Goal: Communication & Community: Answer question/provide support

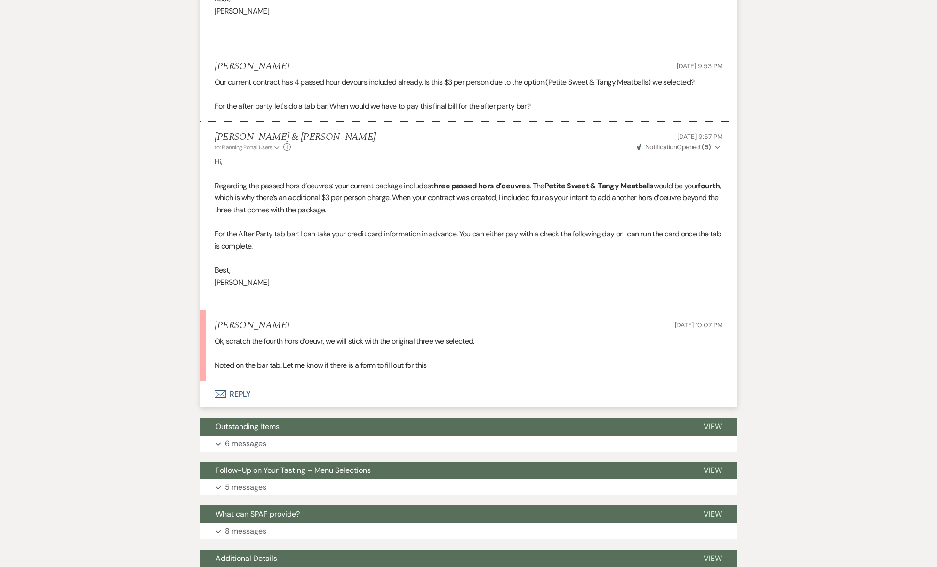
scroll to position [3178, 0]
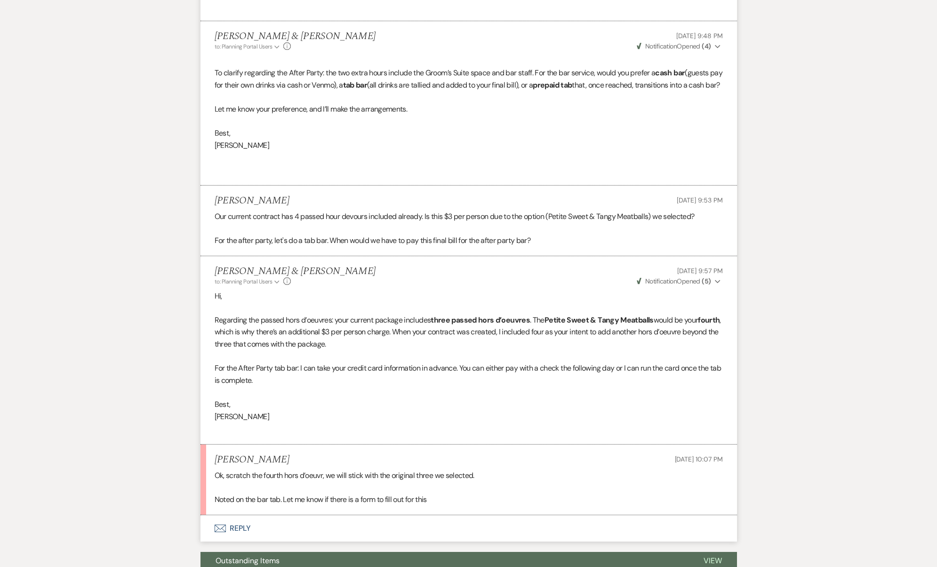
click at [357, 493] on p "Noted on the bar tab. Let me know if there is a form to fill out for this" at bounding box center [469, 499] width 508 height 12
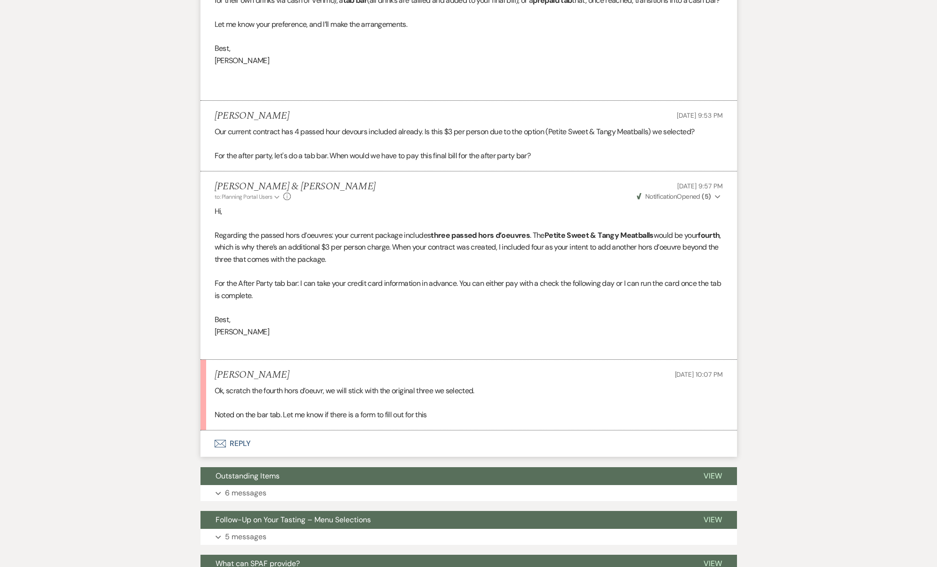
click at [320, 430] on button "Envelope Reply" at bounding box center [468, 443] width 536 height 26
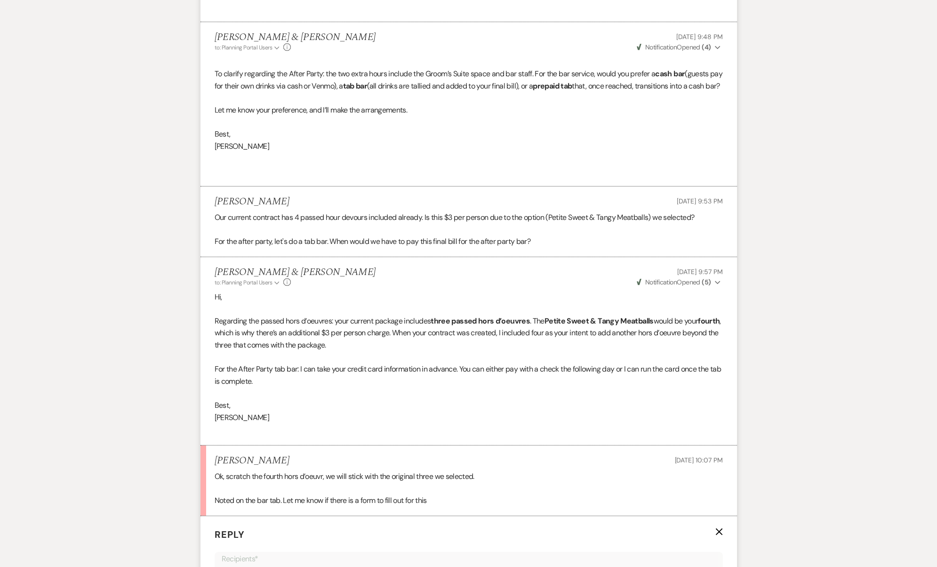
scroll to position [3340, 0]
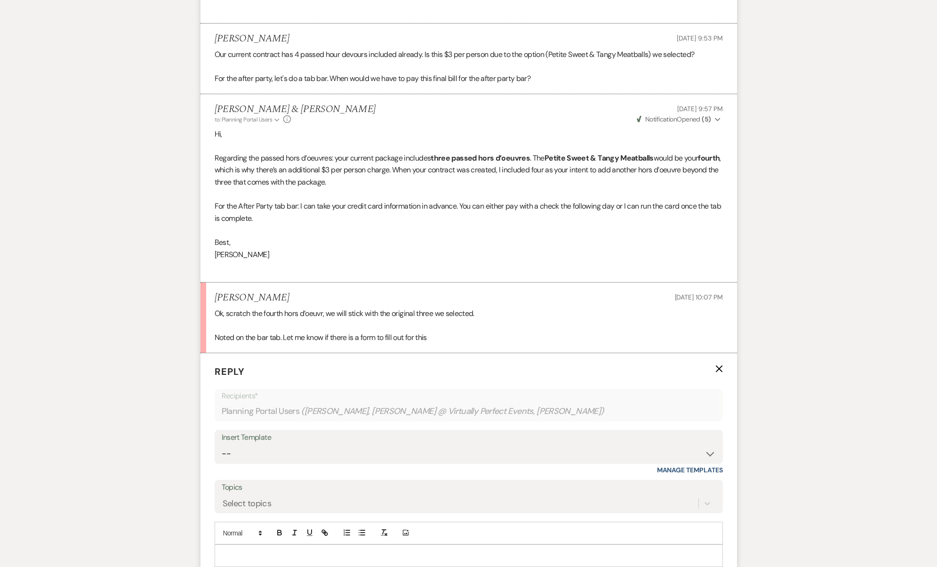
click at [720, 353] on form "Reply X Recipients* Planning Portal Users ( Kevin Biggs, Lauren @ Virtually Per…" at bounding box center [468, 492] width 536 height 279
click at [720, 365] on use "button" at bounding box center [718, 368] width 7 height 7
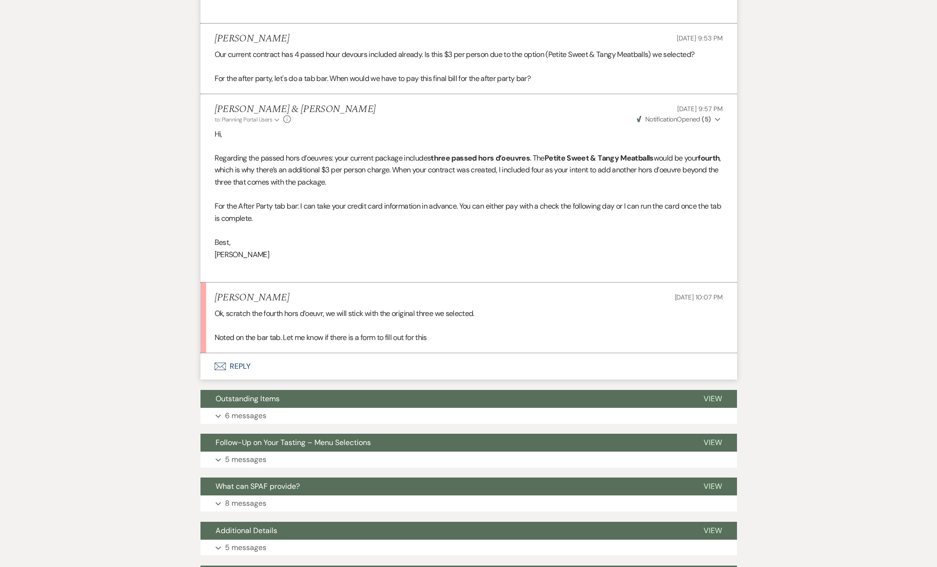
click at [244, 353] on button "Envelope Reply" at bounding box center [468, 366] width 536 height 26
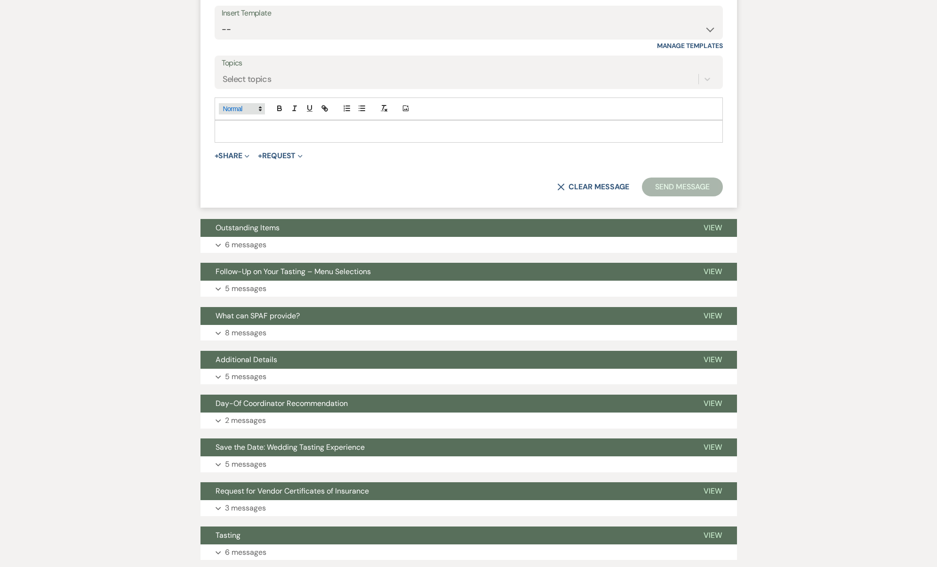
scroll to position [4015, 0]
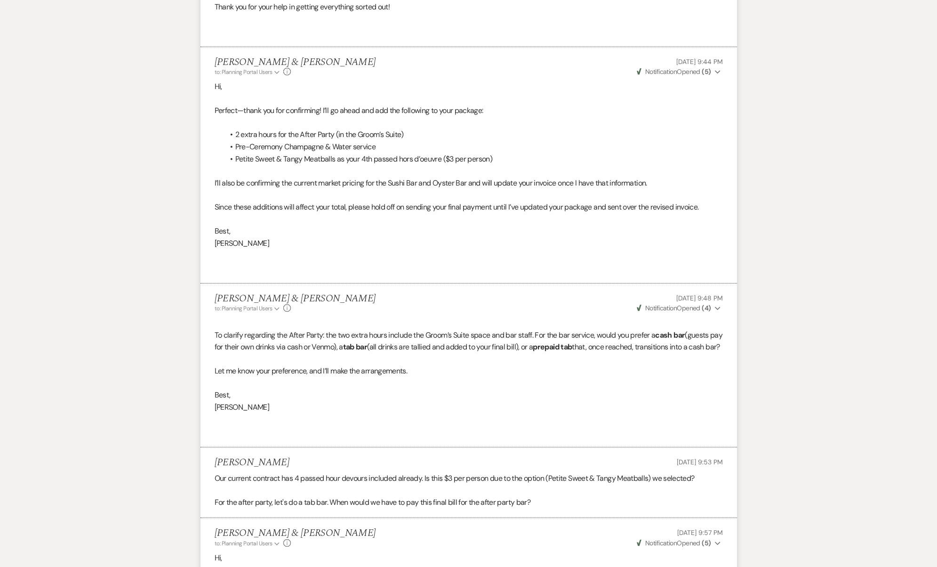
scroll to position [3252, 0]
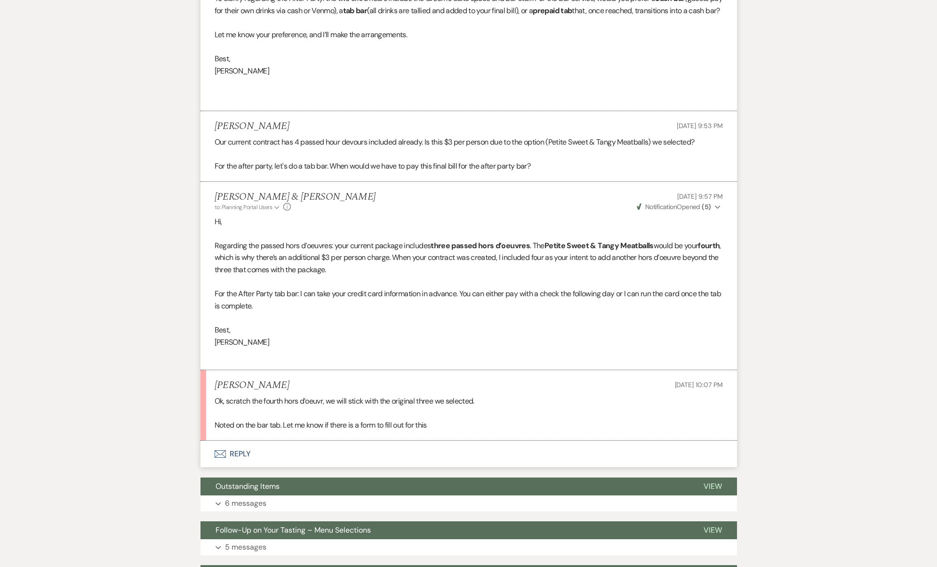
click at [238, 440] on button "Envelope Reply" at bounding box center [468, 453] width 536 height 26
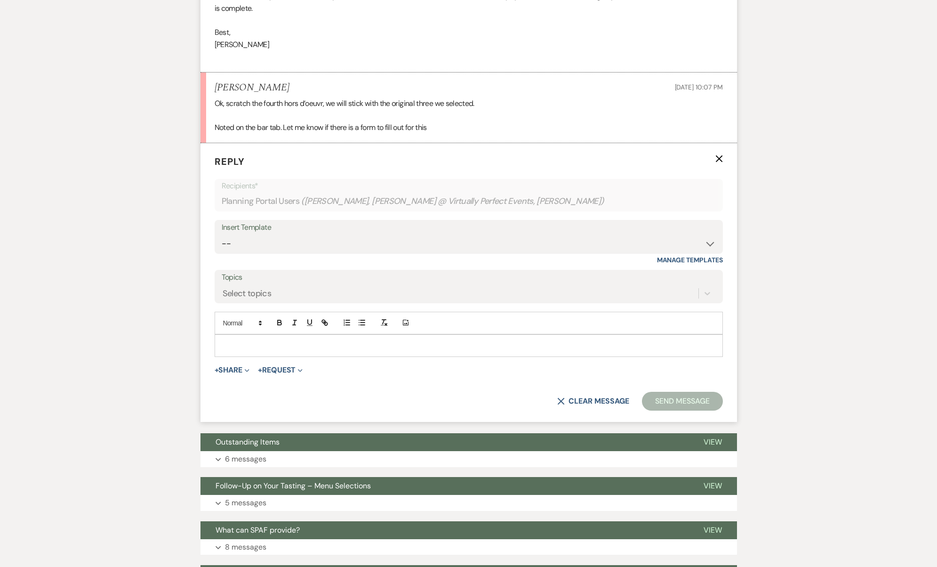
scroll to position [3455, 0]
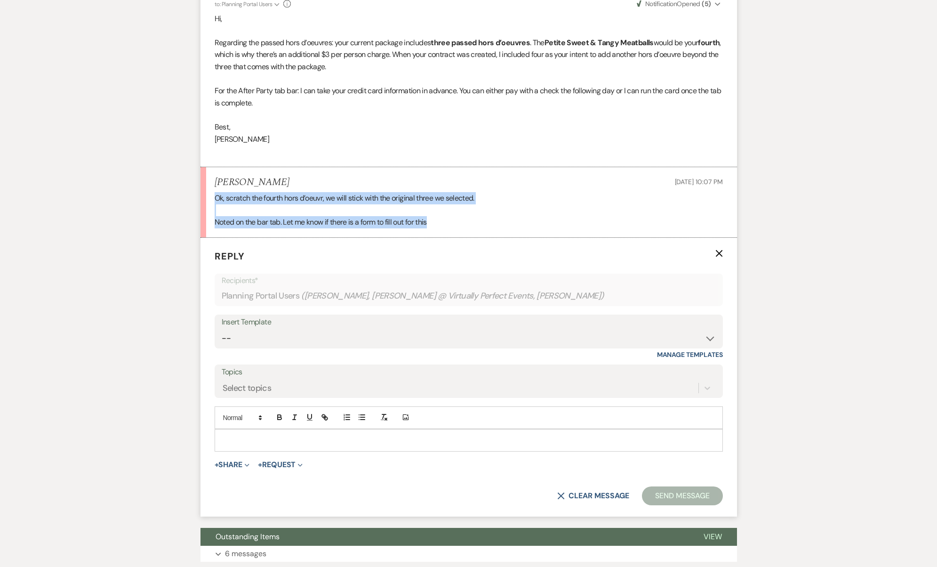
drag, startPoint x: 437, startPoint y: 167, endPoint x: 213, endPoint y: 140, distance: 226.0
click at [213, 167] on li "Kevin Biggs Sep 10, 2025, 10:07 PM Ok, scratch the fourth hors d’oeuvr, we will…" at bounding box center [468, 202] width 536 height 71
copy div "Ok, scratch the fourth hors d’oeuvr, we will stick with the original three we s…"
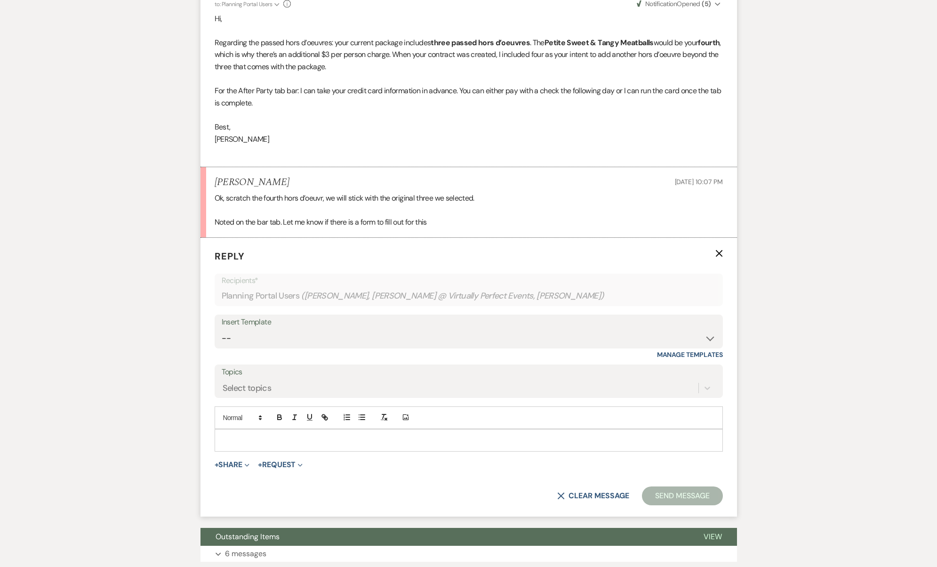
click at [442, 435] on p at bounding box center [468, 440] width 493 height 10
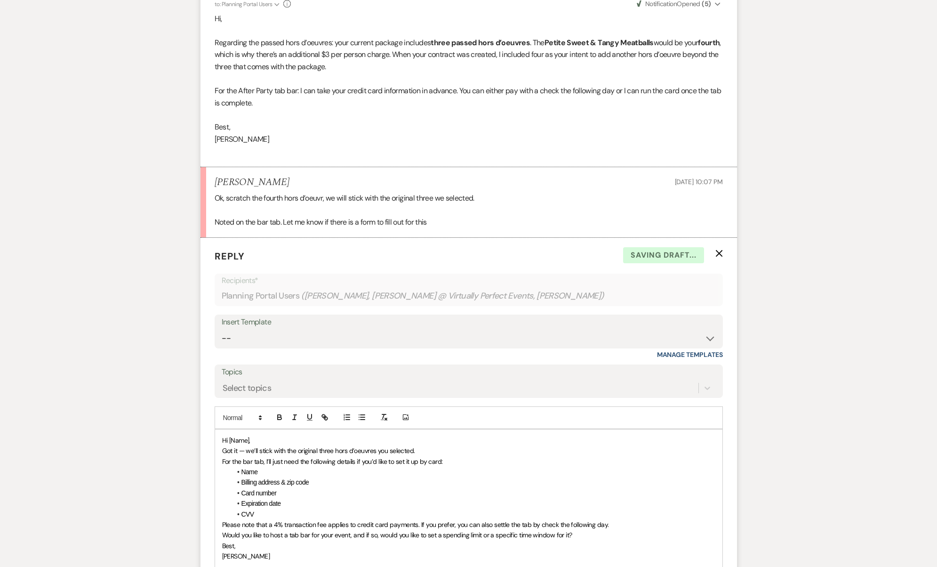
click at [243, 436] on span "Hi [Name]," at bounding box center [236, 440] width 28 height 8
click at [399, 446] on span "Got it — we’ll stick with the original three hors d’oeuvres you selected." at bounding box center [318, 450] width 193 height 8
click at [394, 435] on p "Hi," at bounding box center [468, 440] width 493 height 10
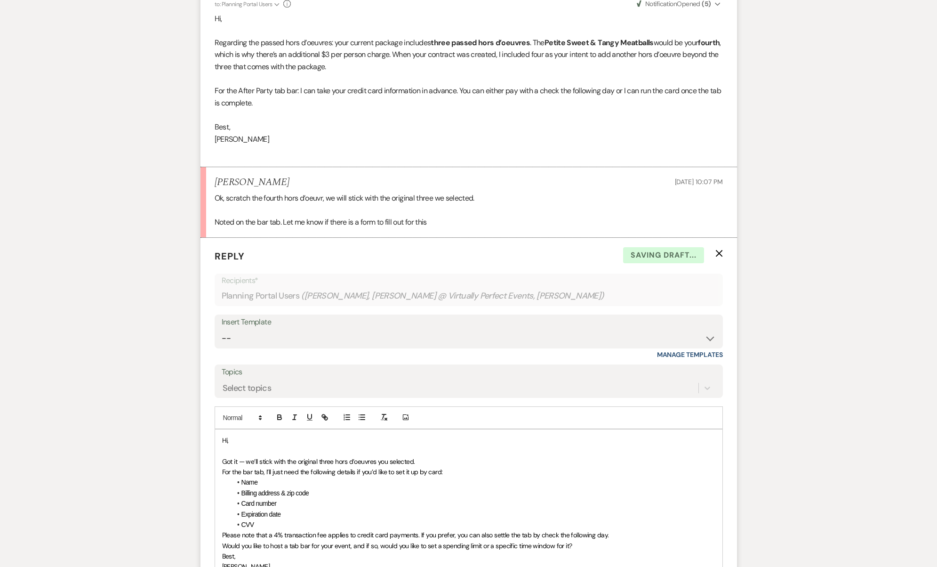
click at [421, 456] on p "Got it — we’ll stick with the original three hors d’oeuvres you selected." at bounding box center [468, 461] width 493 height 10
click at [424, 466] on p "For the bar tab, I’ll just need the following details if you’d like to set it u…" at bounding box center [468, 471] width 493 height 10
click at [424, 456] on p "Got it — we’ll stick with the original three hors d’oeuvres you selected." at bounding box center [468, 461] width 493 height 10
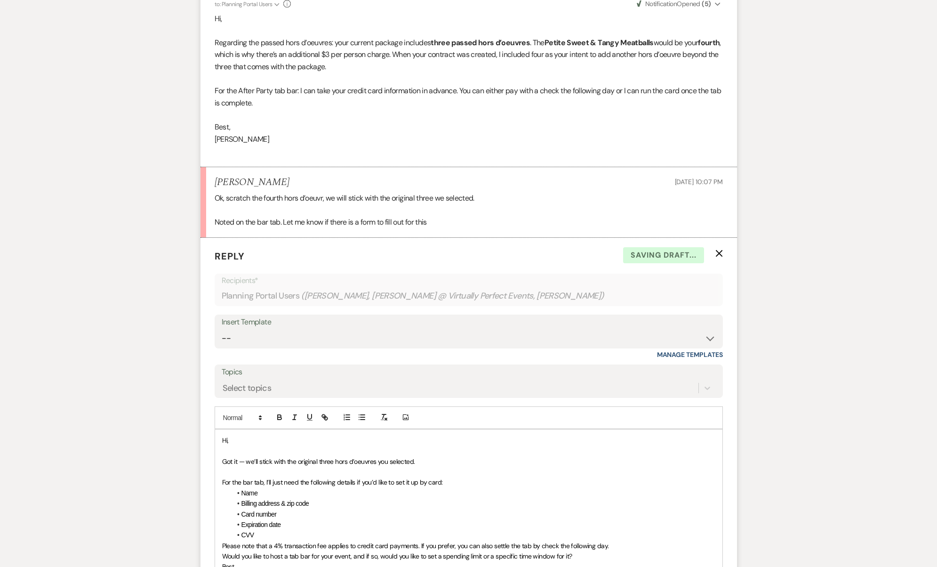
click at [312, 541] on span "Please note that a 4% transaction fee applies to credit card payments. If you p…" at bounding box center [415, 545] width 387 height 8
click at [293, 529] on li "CVV" at bounding box center [474, 534] width 484 height 10
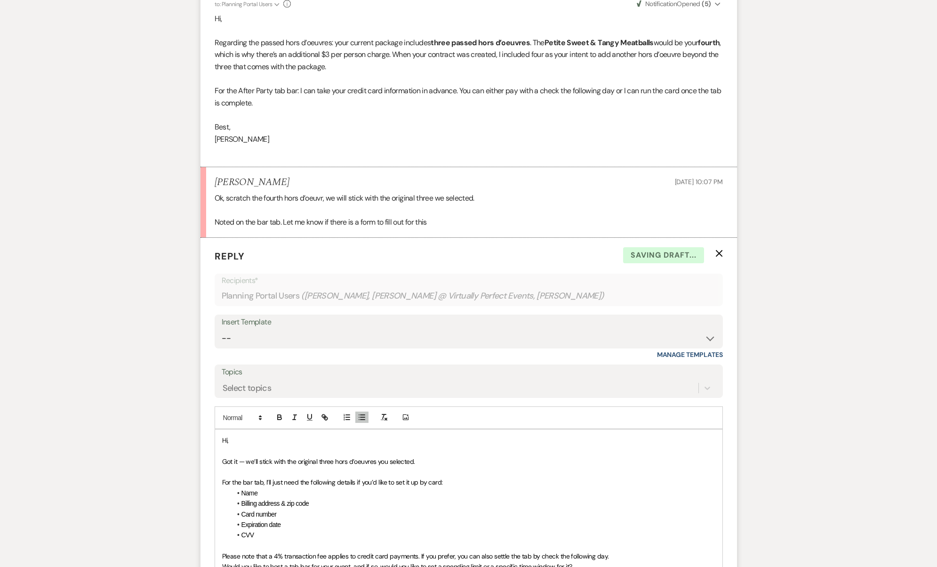
click at [457, 488] on li "Name" at bounding box center [474, 493] width 484 height 10
click at [452, 477] on p "For the bar tab, I’ll just need the following details if you’d like to set it u…" at bounding box center [468, 482] width 493 height 10
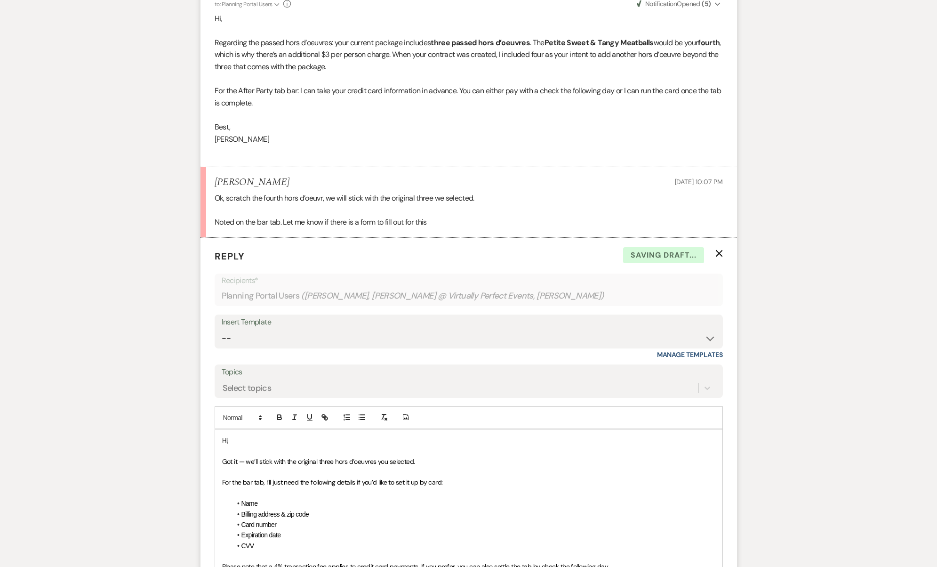
click at [618, 561] on p "Please note that a 4% transaction fee applies to credit card payments. If you p…" at bounding box center [468, 566] width 493 height 10
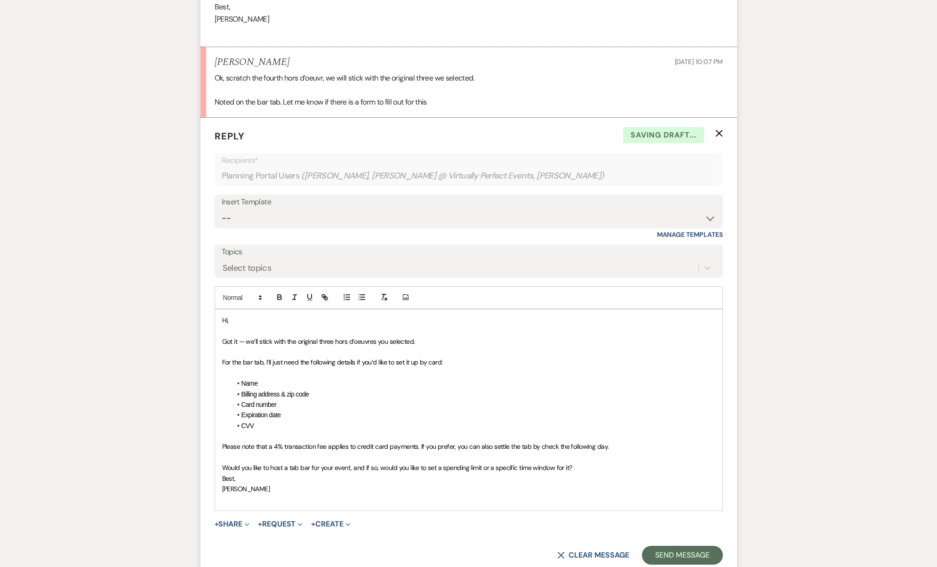
scroll to position [3698, 0]
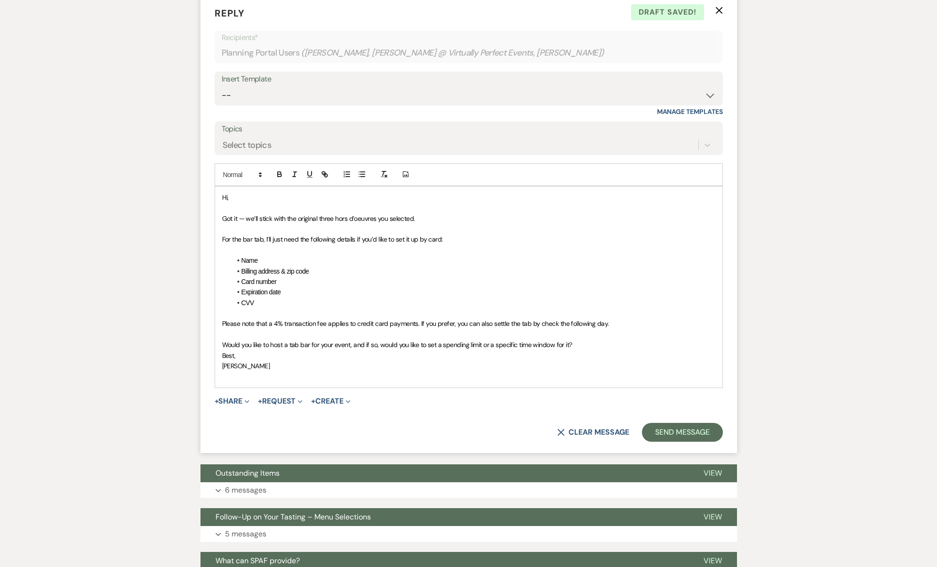
click at [610, 339] on p "Would you like to host a tab bar for your event, and if so, would you like to s…" at bounding box center [468, 344] width 493 height 10
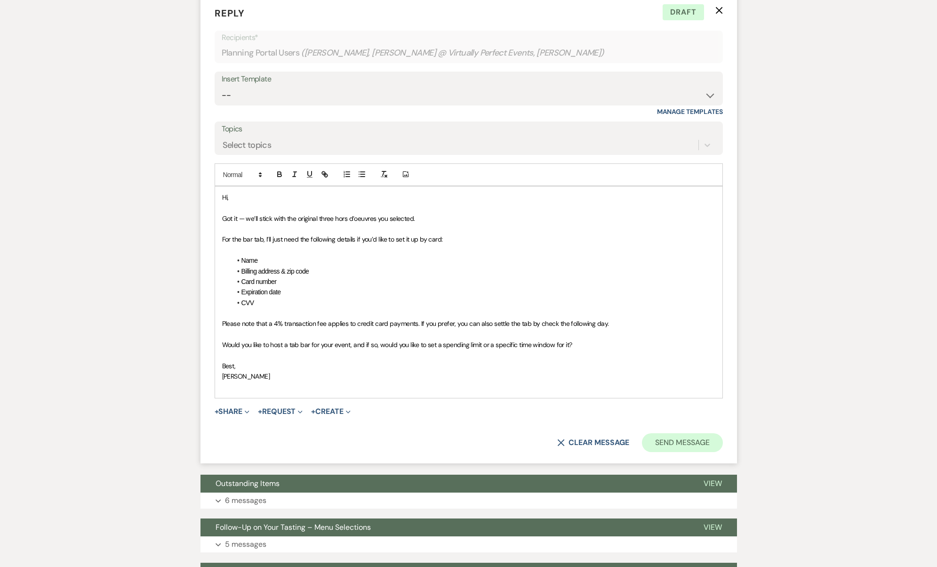
click at [693, 433] on button "Send Message" at bounding box center [682, 442] width 80 height 19
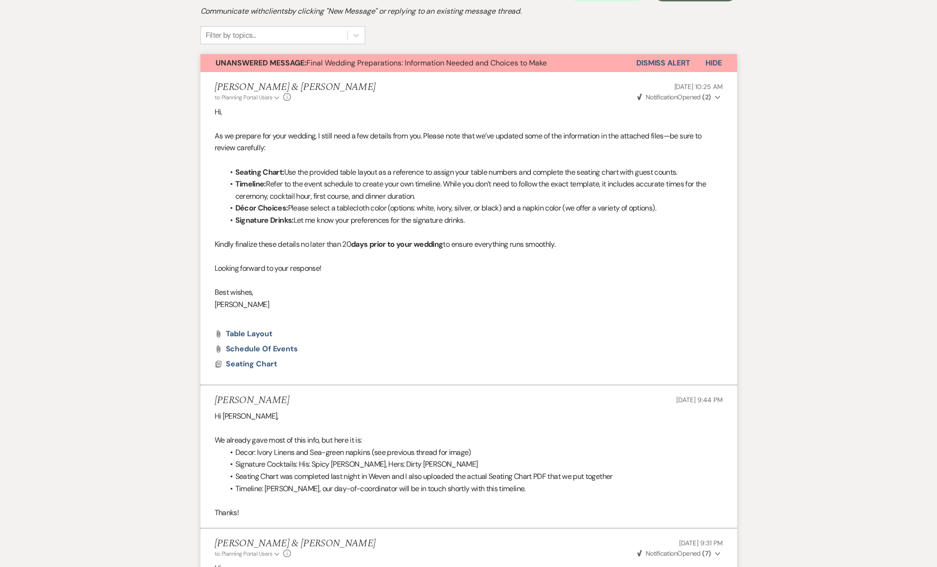
scroll to position [0, 0]
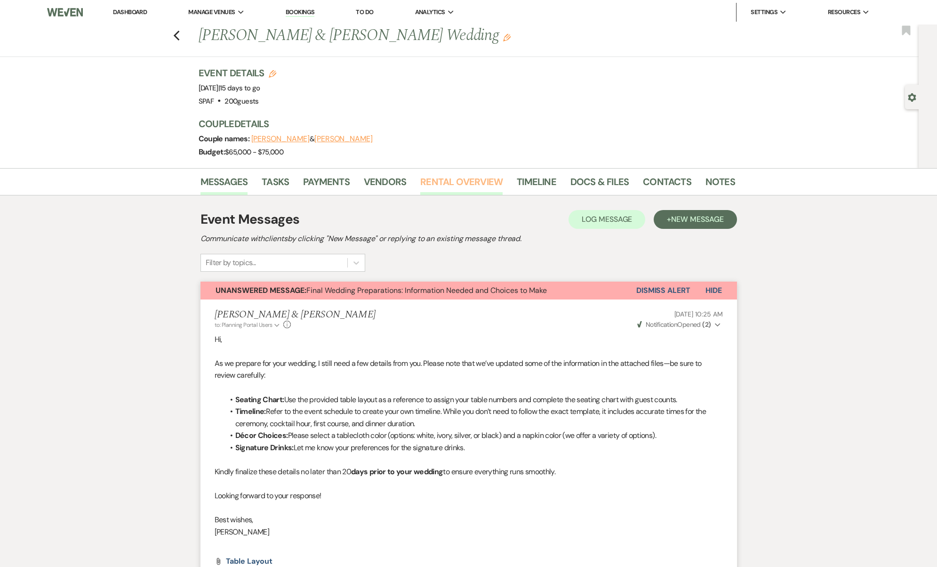
click at [485, 185] on link "Rental Overview" at bounding box center [461, 184] width 82 height 21
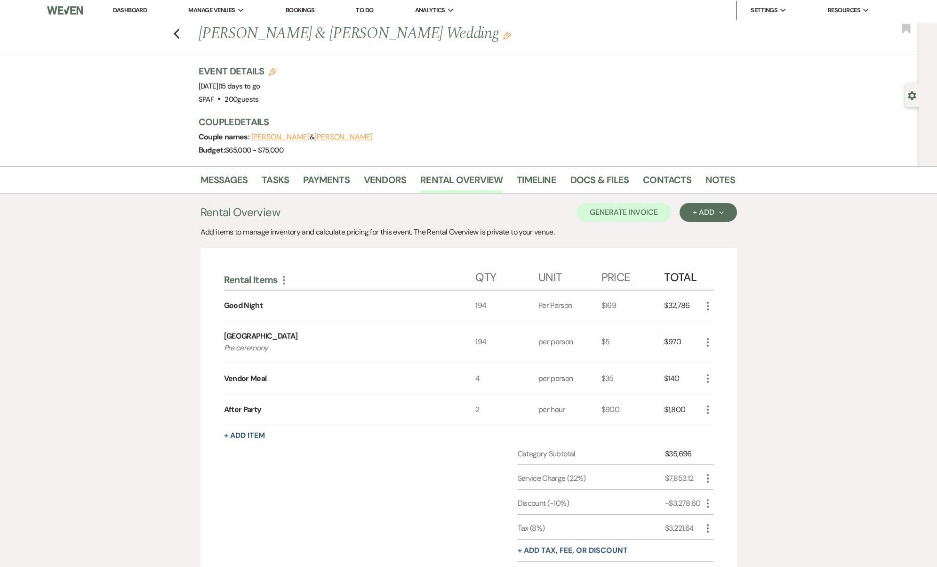
scroll to position [71, 0]
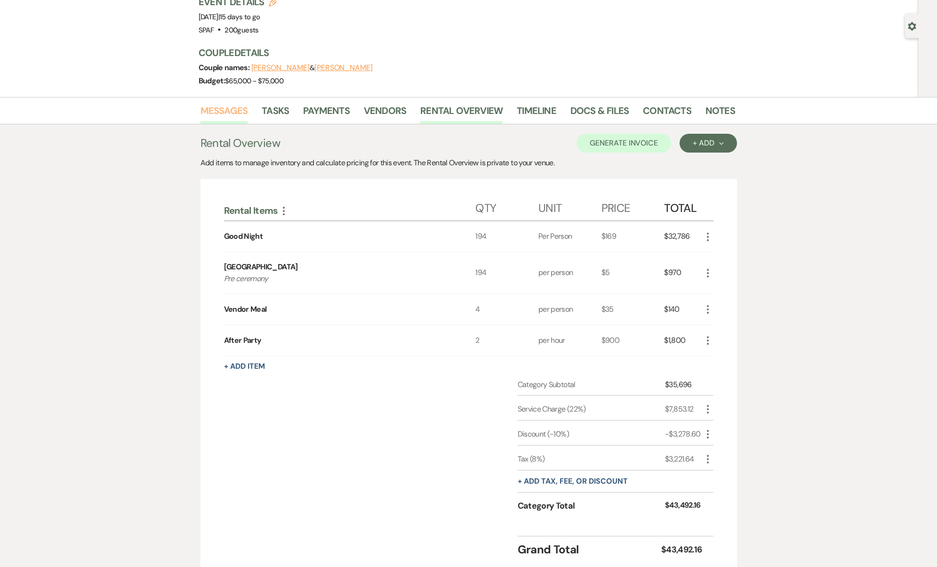
click at [236, 111] on link "Messages" at bounding box center [224, 113] width 48 height 21
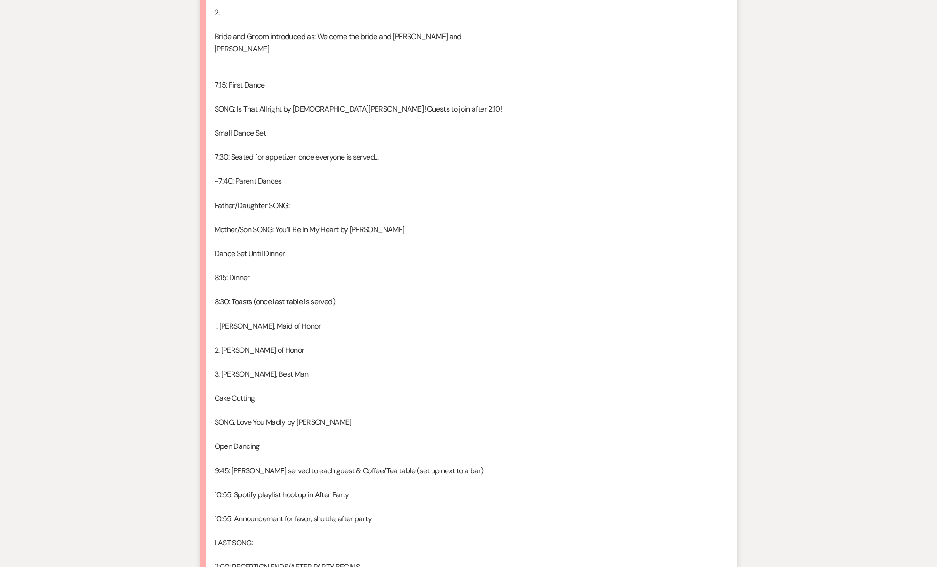
scroll to position [1531, 0]
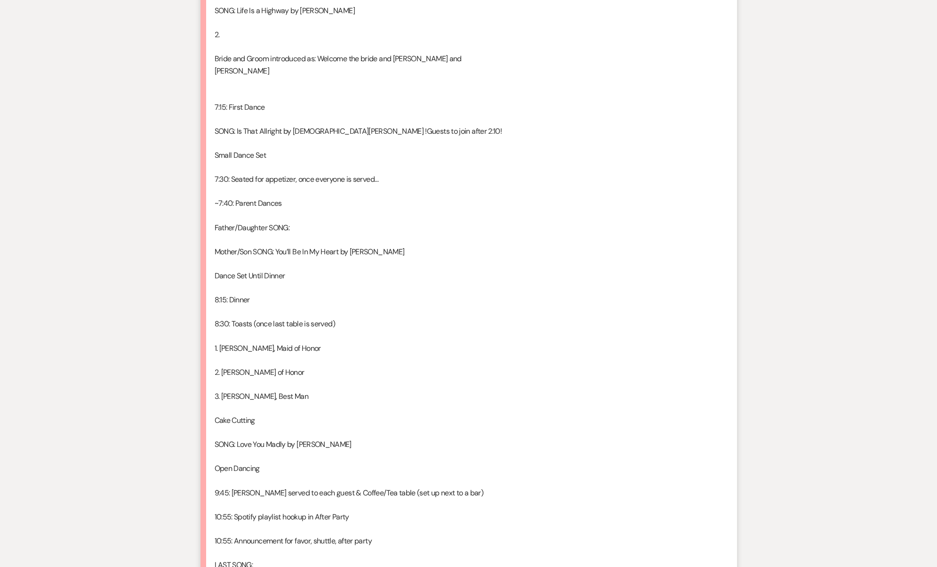
click at [263, 73] on div "Hi Josh! Lauren here, Ryan and Kevin's day of coordinator. I wanted to run the …" at bounding box center [469, 233] width 508 height 867
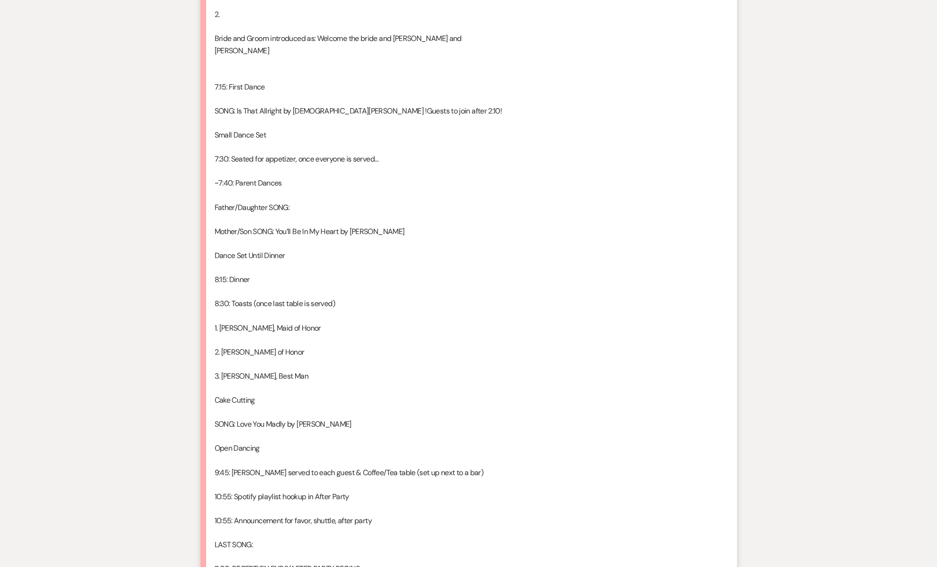
scroll to position [1570, 0]
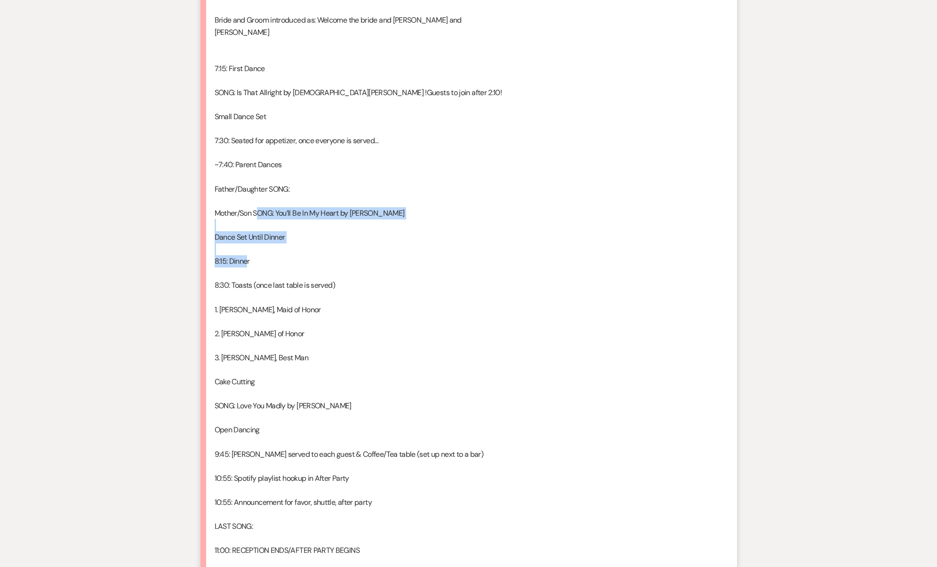
drag, startPoint x: 247, startPoint y: 233, endPoint x: 262, endPoint y: 194, distance: 41.4
click at [262, 194] on div "Hi Josh! Lauren here, Ryan and Kevin's day of coordinator. I wanted to run the …" at bounding box center [469, 194] width 508 height 867
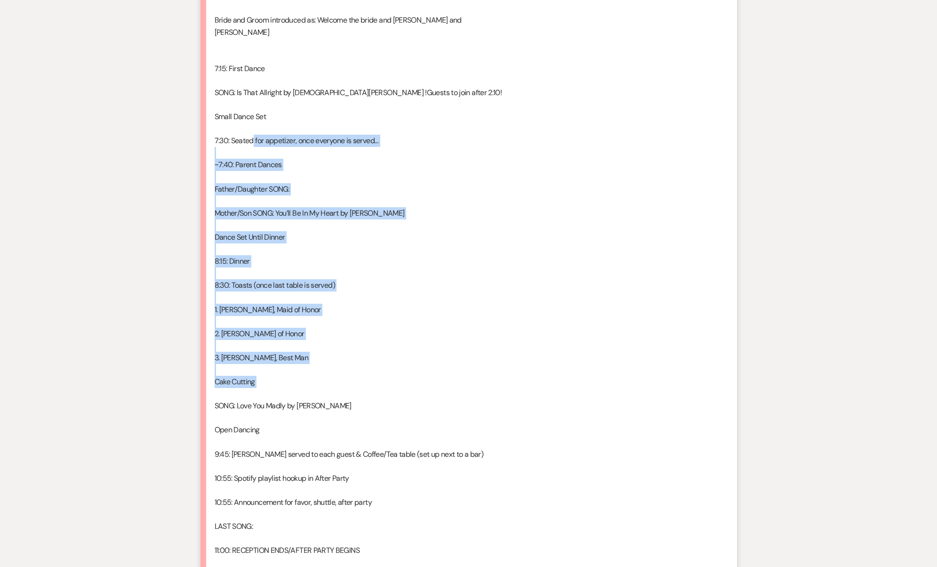
drag, startPoint x: 254, startPoint y: 116, endPoint x: 270, endPoint y: 361, distance: 246.2
click at [270, 361] on div "Hi Josh! Lauren here, Ryan and Kevin's day of coordinator. I wanted to run the …" at bounding box center [469, 194] width 508 height 867
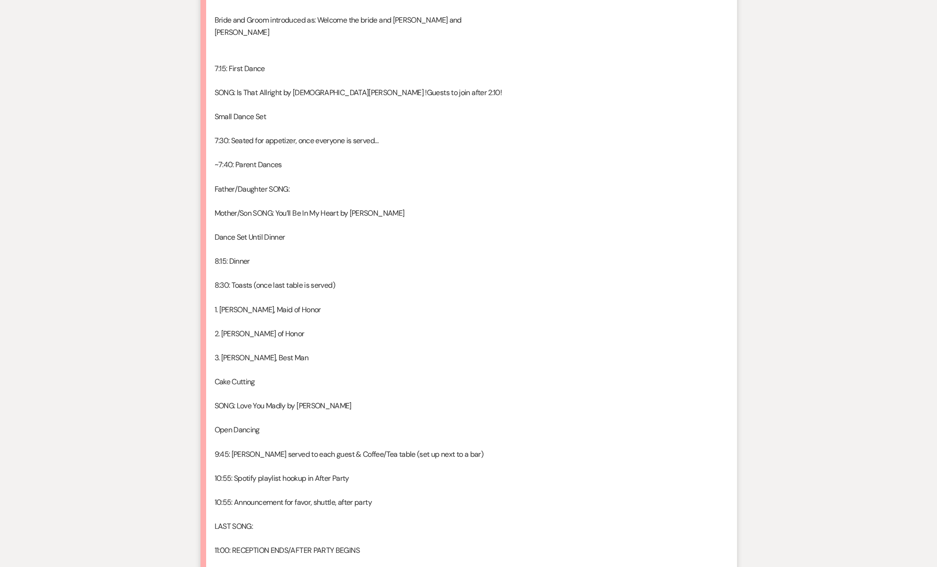
scroll to position [1576, 0]
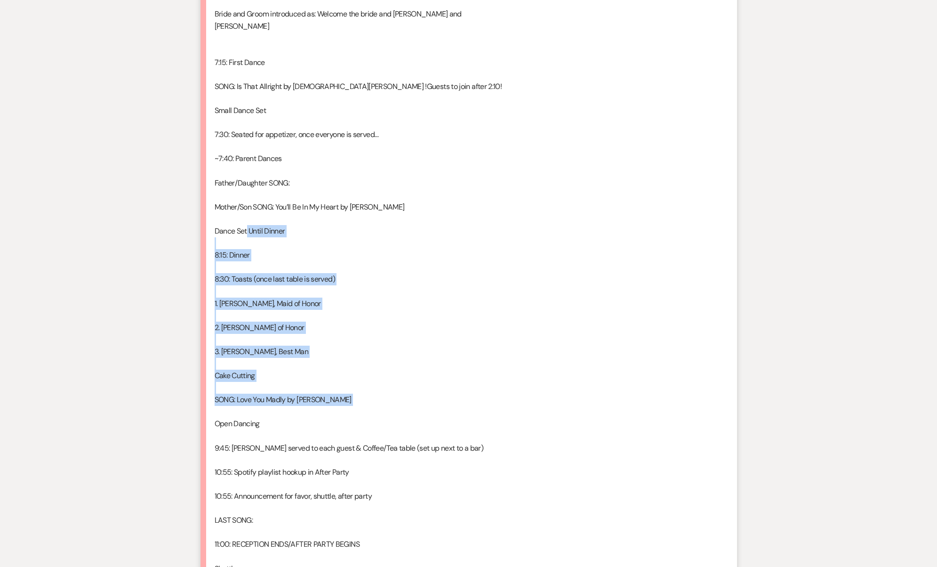
drag, startPoint x: 248, startPoint y: 206, endPoint x: 258, endPoint y: 372, distance: 166.9
click at [258, 372] on div "Hi Josh! Lauren here, Ryan and Kevin's day of coordinator. I wanted to run the …" at bounding box center [469, 188] width 508 height 867
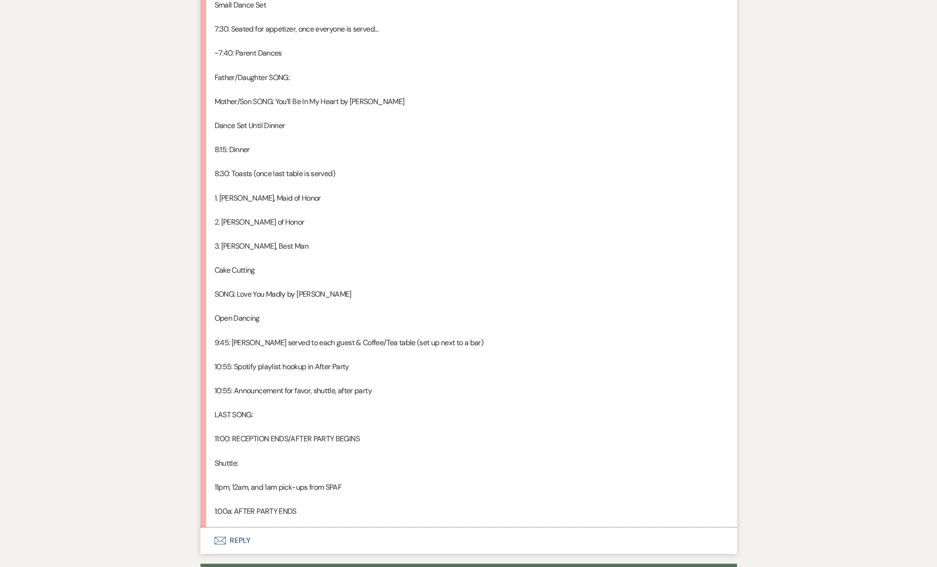
scroll to position [1787, 0]
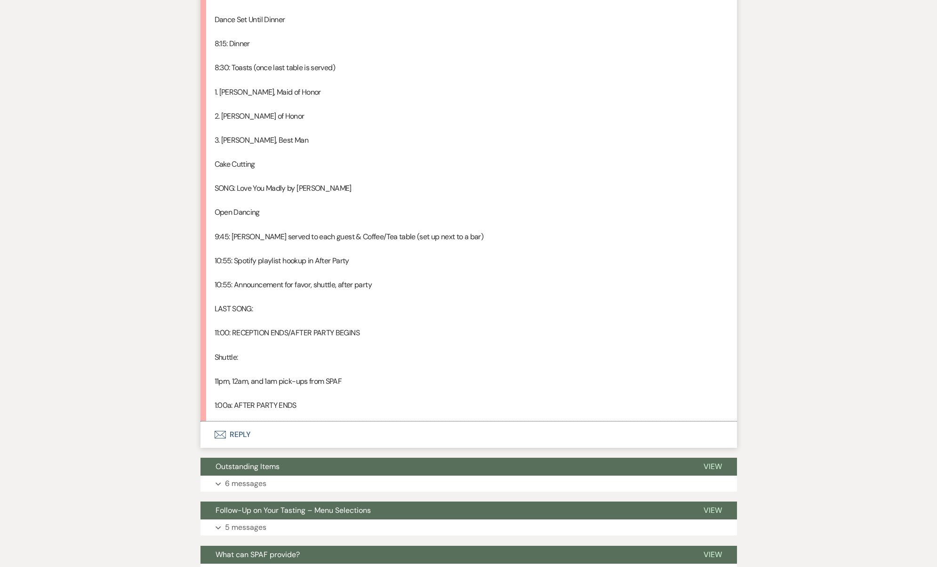
click at [244, 421] on button "Envelope Reply" at bounding box center [468, 434] width 536 height 26
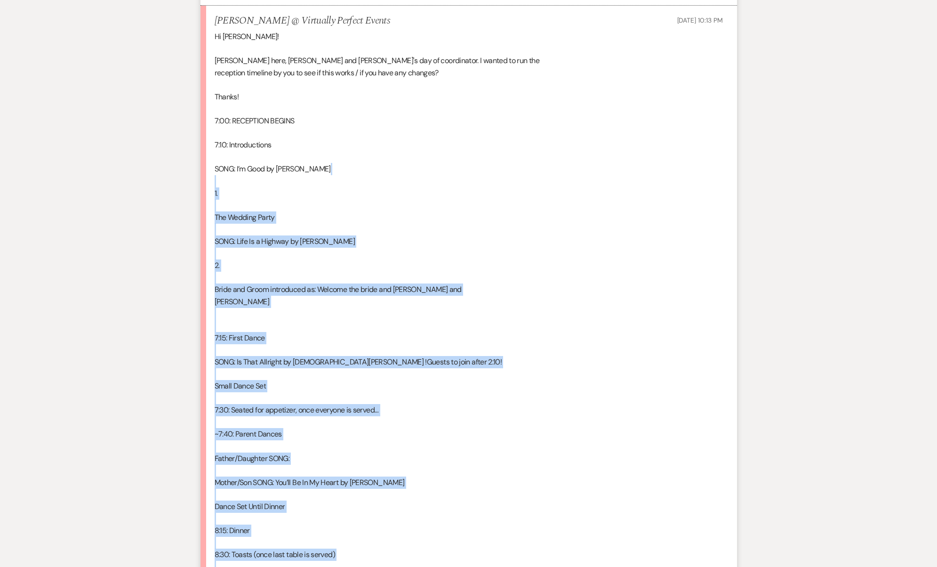
scroll to position [1178, 0]
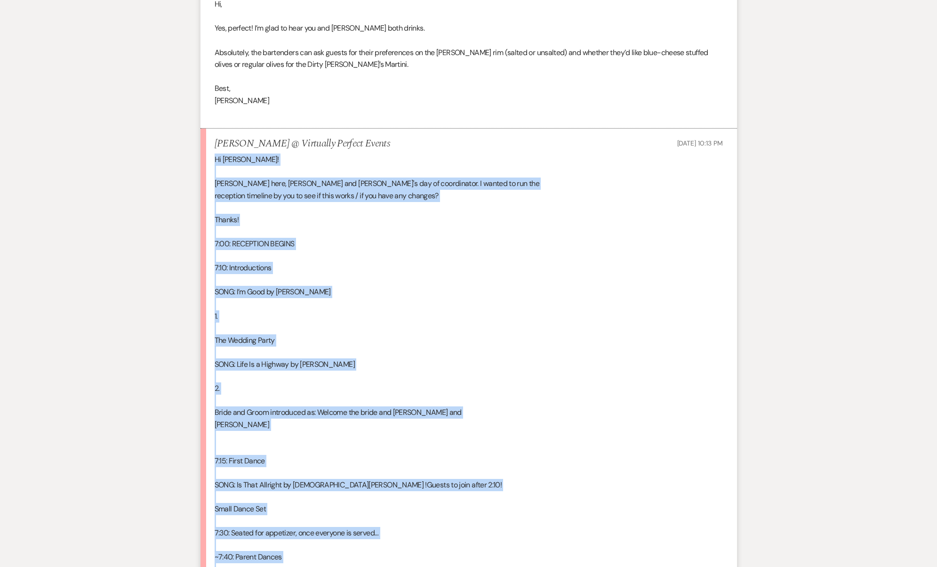
drag, startPoint x: 326, startPoint y: 491, endPoint x: 214, endPoint y: 145, distance: 363.6
copy div "Hi Josh! Lauren here, Ryan and Kevin's day of coordinator. I wanted to run the …"
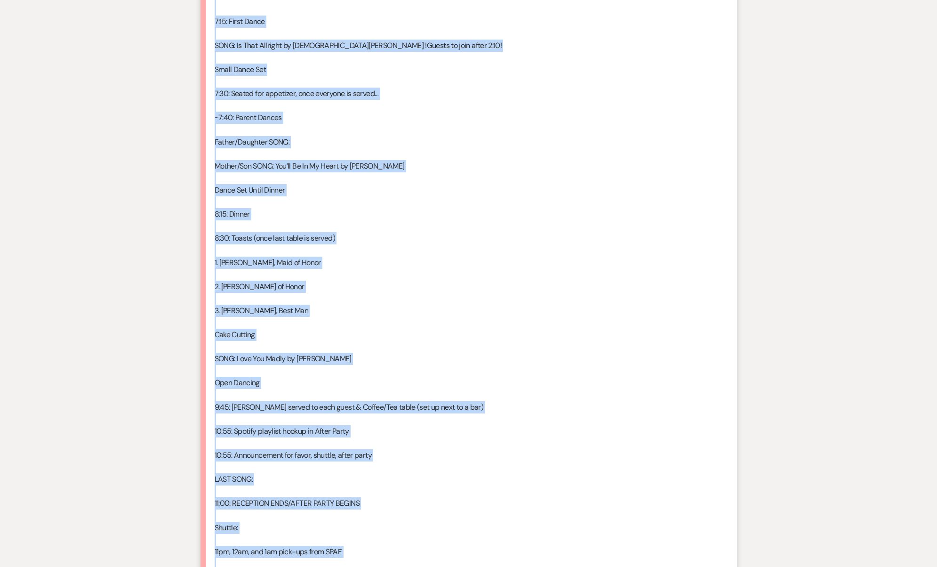
scroll to position [1986, 0]
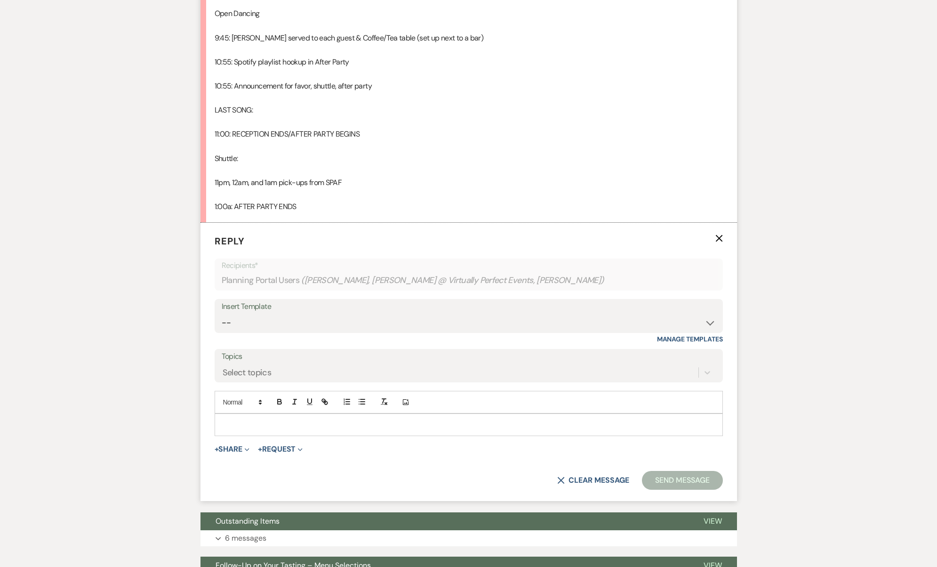
click at [233, 419] on p at bounding box center [468, 424] width 493 height 10
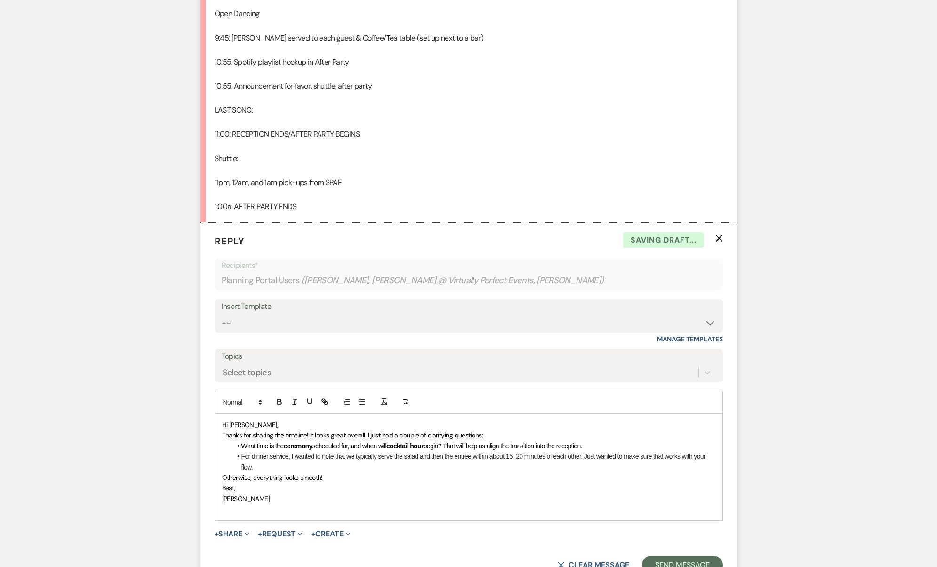
click at [255, 419] on p "Hi Lauren," at bounding box center [468, 424] width 493 height 10
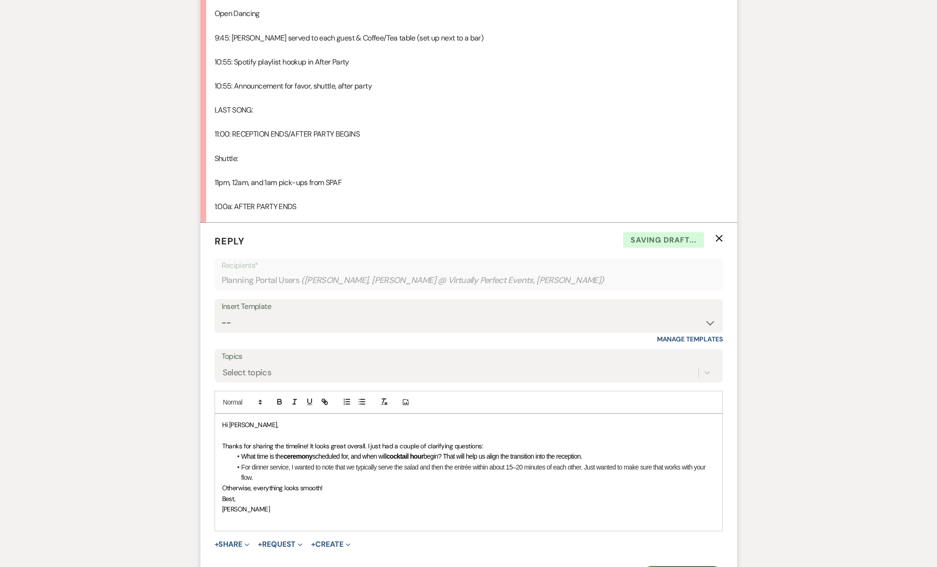
click at [558, 440] on p "Thanks for sharing the timeline! It looks great overall. I just had a couple of…" at bounding box center [468, 445] width 493 height 10
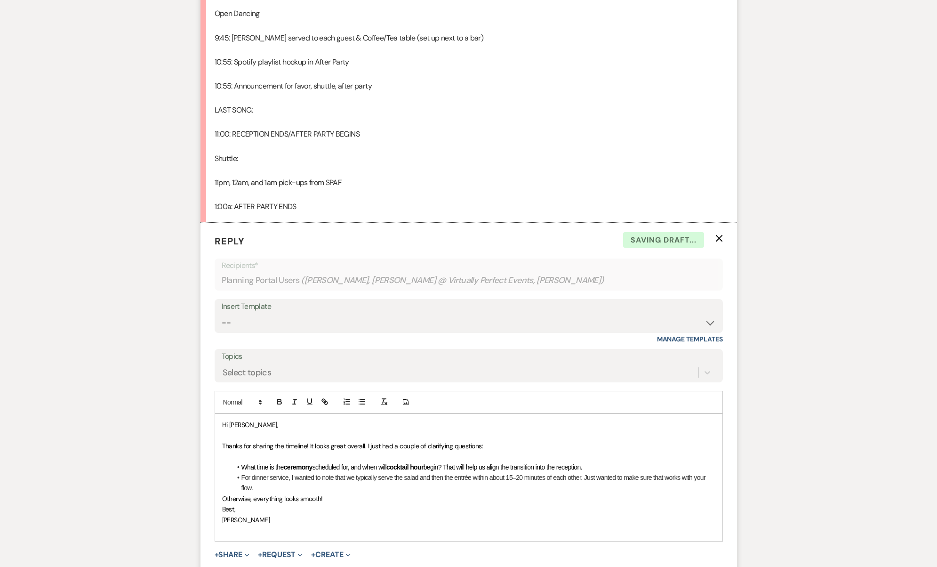
click at [560, 472] on li "For dinner service, I wanted to note that we typically serve the salad and then…" at bounding box center [474, 482] width 484 height 21
click at [479, 504] on p "Otherwise, everything looks smooth!" at bounding box center [468, 509] width 493 height 10
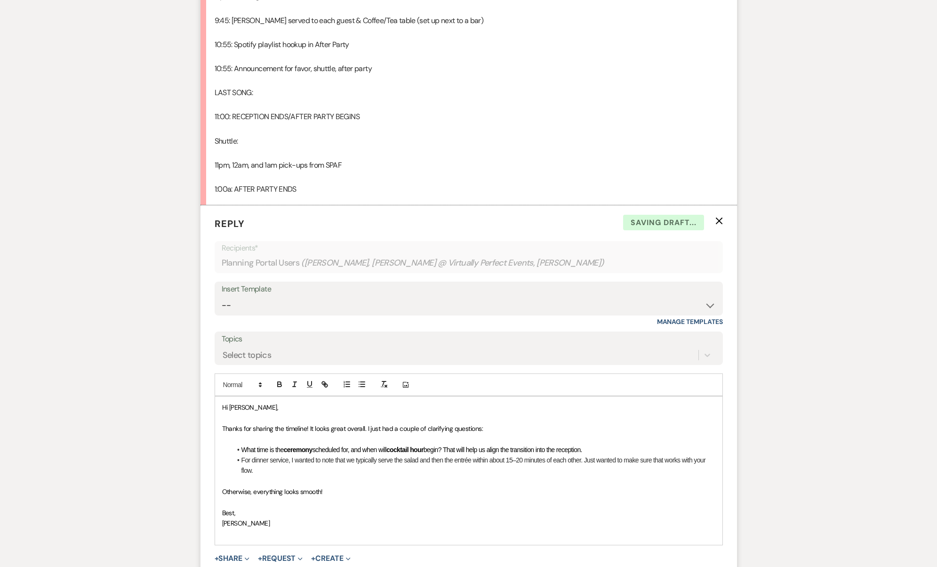
scroll to position [2005, 0]
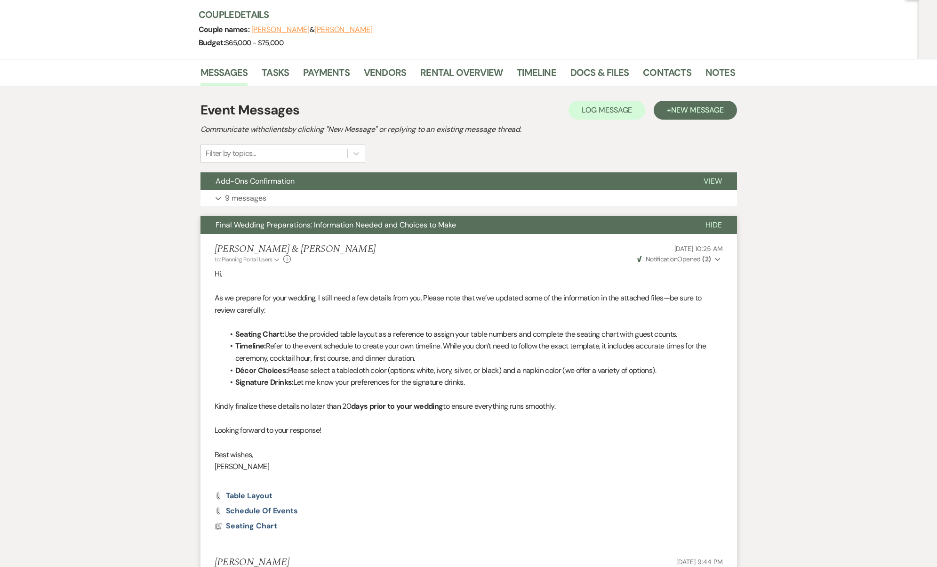
scroll to position [0, 0]
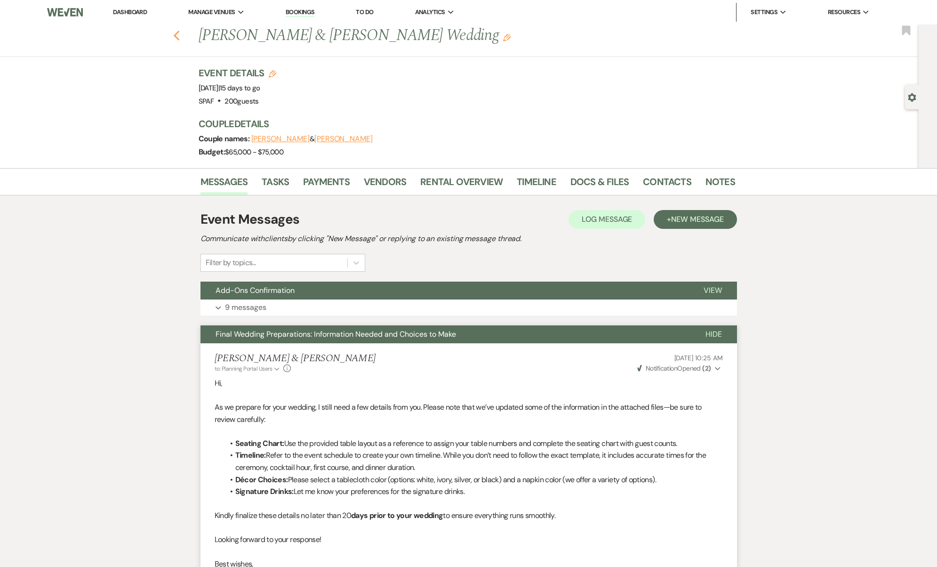
click at [179, 32] on use "button" at bounding box center [176, 36] width 6 height 10
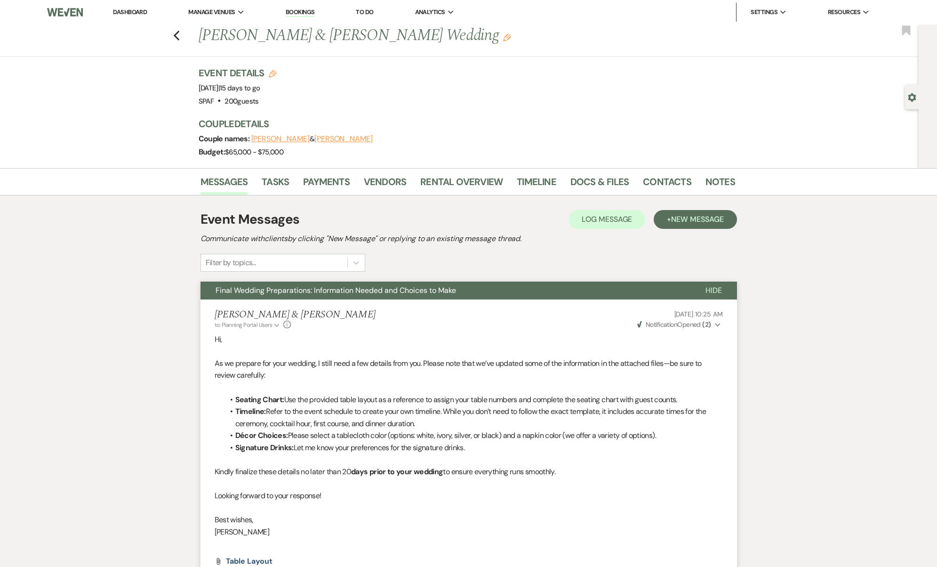
click at [134, 12] on link "Dashboard" at bounding box center [130, 12] width 34 height 8
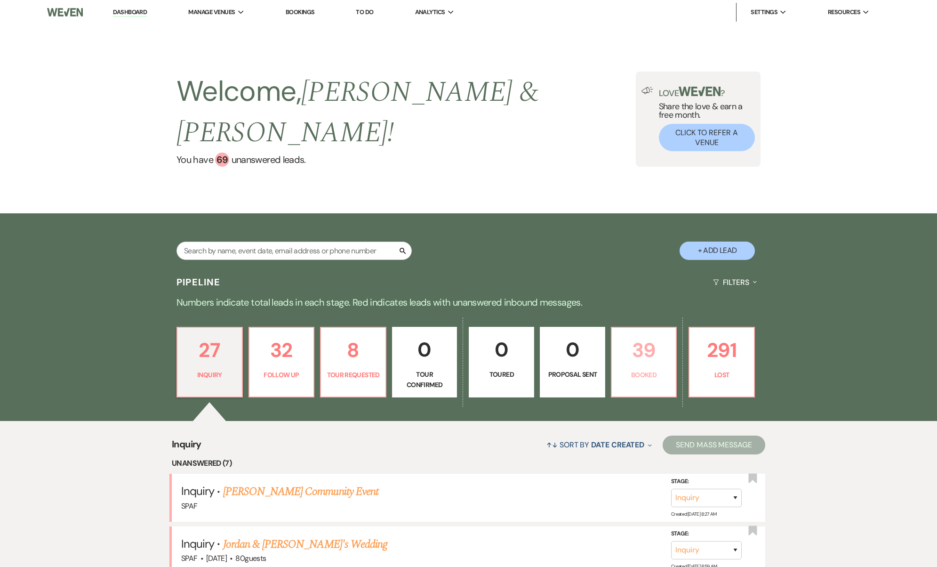
click at [631, 369] on p "Booked" at bounding box center [643, 374] width 53 height 10
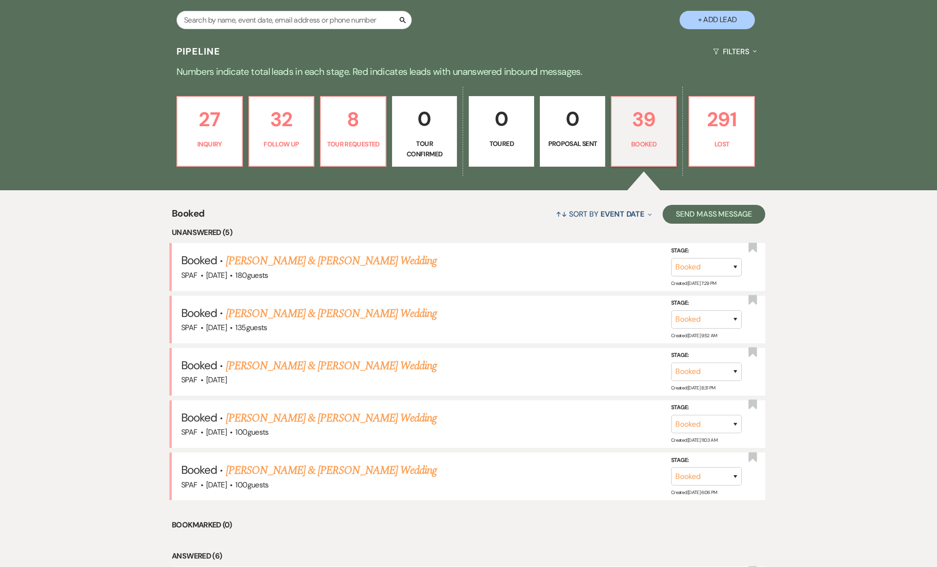
scroll to position [373, 0]
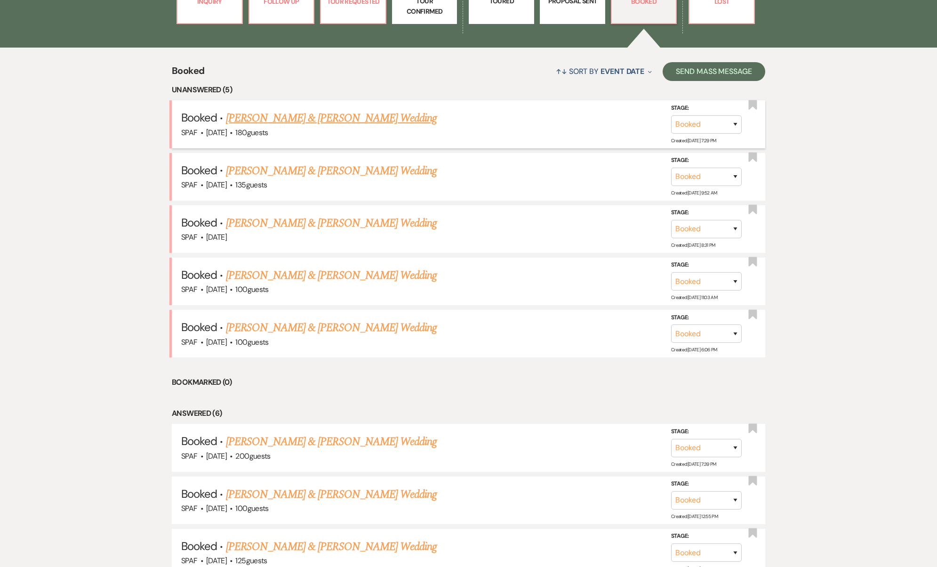
click at [344, 110] on link "Cameron Rankin & Grace Morrissey's Wedding" at bounding box center [331, 118] width 211 height 17
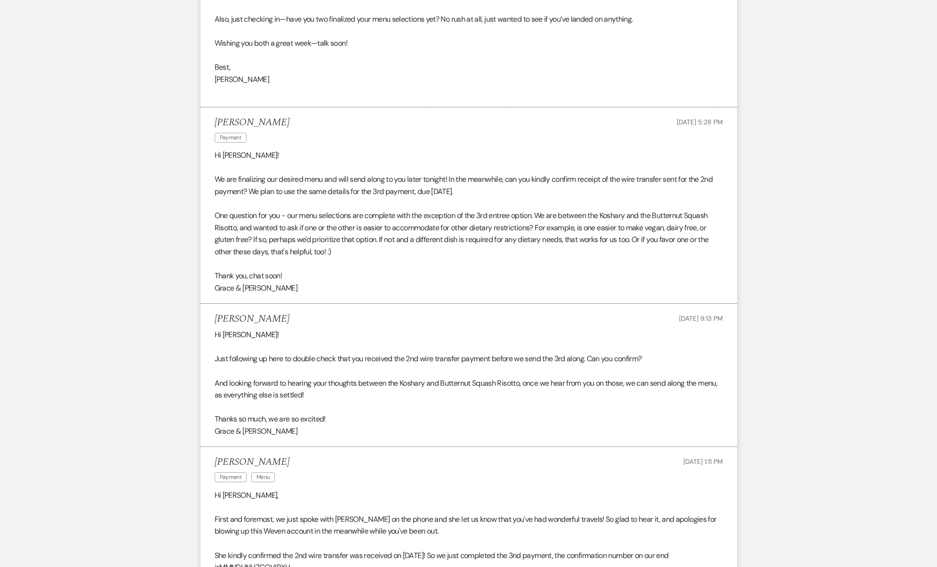
scroll to position [1252, 0]
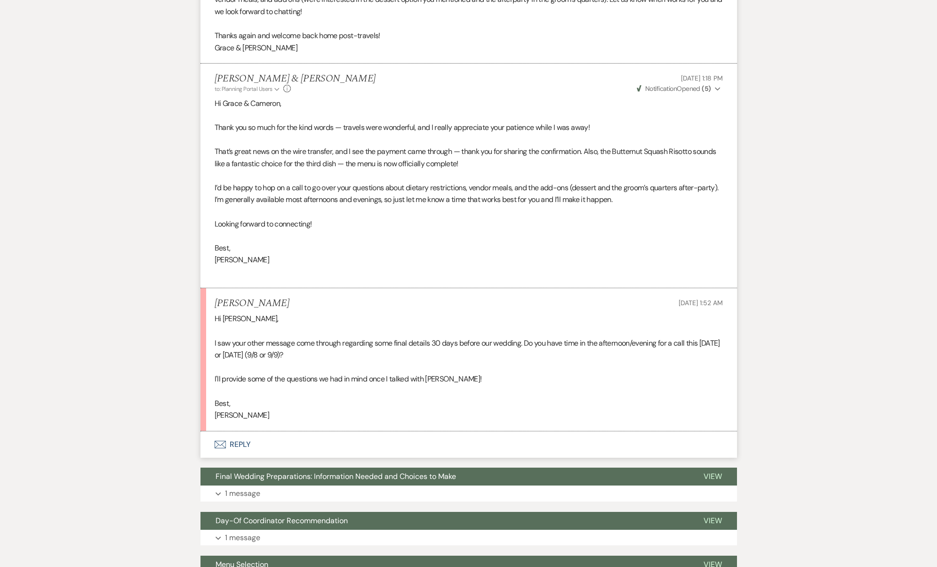
drag, startPoint x: 312, startPoint y: 313, endPoint x: 482, endPoint y: 329, distance: 170.7
click at [482, 337] on p "I saw your other message come through regarding some final details 30 days befo…" at bounding box center [469, 349] width 508 height 24
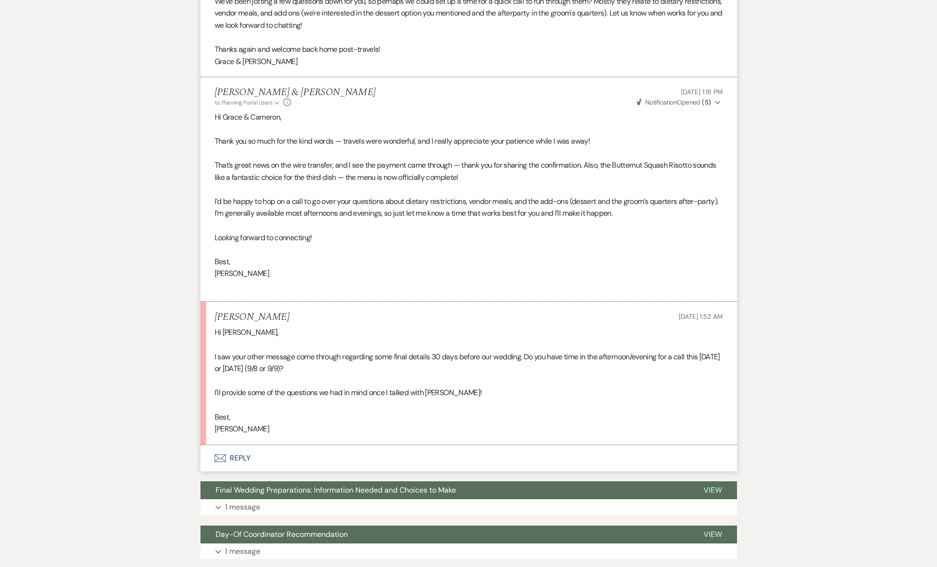
scroll to position [1229, 0]
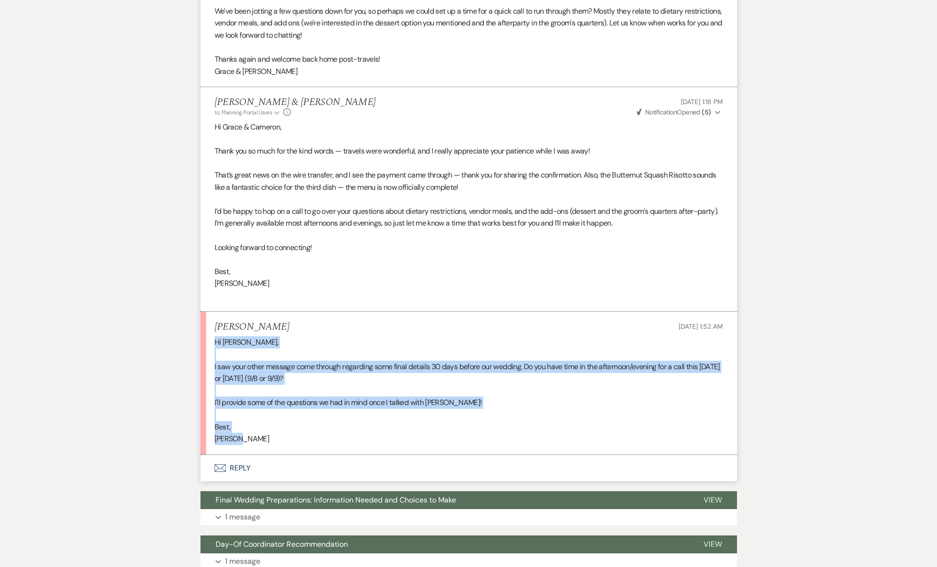
drag, startPoint x: 250, startPoint y: 412, endPoint x: 203, endPoint y: 319, distance: 103.8
click at [203, 319] on li "Cameron Rankin Sep 05, 2025, 1:52 AM Hi Josh, I saw your other message come thr…" at bounding box center [468, 383] width 536 height 143
copy div "Hi Josh, I saw your other message come through regarding some final details 30 …"
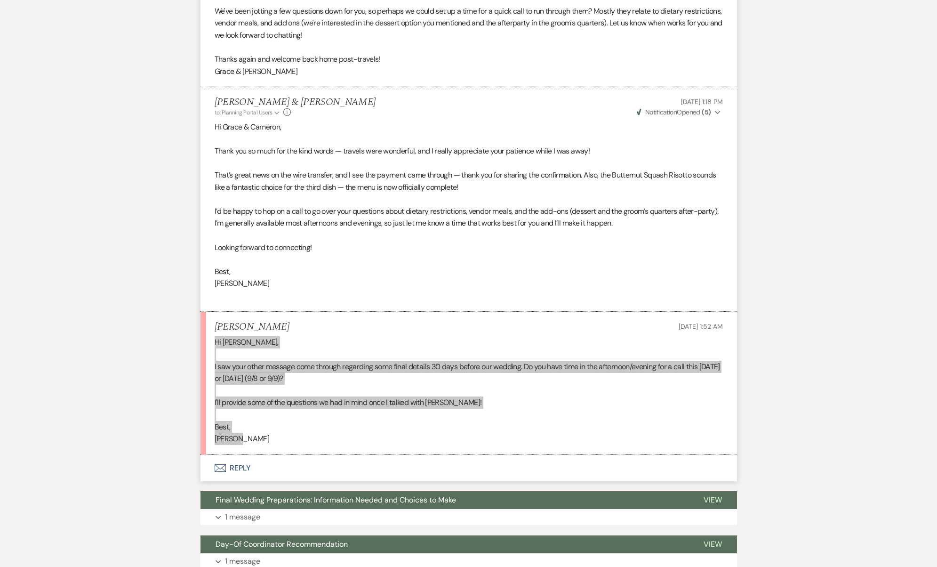
click at [398, 408] on p at bounding box center [469, 414] width 508 height 12
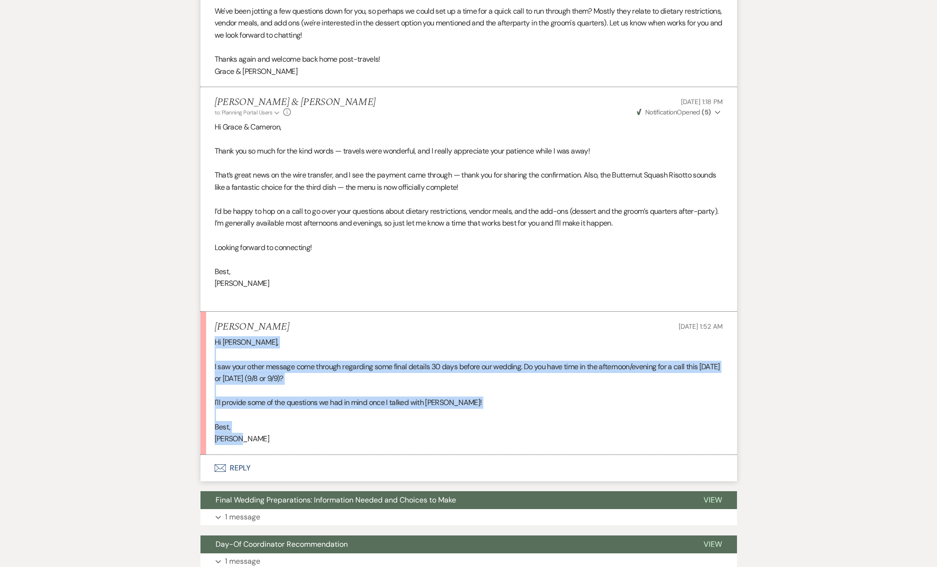
click at [267, 455] on button "Envelope Reply" at bounding box center [468, 468] width 536 height 26
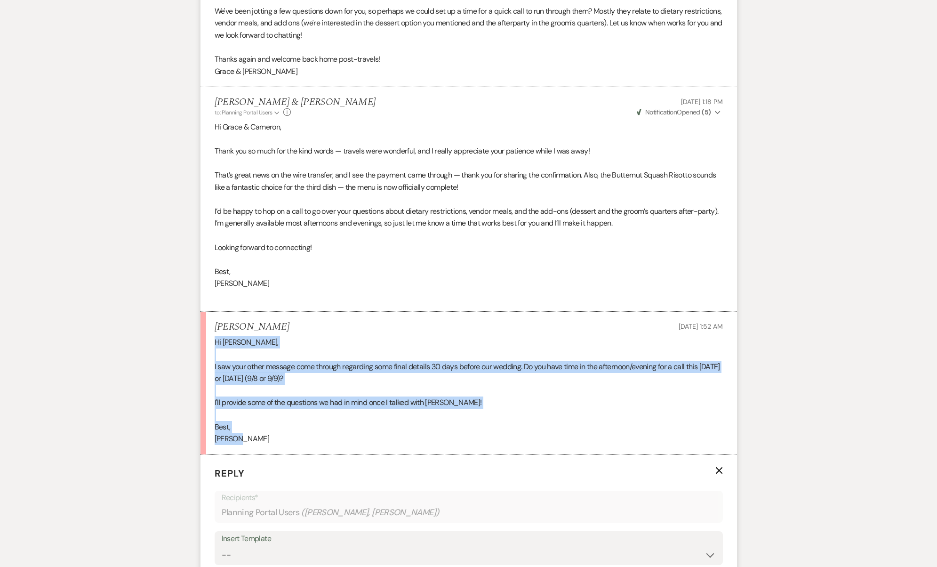
scroll to position [1469, 0]
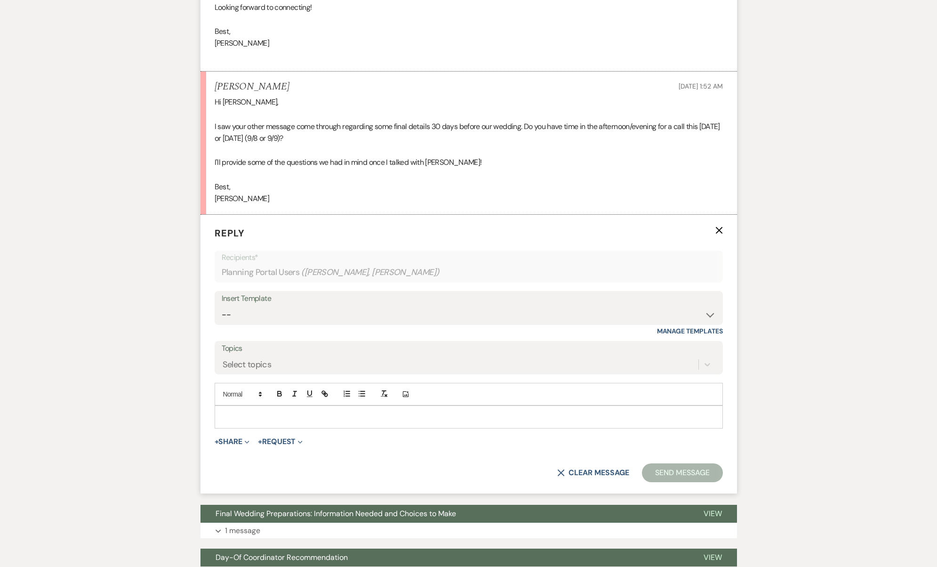
click at [240, 411] on p at bounding box center [468, 416] width 493 height 10
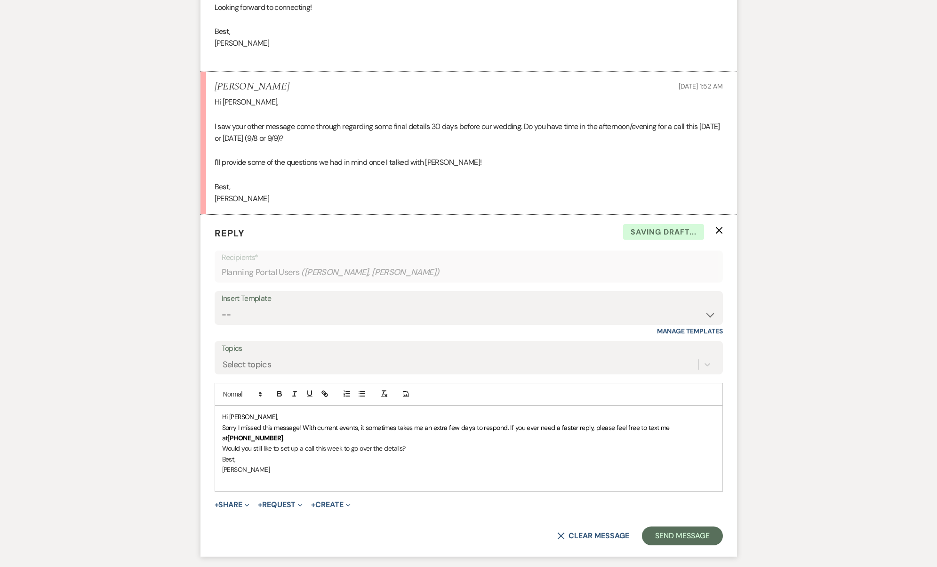
click at [261, 411] on p "Hi Cameron," at bounding box center [468, 416] width 493 height 10
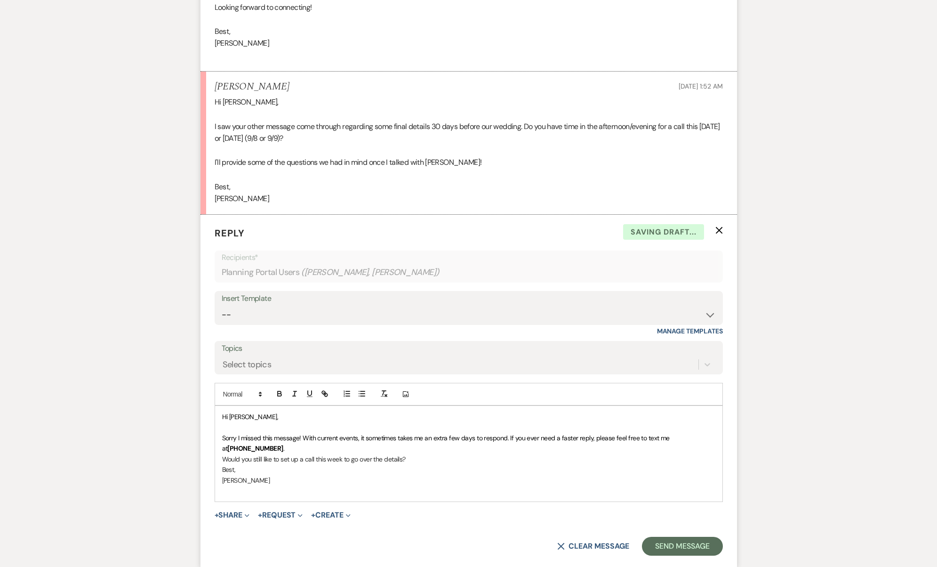
click at [252, 454] on p "Would you still like to set up a call this week to go over the details?" at bounding box center [468, 459] width 493 height 10
click at [251, 432] on p "Sorry I missed this message! With current events, it sometimes takes me an extr…" at bounding box center [468, 442] width 493 height 21
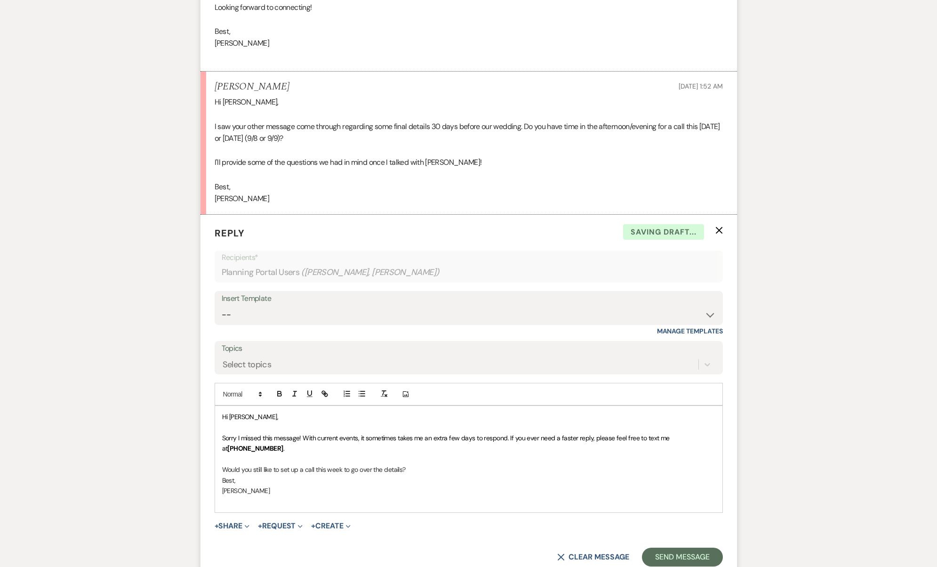
click at [457, 454] on p "﻿" at bounding box center [468, 459] width 493 height 10
click at [442, 464] on p "Would you still like to set up a call this week to go over the details?" at bounding box center [468, 469] width 493 height 10
click at [645, 558] on div "X Clear message Send Message" at bounding box center [469, 567] width 508 height 19
click at [651, 558] on button "Send Message" at bounding box center [682, 567] width 80 height 19
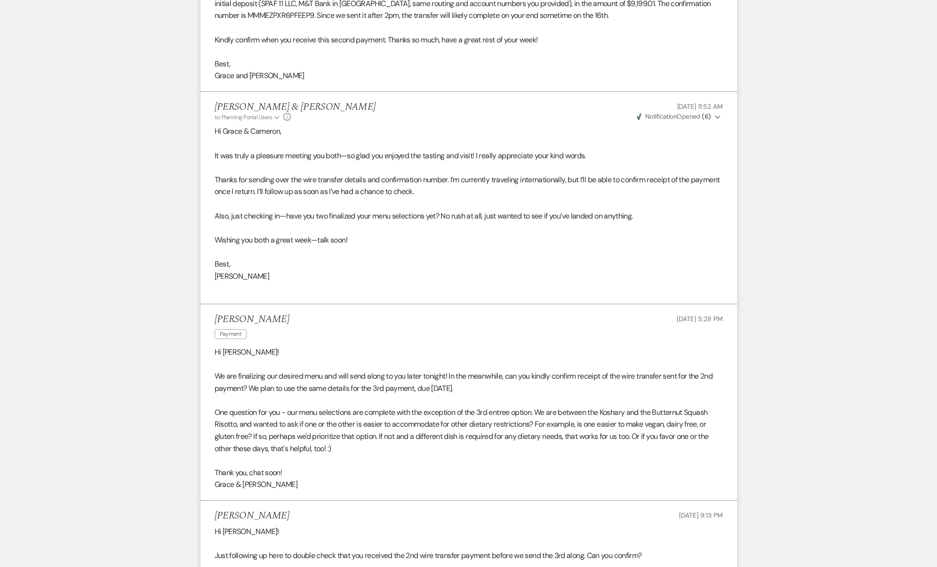
scroll to position [0, 0]
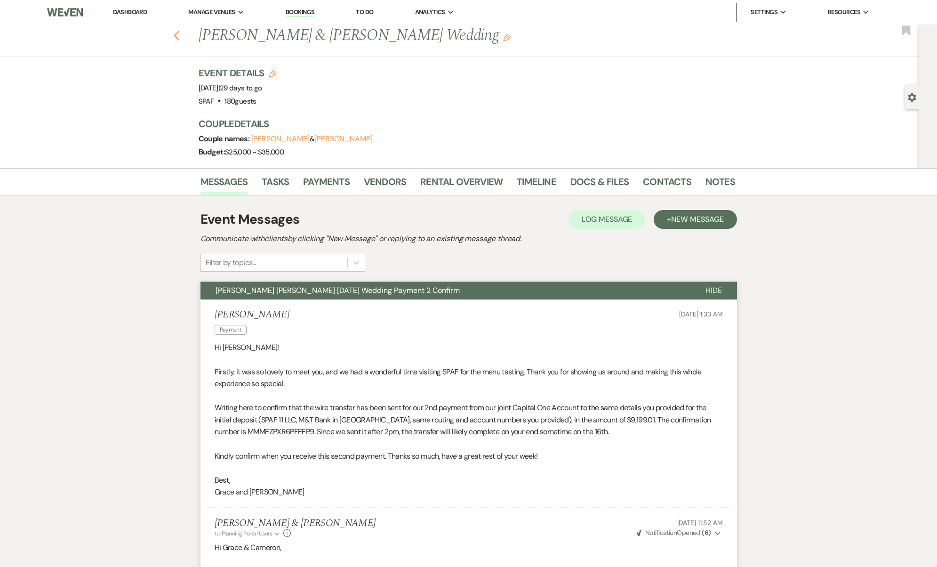
click at [179, 35] on use "button" at bounding box center [176, 36] width 6 height 10
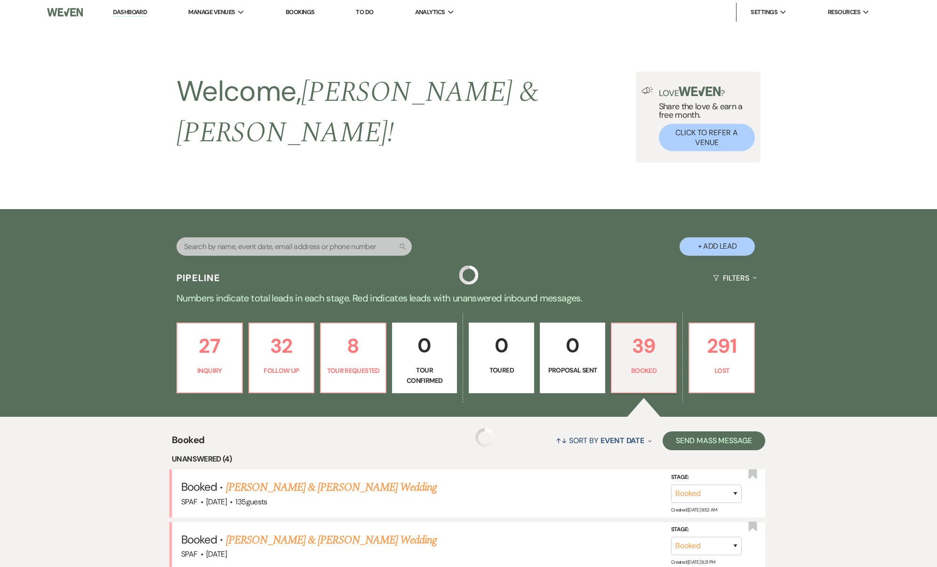
scroll to position [373, 0]
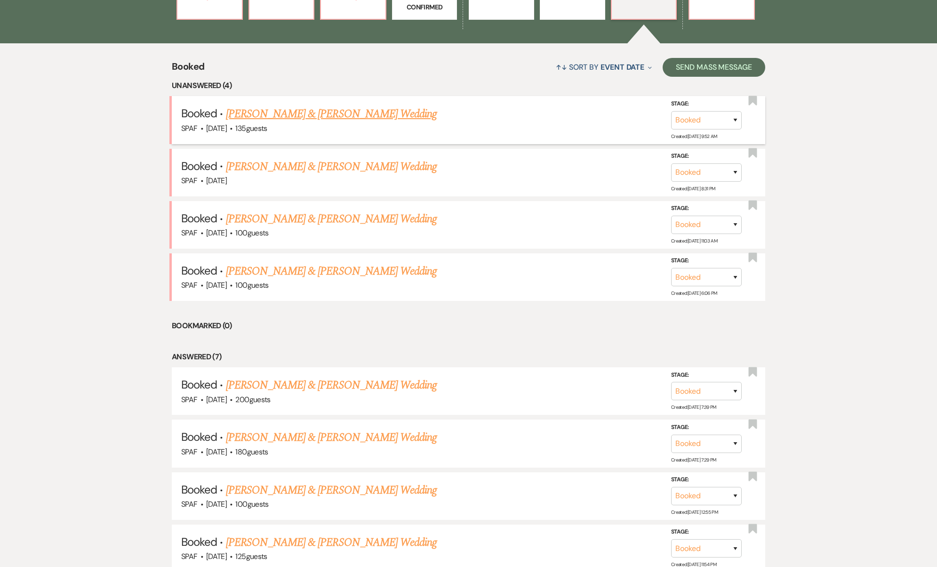
click at [272, 105] on link "Matt Witkowsky & Christina Flavin's Wedding" at bounding box center [331, 113] width 211 height 17
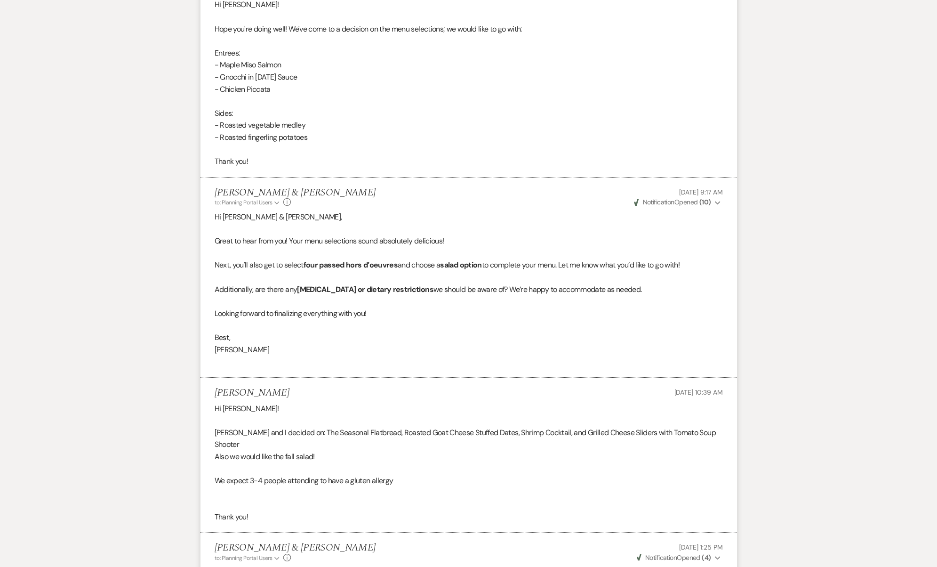
scroll to position [1498, 0]
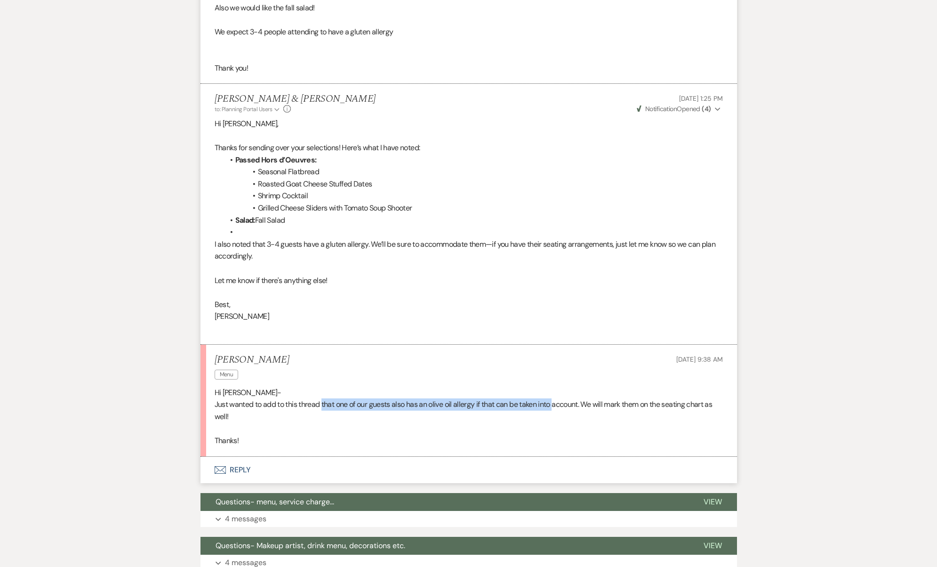
drag, startPoint x: 323, startPoint y: 352, endPoint x: 556, endPoint y: 352, distance: 232.9
click at [556, 398] on p "Just wanted to add to this thread that one of our guests also has an olive oil …" at bounding box center [469, 410] width 508 height 24
drag, startPoint x: 556, startPoint y: 352, endPoint x: 290, endPoint y: 339, distance: 266.2
click at [290, 386] on div "Hi Josh- Just wanted to add to this thread that one of our guests also has an o…" at bounding box center [469, 416] width 508 height 60
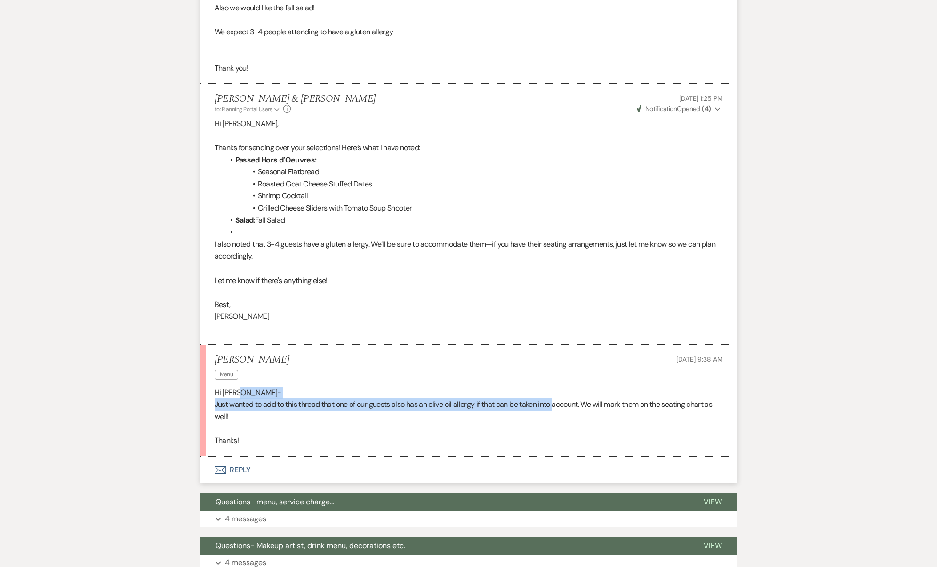
click at [290, 386] on p "Hi Josh-" at bounding box center [469, 392] width 508 height 12
drag, startPoint x: 246, startPoint y: 385, endPoint x: 177, endPoint y: 335, distance: 84.8
click at [177, 335] on div "Messages Tasks Payments Vendors Rental Overview Timeline Docs & Files Contacts …" at bounding box center [468, 66] width 937 height 2792
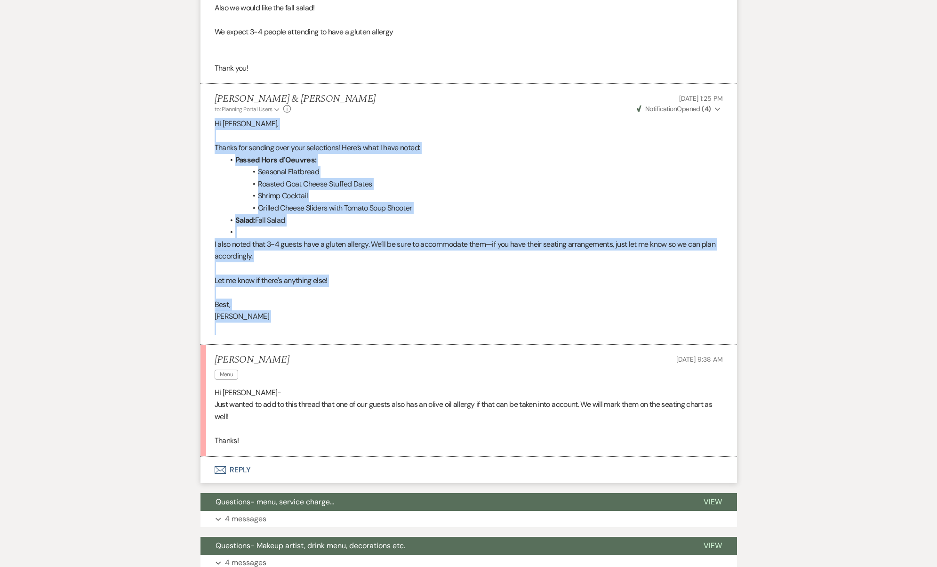
drag, startPoint x: 246, startPoint y: 272, endPoint x: 217, endPoint y: 69, distance: 204.8
click at [217, 84] on li "Josh & Erica to: Planning Portal Users Expand Info Mar 20, 2025, 1:25 PM Weven …" at bounding box center [468, 214] width 536 height 260
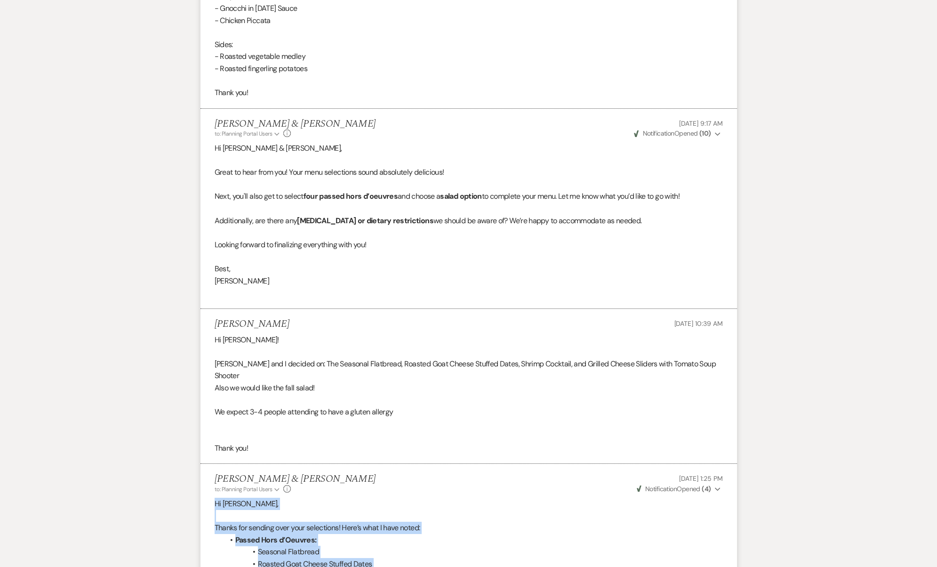
scroll to position [1252, 0]
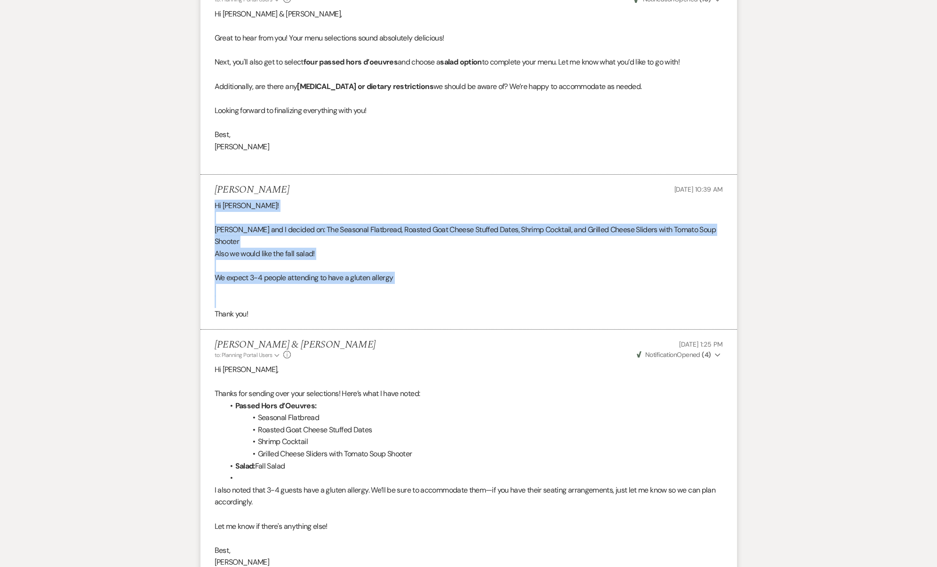
drag, startPoint x: 296, startPoint y: 259, endPoint x: 222, endPoint y: 165, distance: 119.4
click at [222, 175] on li "Christina Flavin Mar 14, 2025, 10:39 AM Hi Josh! Matt and I decided on: The Sea…" at bounding box center [468, 252] width 536 height 155
drag, startPoint x: 253, startPoint y: 270, endPoint x: 210, endPoint y: 166, distance: 112.5
click at [210, 175] on li "Christina Flavin Mar 14, 2025, 10:39 AM Hi Josh! Matt and I decided on: The Sea…" at bounding box center [468, 252] width 536 height 155
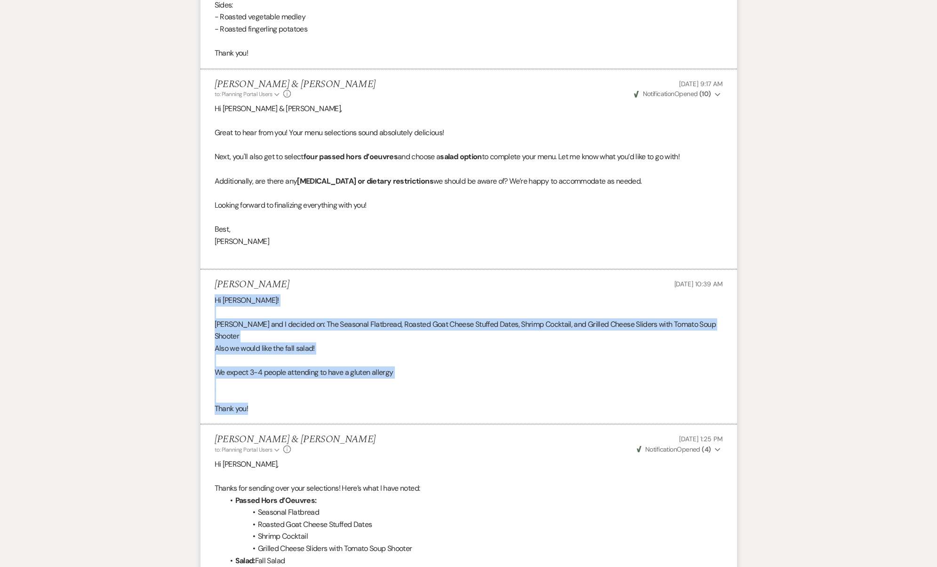
scroll to position [1052, 0]
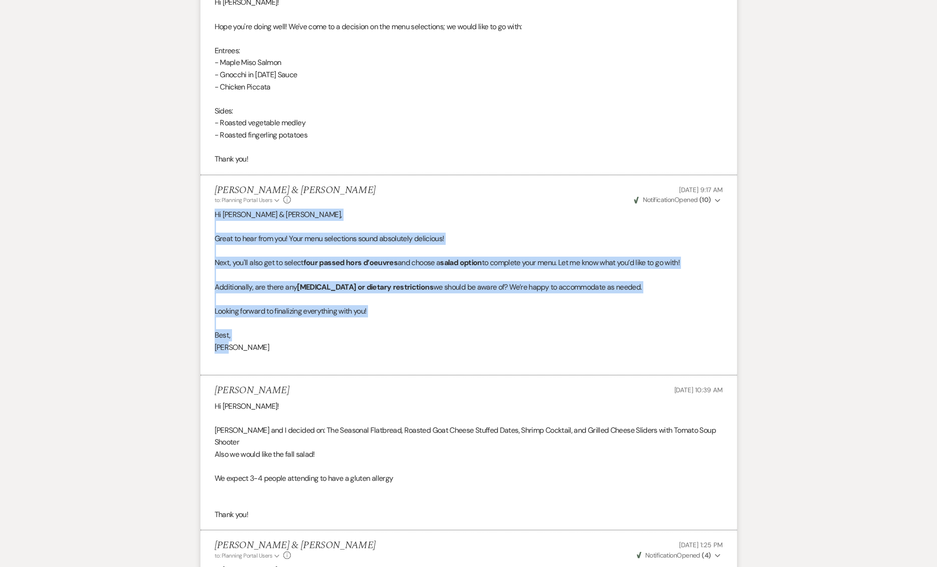
drag, startPoint x: 247, startPoint y: 312, endPoint x: 216, endPoint y: 181, distance: 134.8
click at [216, 208] on div "Hi Matt & Christina, Great to hear from you! Your menu selections sound absolut…" at bounding box center [469, 286] width 508 height 157
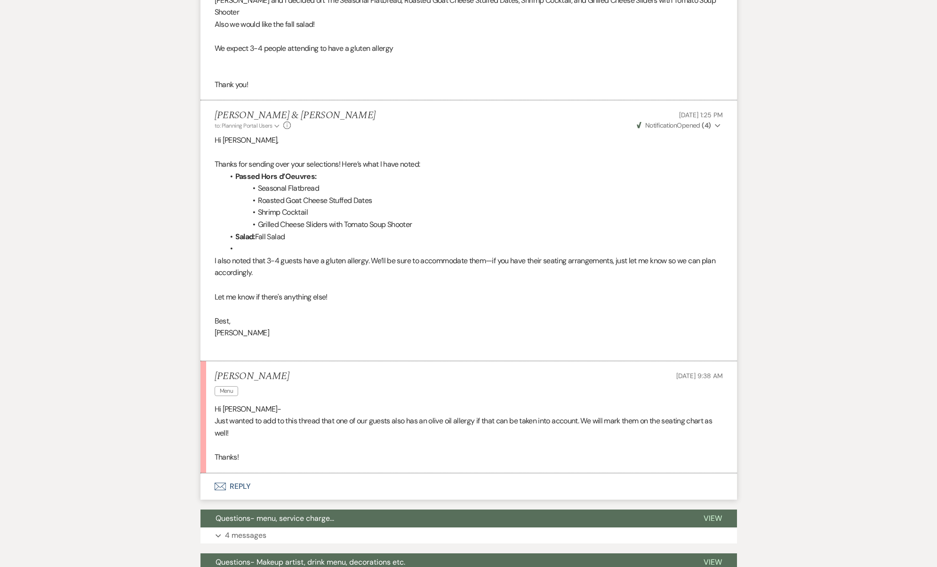
scroll to position [1486, 0]
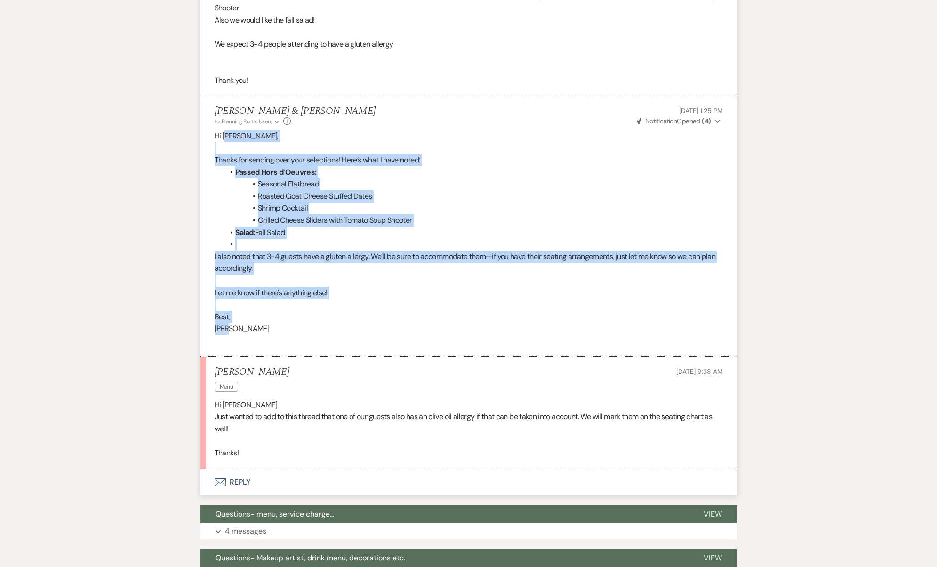
drag, startPoint x: 227, startPoint y: 88, endPoint x: 284, endPoint y: 277, distance: 197.6
click at [284, 277] on div "Hi Christina, Thanks for sending over your selections! Here’s what I have noted…" at bounding box center [469, 238] width 508 height 217
click at [284, 322] on p "Josh" at bounding box center [469, 328] width 508 height 12
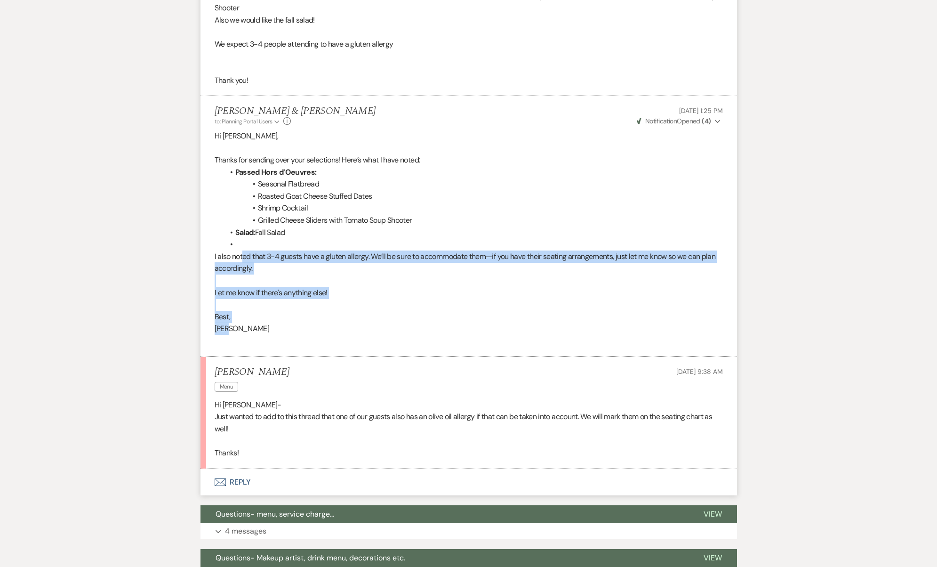
drag, startPoint x: 257, startPoint y: 275, endPoint x: 241, endPoint y: 201, distance: 75.0
click at [241, 201] on div "Hi Christina, Thanks for sending over your selections! Here’s what I have noted…" at bounding box center [469, 238] width 508 height 217
click at [241, 251] on span "I also noted that 3-4 guests have a gluten allergy. We’ll be sure to accommodat…" at bounding box center [465, 262] width 501 height 22
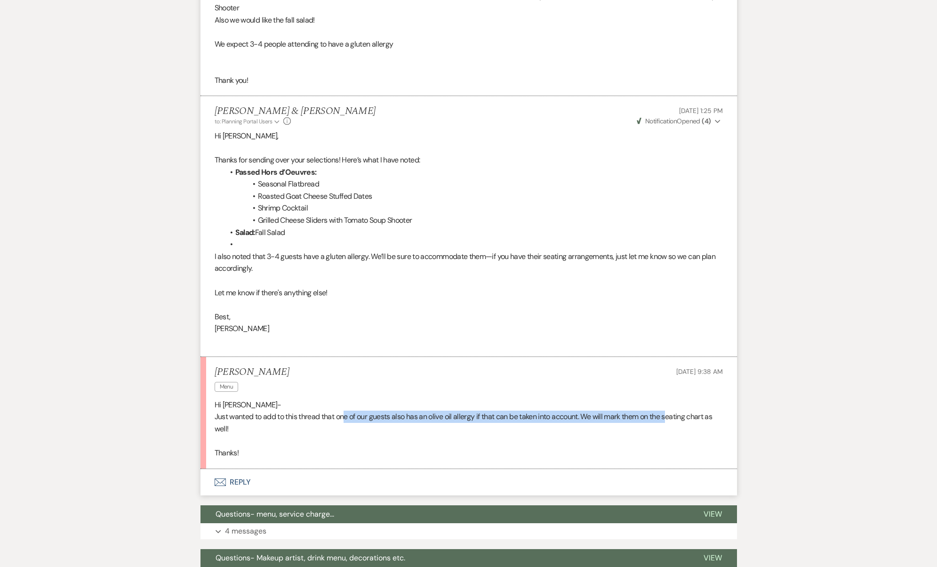
drag, startPoint x: 345, startPoint y: 364, endPoint x: 673, endPoint y: 368, distance: 328.0
click at [673, 410] on p "Just wanted to add to this thread that one of our guests also has an olive oil …" at bounding box center [469, 422] width 508 height 24
drag, startPoint x: 264, startPoint y: 402, endPoint x: 209, endPoint y: 353, distance: 73.7
click at [209, 357] on li "Christina Flavin Menu Sep 02, 2025, 9:38 AM Hi Josh- Just wanted to add to this…" at bounding box center [468, 413] width 536 height 112
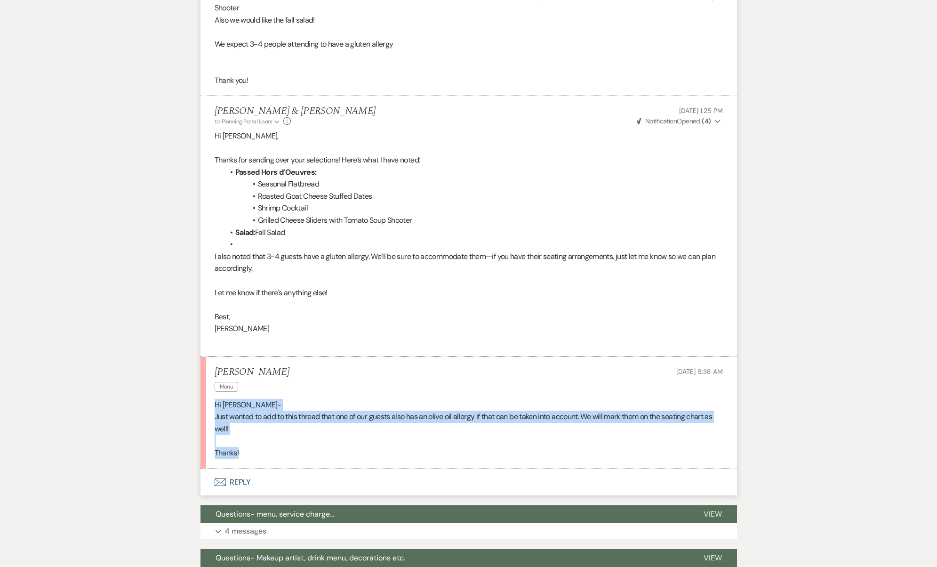
copy div "Hi Josh- Just wanted to add to this thread that one of our guests also has an o…"
click at [242, 469] on button "Envelope Reply" at bounding box center [468, 482] width 536 height 26
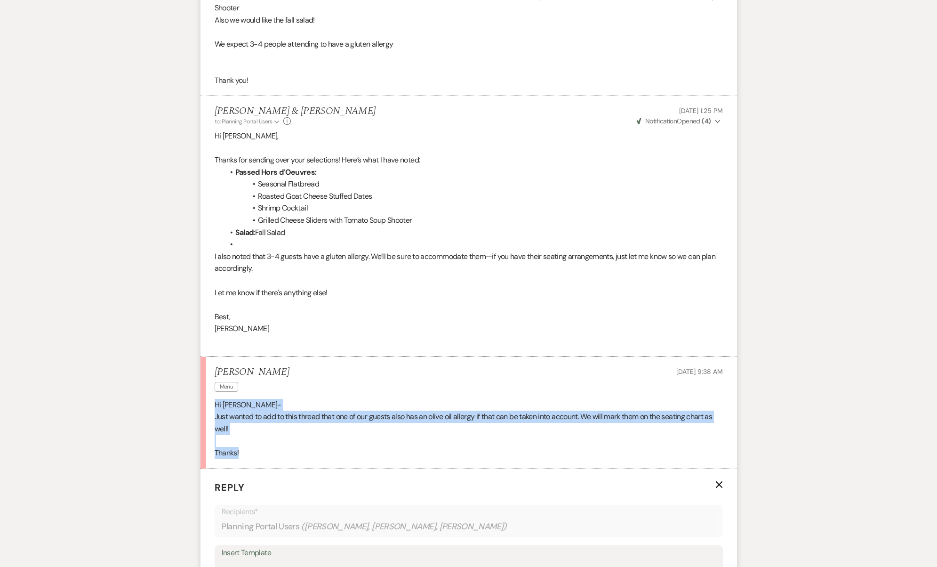
scroll to position [1755, 0]
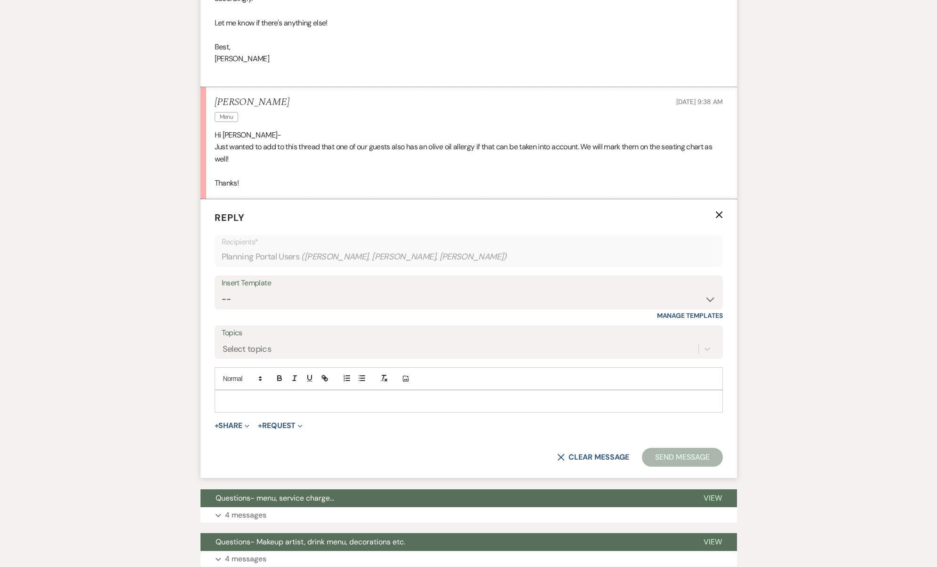
click at [264, 396] on p at bounding box center [468, 401] width 493 height 10
paste div
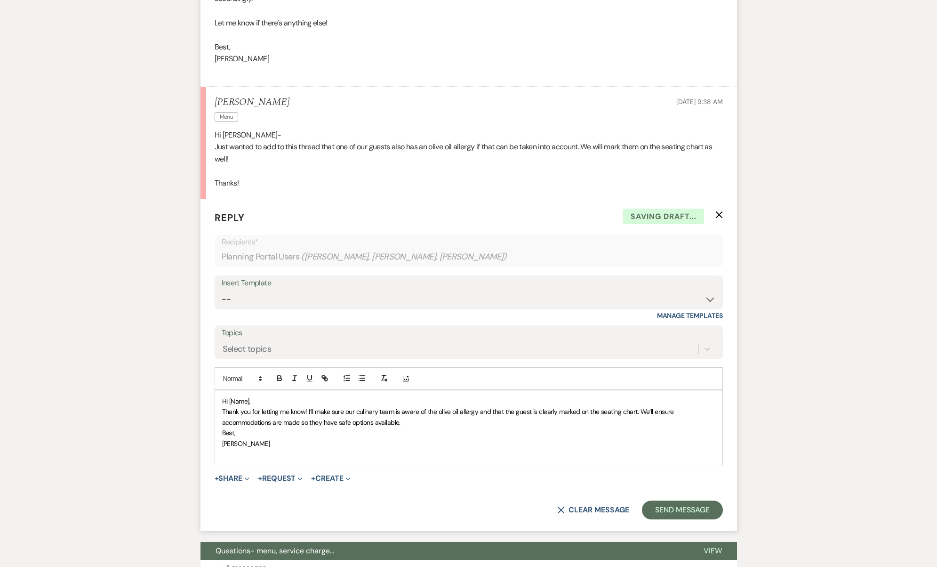
click at [240, 397] on span "Hi [Name]," at bounding box center [236, 401] width 28 height 8
drag, startPoint x: 375, startPoint y: 357, endPoint x: 491, endPoint y: 355, distance: 116.7
click at [491, 407] on span "Thank you for letting me know! I’ll make sure our culinary team is aware of the…" at bounding box center [449, 416] width 454 height 19
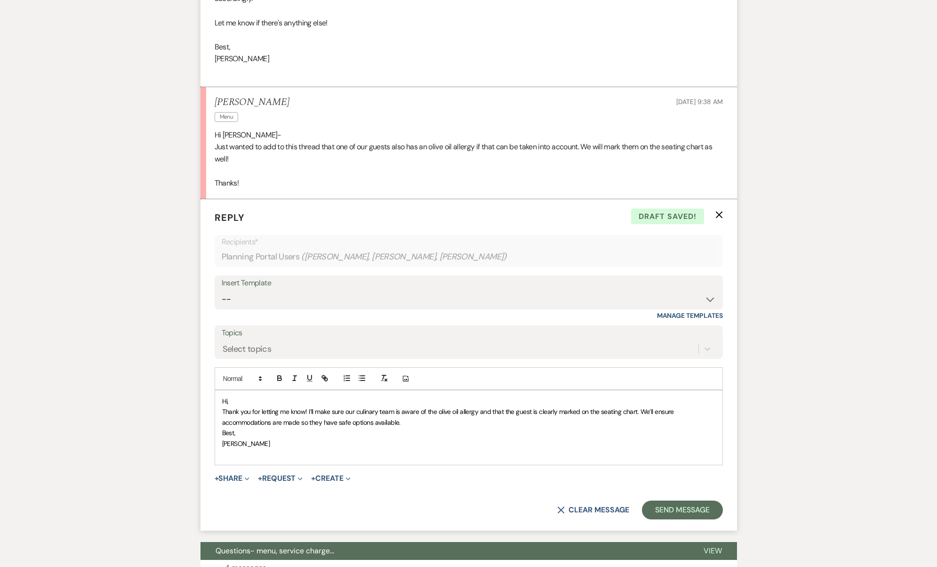
click at [422, 406] on p "Thank you for letting me know! I’ll make sure our culinary team is aware of the…" at bounding box center [468, 416] width 493 height 21
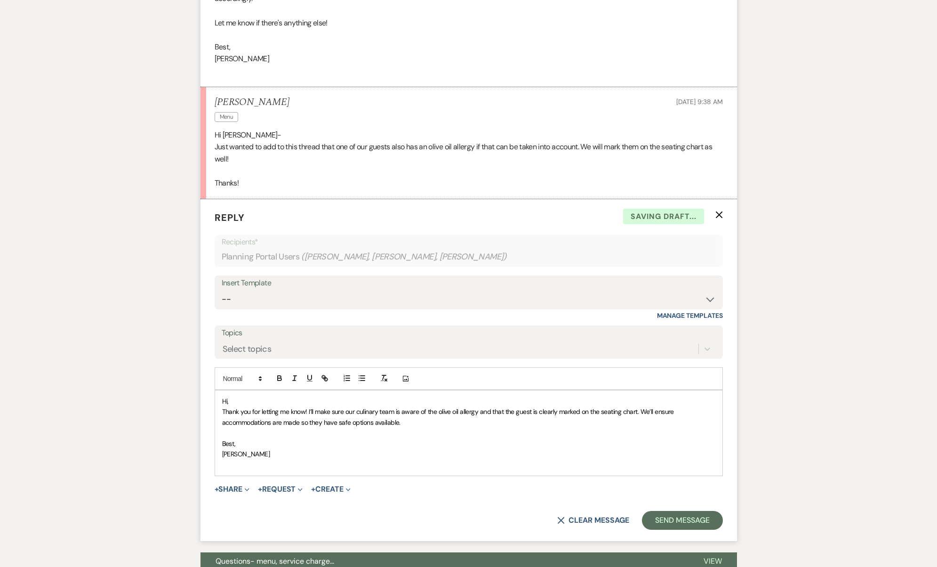
click at [298, 396] on p "Hi," at bounding box center [468, 401] width 493 height 10
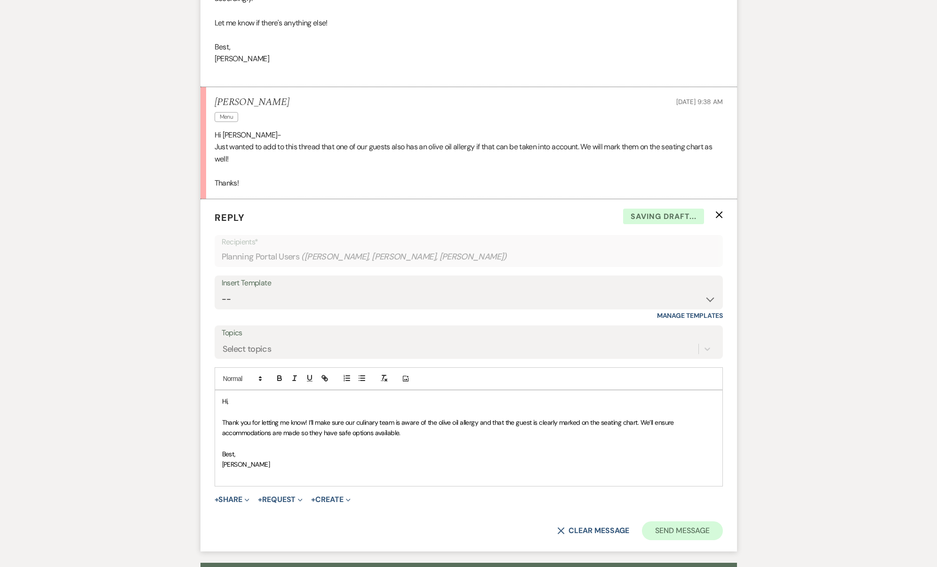
click at [669, 521] on button "Send Message" at bounding box center [682, 530] width 80 height 19
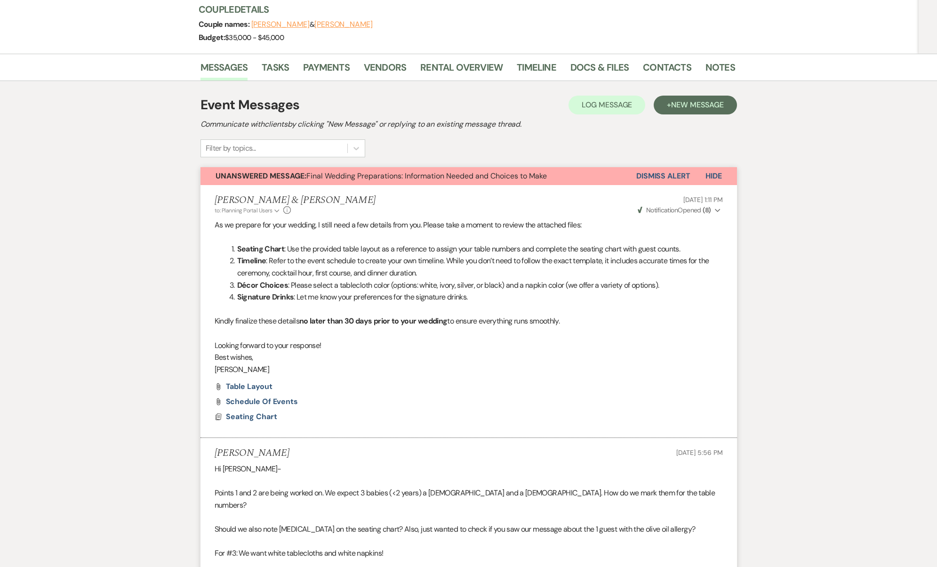
scroll to position [493, 0]
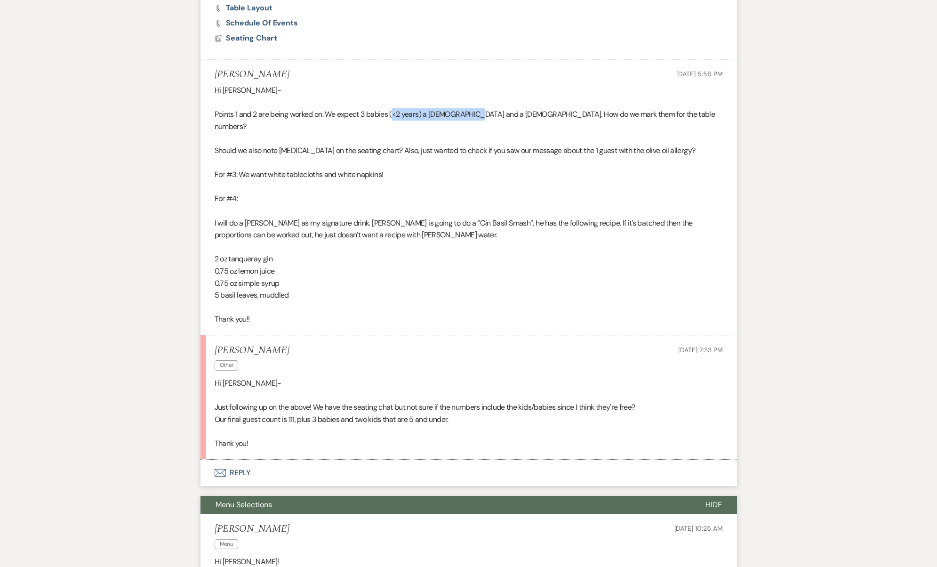
drag, startPoint x: 399, startPoint y: 111, endPoint x: 472, endPoint y: 111, distance: 73.4
click at [472, 111] on p "Points 1 and 2 are being worked on. We expect 3 babies (<2 years) a 3 year old …" at bounding box center [469, 120] width 508 height 24
drag, startPoint x: 472, startPoint y: 111, endPoint x: 478, endPoint y: 114, distance: 6.5
click at [478, 114] on p "Points 1 and 2 are being worked on. We expect 3 babies (<2 years) a 3 year old …" at bounding box center [469, 120] width 508 height 24
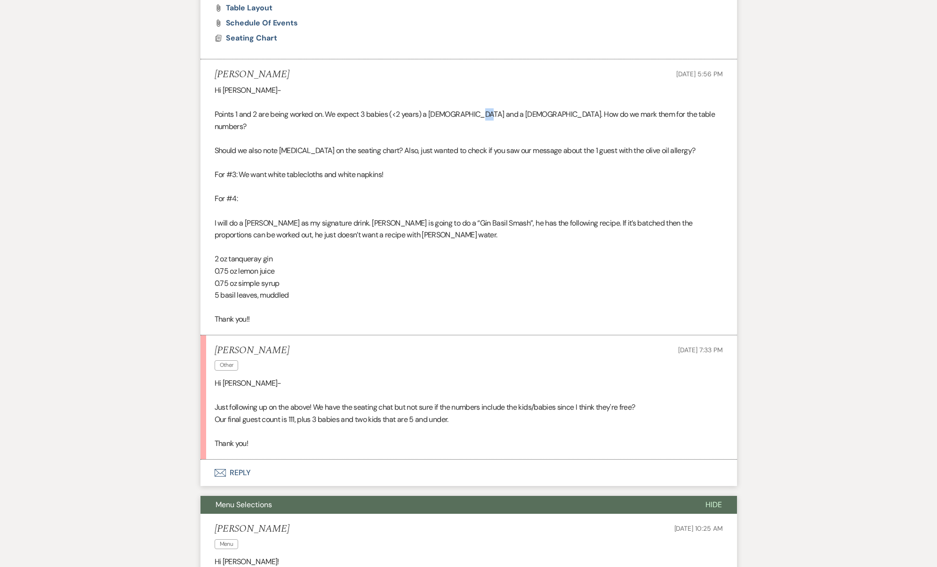
click at [478, 114] on p "Points 1 and 2 are being worked on. We expect 3 babies (<2 years) a 3 year old …" at bounding box center [469, 120] width 508 height 24
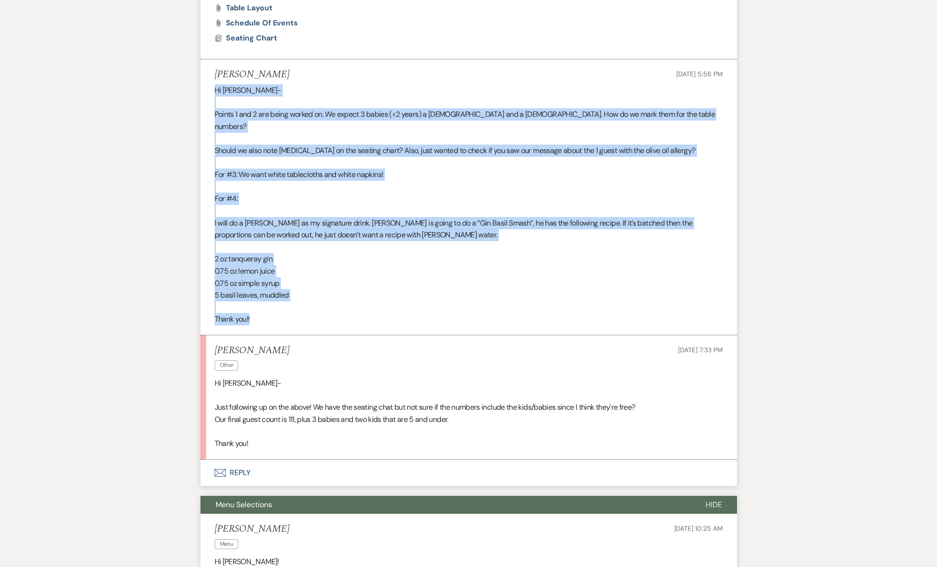
drag, startPoint x: 215, startPoint y: 88, endPoint x: 269, endPoint y: 303, distance: 221.9
click at [269, 303] on div "Hi Josh- Points 1 and 2 are being worked on. We expect 3 babies (<2 years) a 3 …" at bounding box center [469, 204] width 508 height 241
copy div "Hi Josh- Points 1 and 2 are being worked on. We expect 3 babies (<2 years) a 3 …"
click at [239, 459] on button "Envelope Reply" at bounding box center [468, 472] width 536 height 26
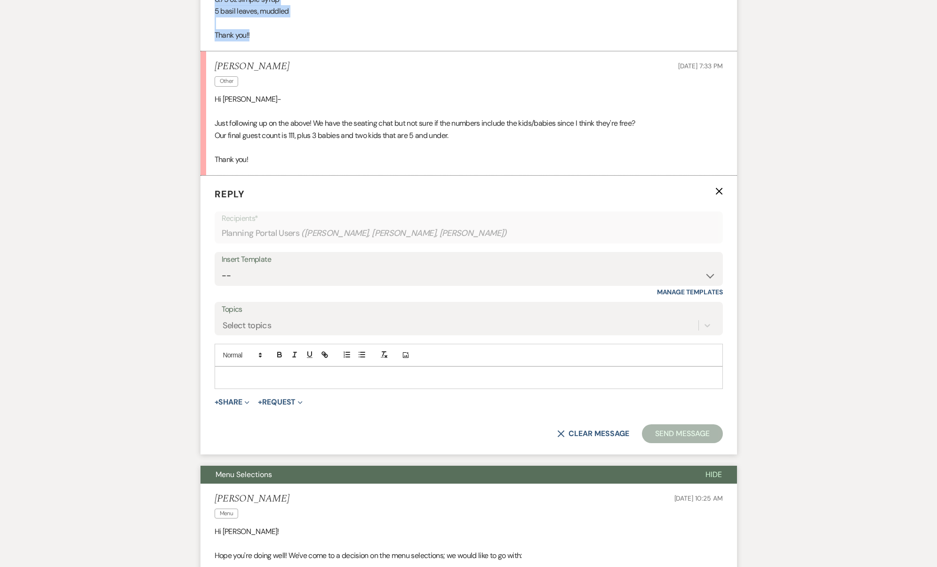
scroll to position [784, 0]
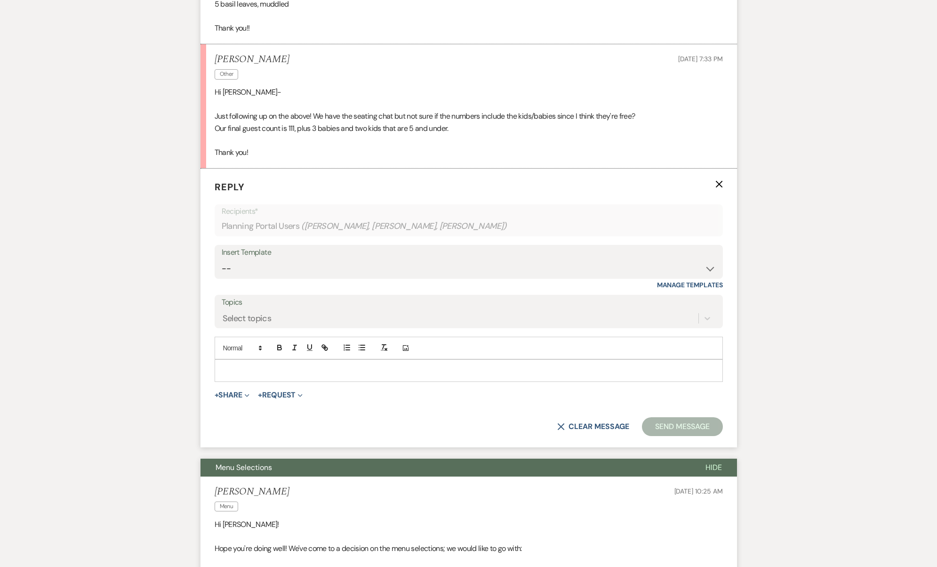
click at [278, 365] on p at bounding box center [468, 370] width 493 height 10
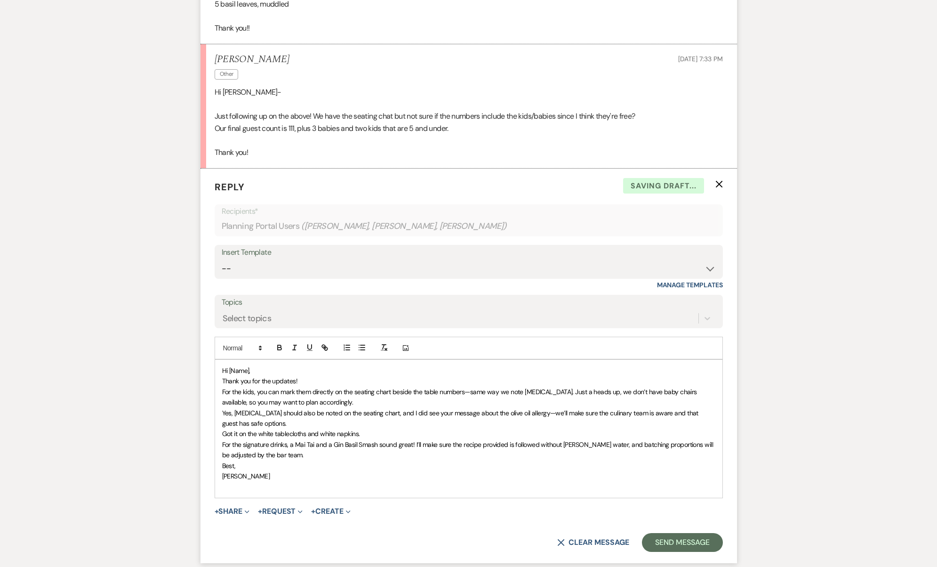
click at [243, 366] on span "Hi [Name]," at bounding box center [236, 370] width 28 height 8
click at [251, 365] on p "Hi," at bounding box center [468, 370] width 493 height 10
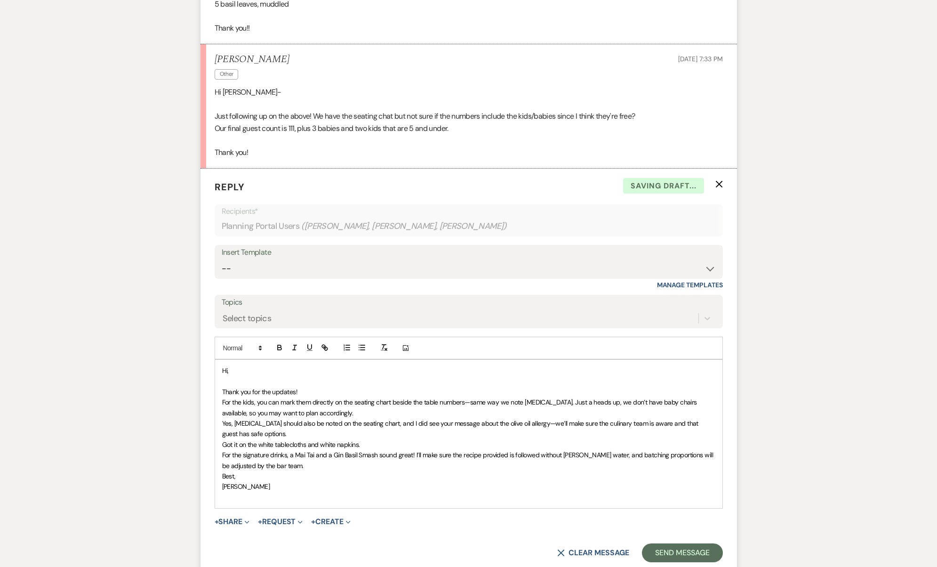
click at [305, 386] on p "Thank you for the updates!" at bounding box center [468, 391] width 493 height 10
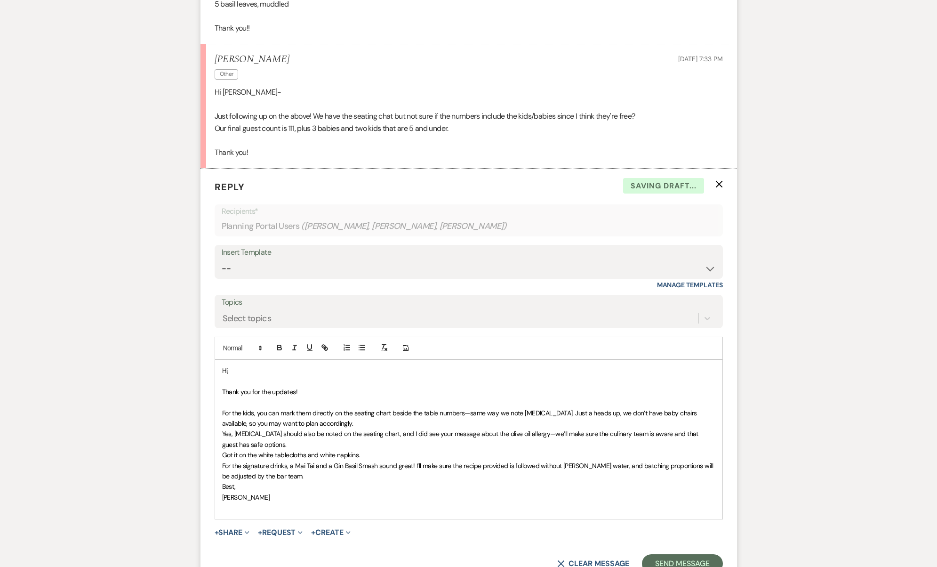
click at [319, 408] on p "For the kids, you can mark them directly on the seating chart beside the table …" at bounding box center [468, 418] width 493 height 21
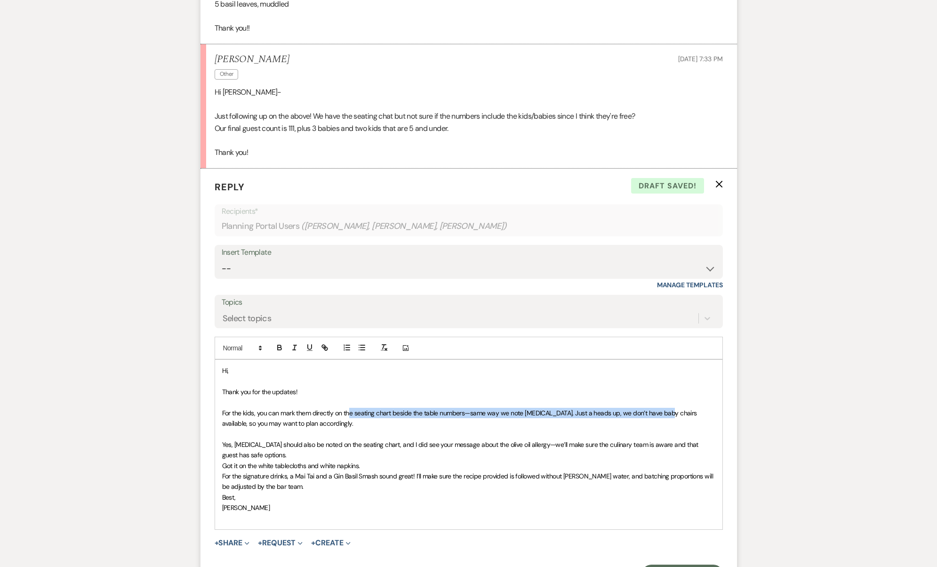
drag, startPoint x: 350, startPoint y: 384, endPoint x: 661, endPoint y: 389, distance: 311.6
click at [661, 408] on span "For the kids, you can mark them directly on the seating chart beside the table …" at bounding box center [460, 417] width 477 height 19
click at [288, 439] on p "Yes, allergies should also be noted on the seating chart, and I did see your me…" at bounding box center [468, 449] width 493 height 21
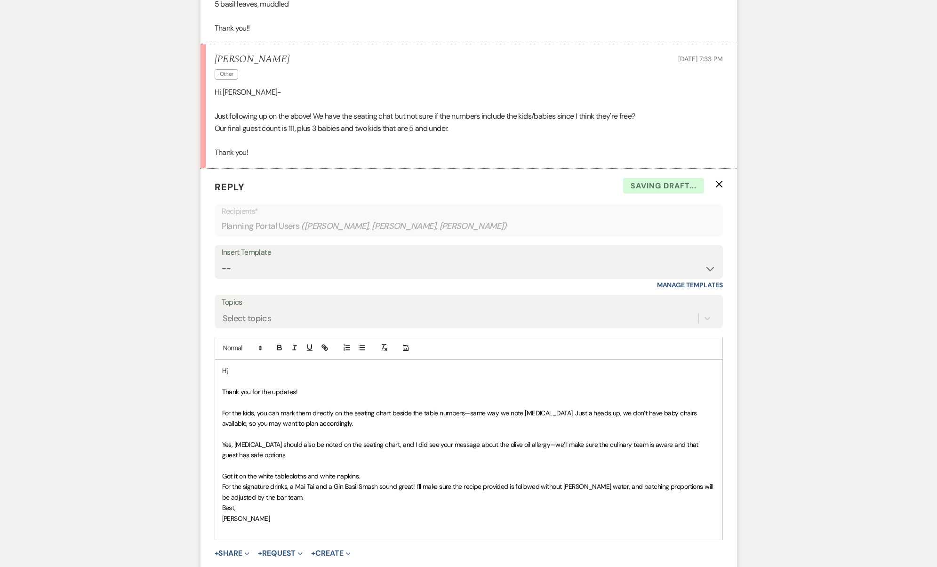
click at [392, 471] on p "Got it on the white tablecloths and white napkins." at bounding box center [468, 476] width 493 height 10
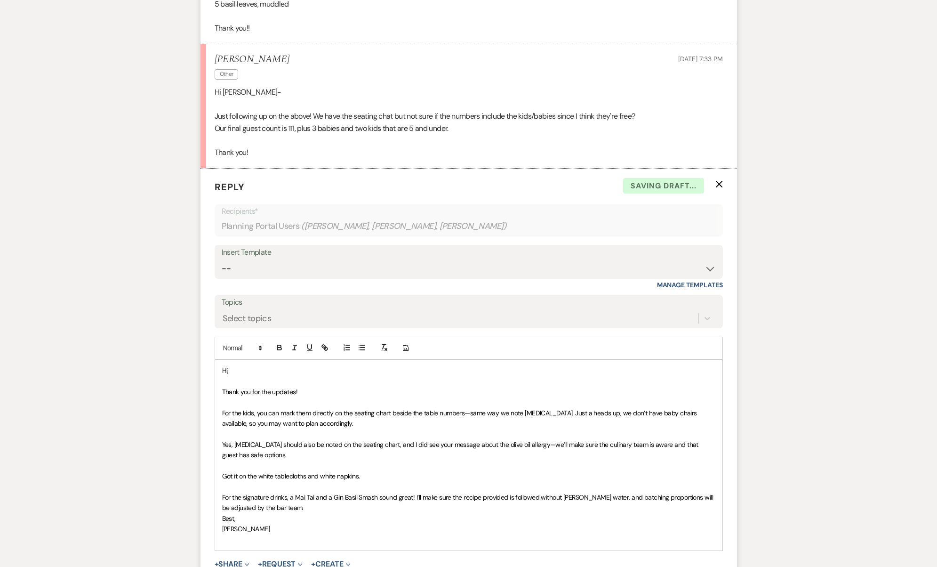
click at [337, 492] on p "For the signature drinks, a Mai Tai and a Gin Basil Smash sound great! I’ll mak…" at bounding box center [468, 502] width 493 height 21
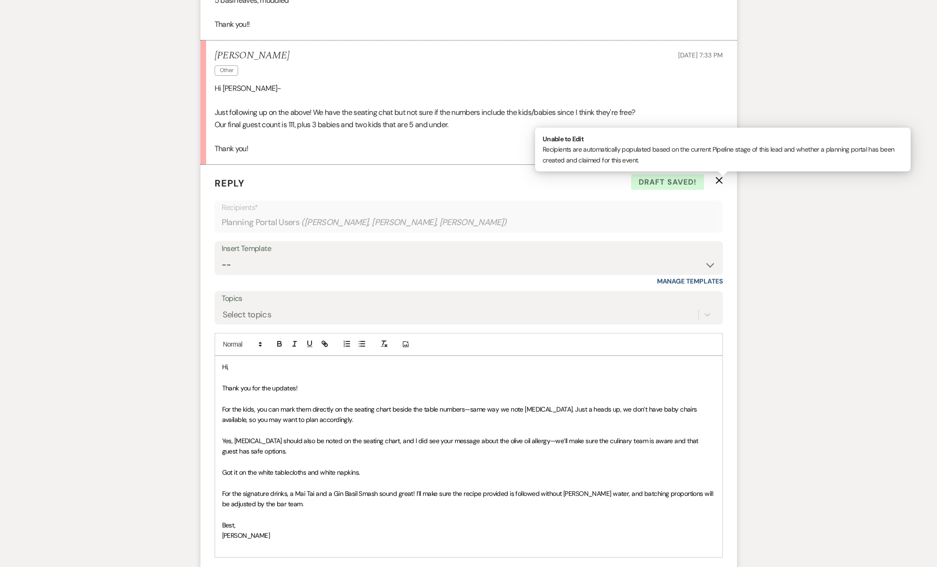
scroll to position [796, 0]
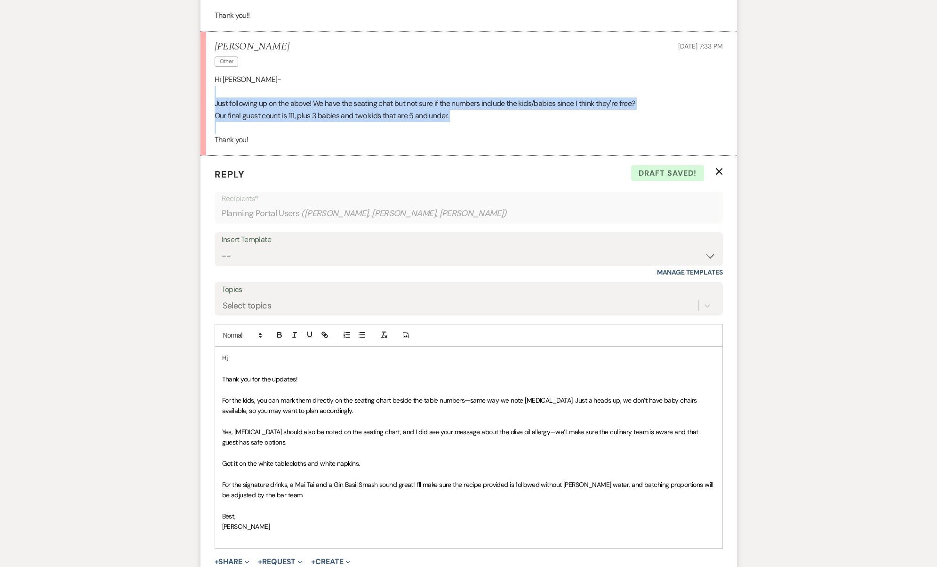
drag, startPoint x: 449, startPoint y: 98, endPoint x: 205, endPoint y: 71, distance: 246.2
click at [205, 71] on li "Christina Flavin Other Sep 10, 2025, 7:33 PM Hi Josh- Just following up on the …" at bounding box center [468, 94] width 536 height 124
copy div "Just following up on the above! We have the seating chat but not sure if the nu…"
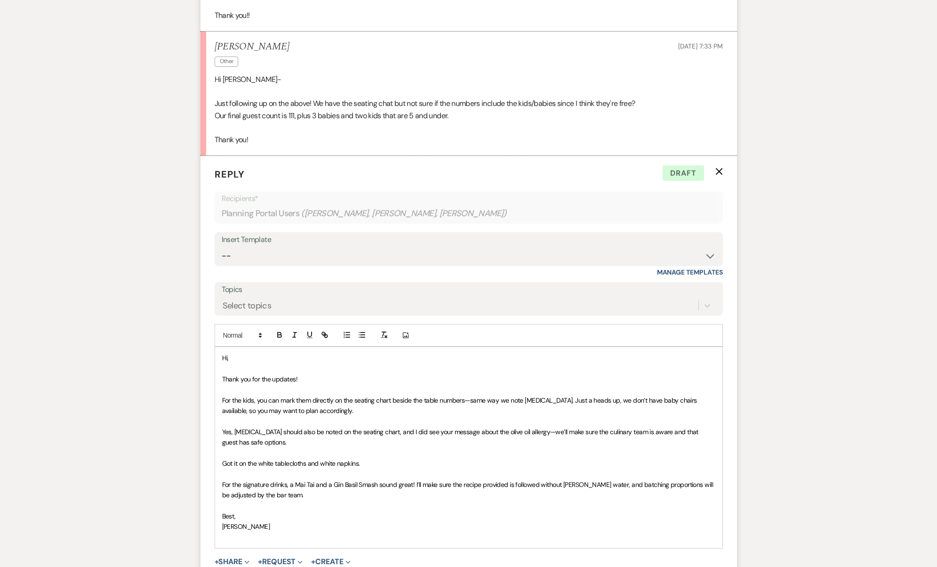
click at [337, 395] on p "For the kids, you can mark them directly on the seating chart beside the table …" at bounding box center [468, 405] width 493 height 21
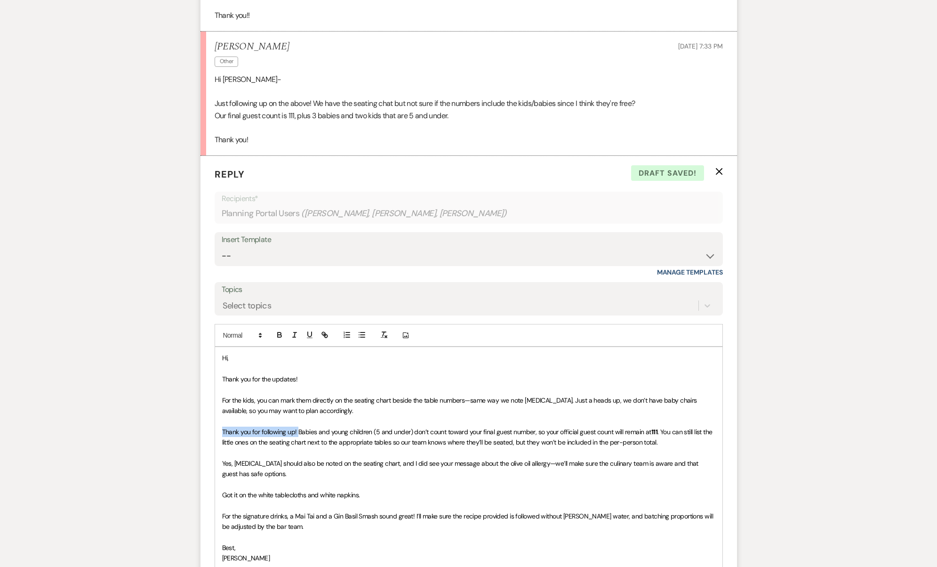
drag, startPoint x: 297, startPoint y: 404, endPoint x: 182, endPoint y: 406, distance: 115.3
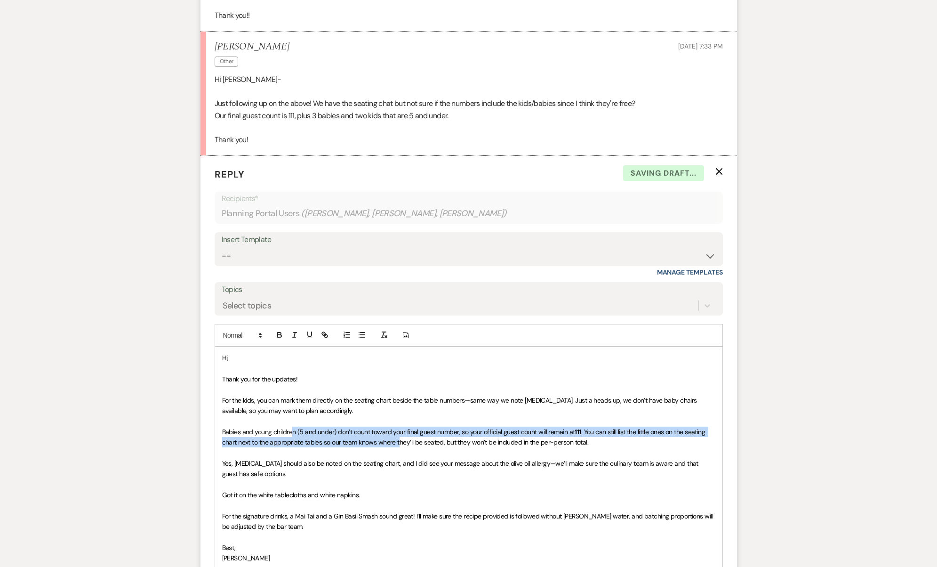
drag, startPoint x: 293, startPoint y: 406, endPoint x: 400, endPoint y: 413, distance: 107.1
click at [400, 426] on p "Babies and young children (5 and under) don’t count toward your final guest num…" at bounding box center [468, 436] width 493 height 21
click at [400, 427] on span ". You can still list the little ones on the seating chart next to the appropria…" at bounding box center [464, 436] width 485 height 19
drag, startPoint x: 430, startPoint y: 406, endPoint x: 650, endPoint y: 408, distance: 220.7
click at [650, 426] on p "Babies and young children (5 and under) don’t count toward your final guest num…" at bounding box center [468, 436] width 493 height 21
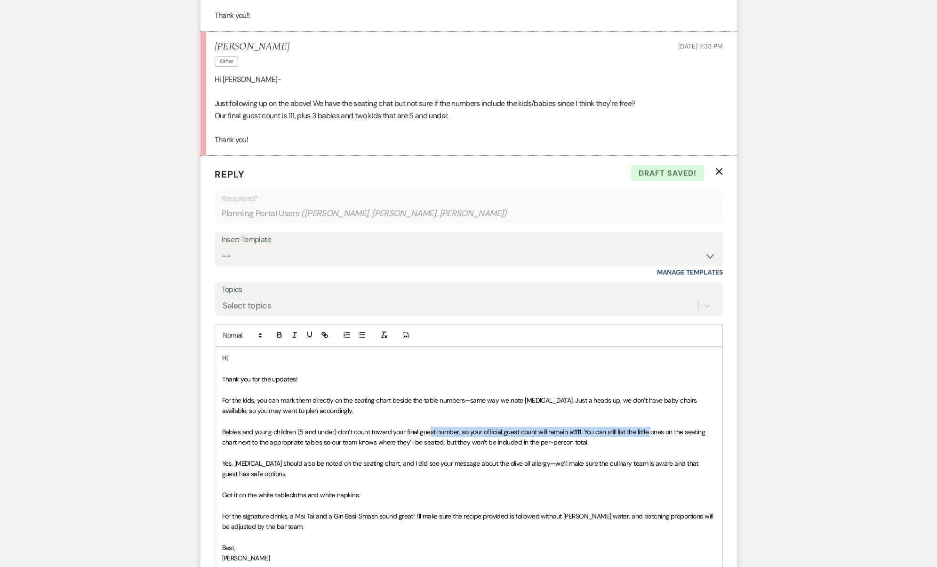
click at [650, 427] on span ". You can still list the little ones on the seating chart next to the appropria…" at bounding box center [464, 436] width 485 height 19
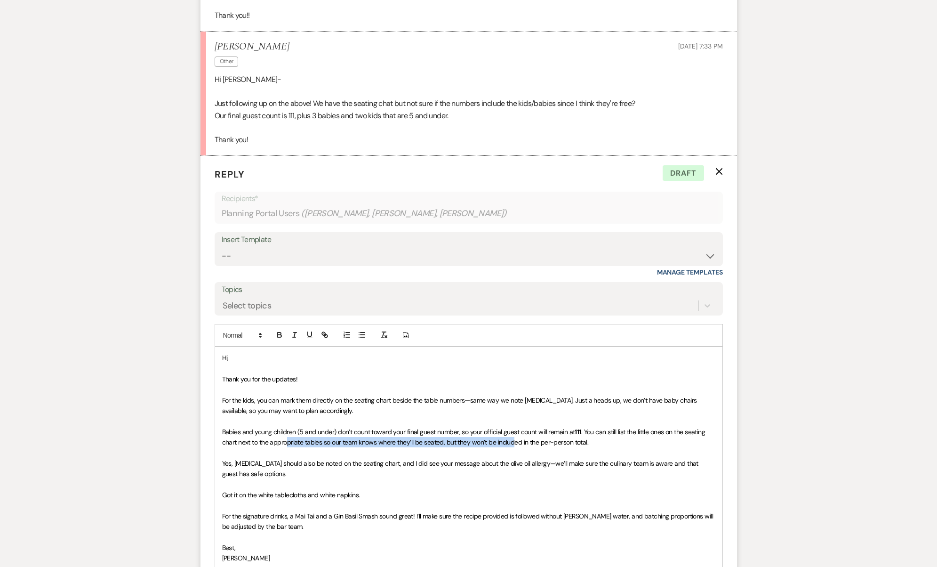
drag, startPoint x: 287, startPoint y: 415, endPoint x: 512, endPoint y: 418, distance: 225.4
click at [512, 427] on span ". You can still list the little ones on the seating chart next to the appropria…" at bounding box center [464, 436] width 485 height 19
drag, startPoint x: 601, startPoint y: 414, endPoint x: 586, endPoint y: 406, distance: 16.4
click at [586, 426] on p "Babies and young children (5 and under) don’t count toward your final guest num…" at bounding box center [468, 436] width 493 height 21
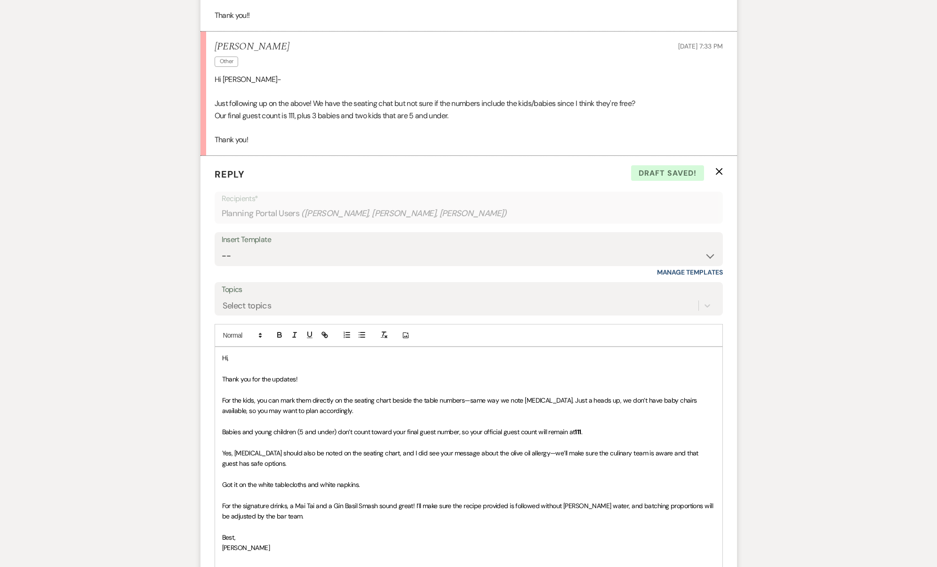
click at [222, 427] on span "Babies and young children (5 and under) don’t count toward your final guest num…" at bounding box center [398, 431] width 353 height 8
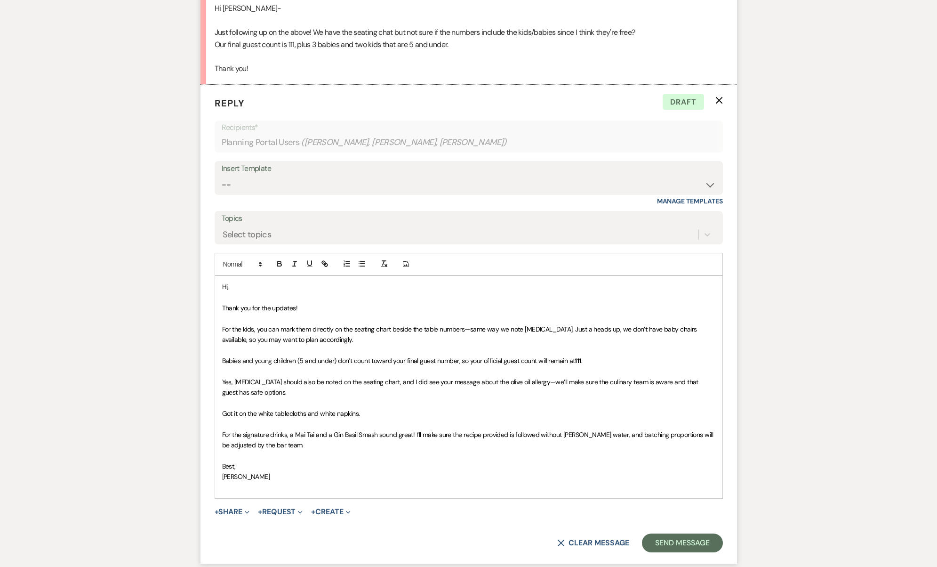
scroll to position [869, 0]
click at [244, 459] on p "Best," at bounding box center [468, 464] width 493 height 10
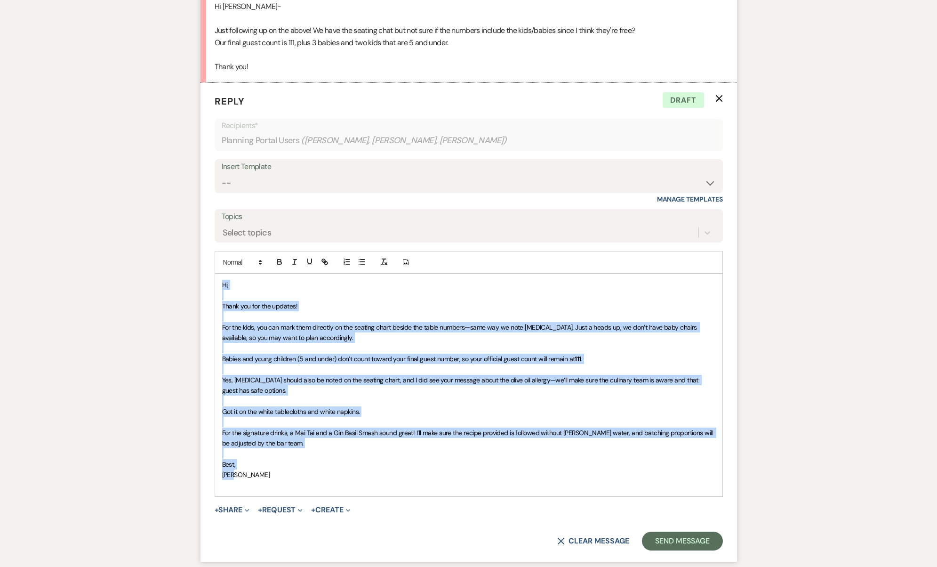
drag, startPoint x: 245, startPoint y: 448, endPoint x: 253, endPoint y: 167, distance: 280.6
click at [253, 167] on form "Reply X Draft Recipients* Planning Portal Users ( Christina Flavin, Barbara DiC…" at bounding box center [468, 322] width 536 height 479
copy div "Hi, Thank you for the updates! For the kids, you can mark them directly on the …"
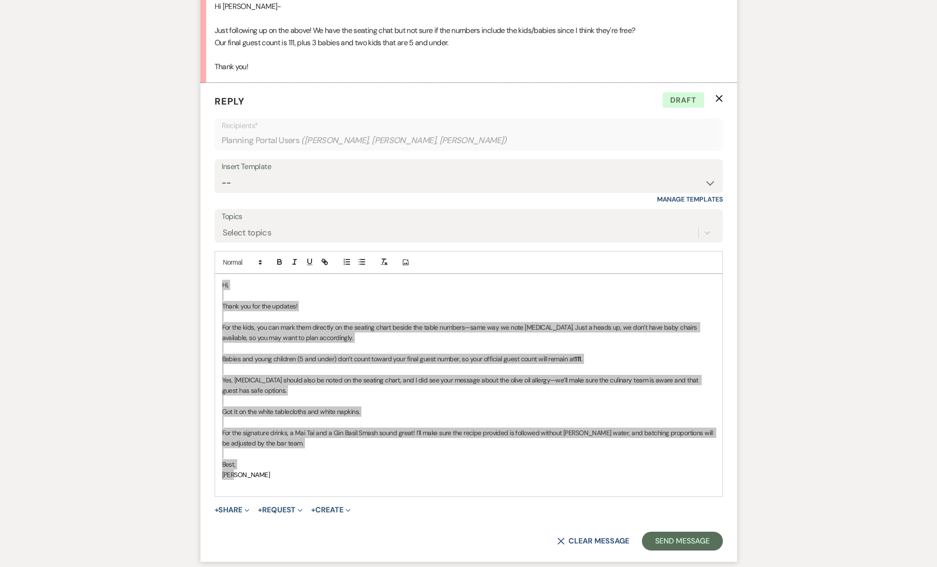
click at [303, 407] on span "Got it on the white tablecloths and white napkins." at bounding box center [291, 411] width 138 height 8
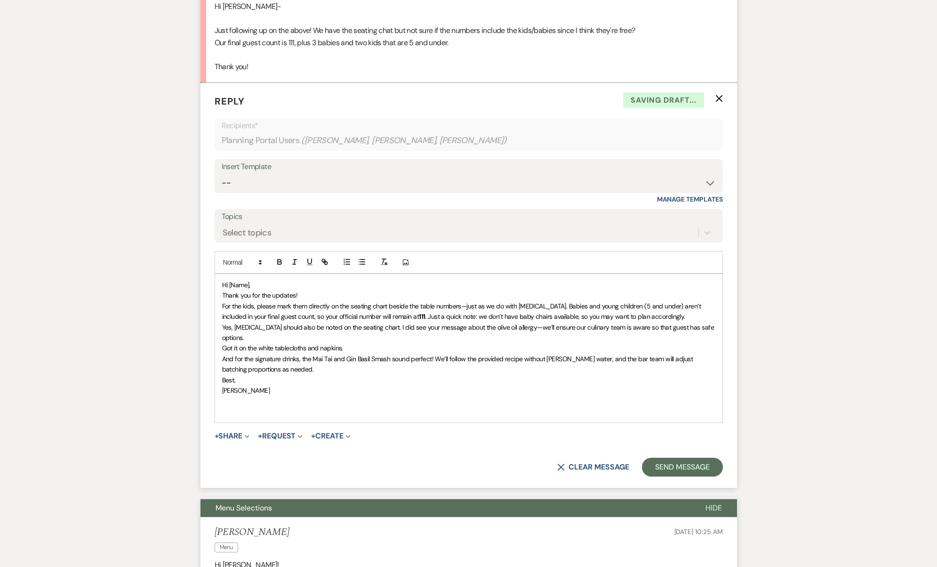
click at [240, 280] on span "Hi [Name]," at bounding box center [236, 284] width 28 height 8
click at [263, 280] on p "Hi," at bounding box center [468, 285] width 493 height 10
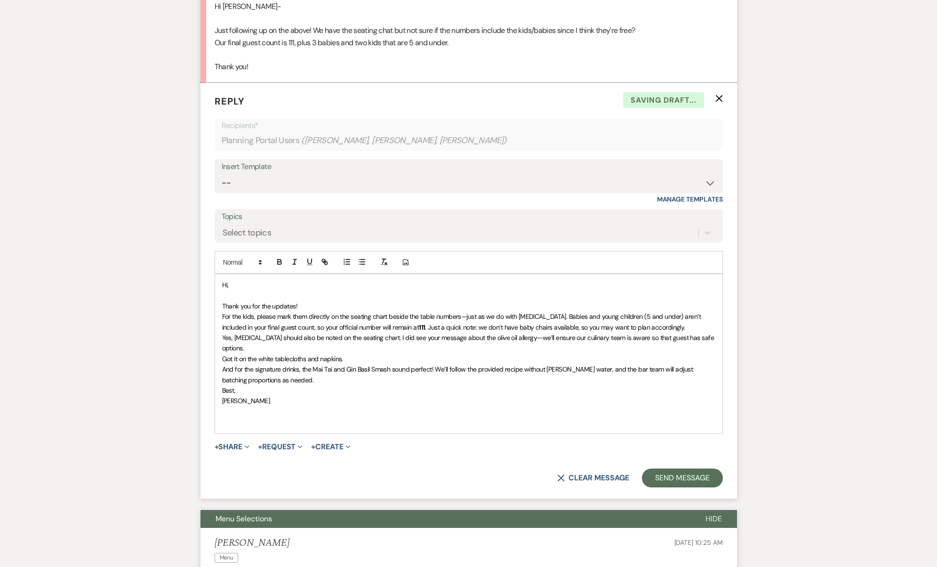
click at [337, 301] on p "Thank you for the updates!" at bounding box center [468, 306] width 493 height 10
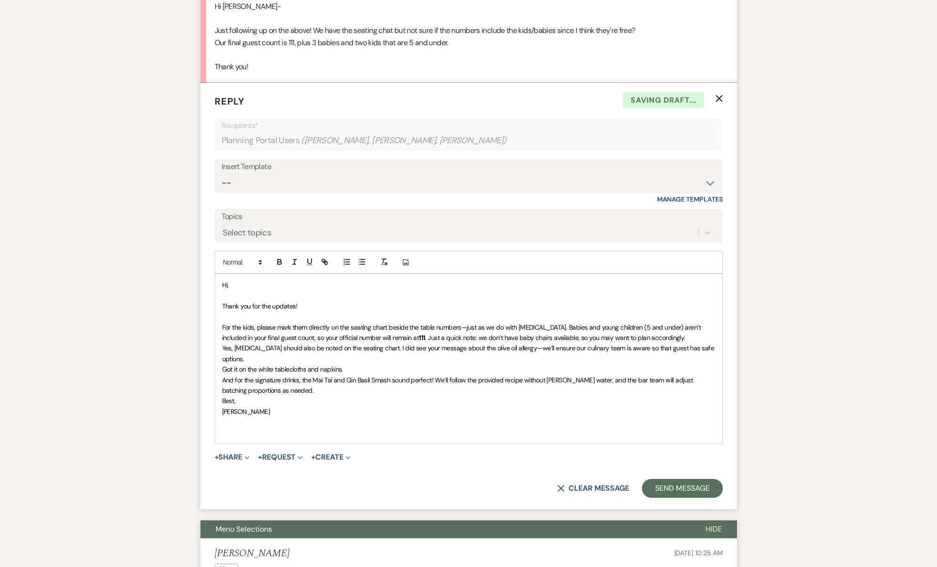
click at [692, 322] on p "For the kids, please mark them directly on the seating chart beside the table n…" at bounding box center [468, 332] width 493 height 21
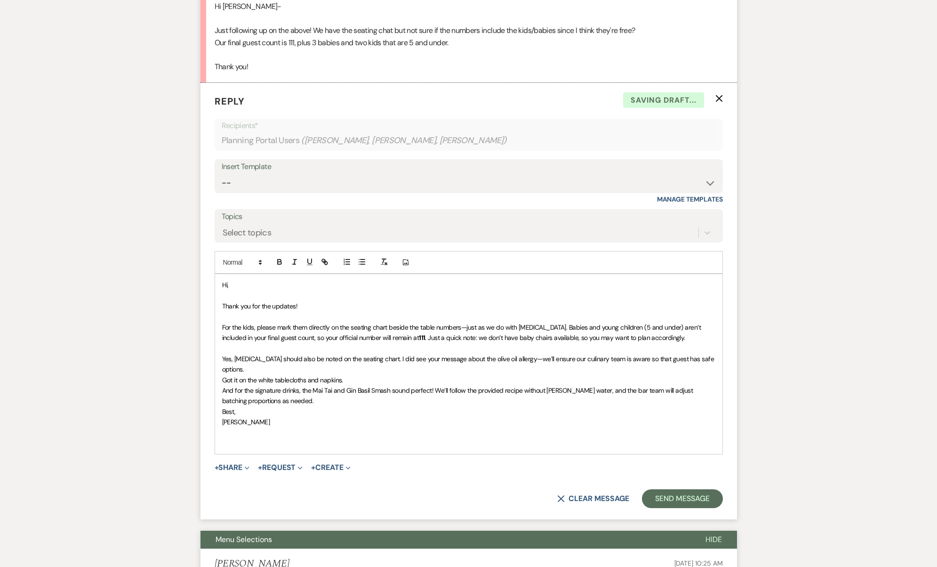
click at [375, 375] on p "Got it on the white tablecloths and napkins." at bounding box center [468, 380] width 493 height 10
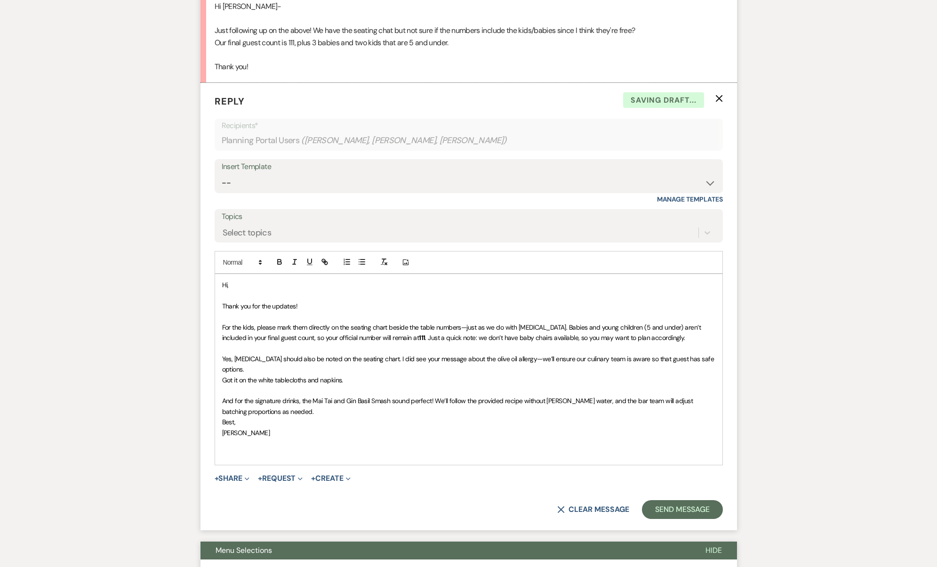
click at [317, 395] on p "And for the signature drinks, the Mai Tai and Gin Basil Smash sound perfect! We…" at bounding box center [468, 405] width 493 height 21
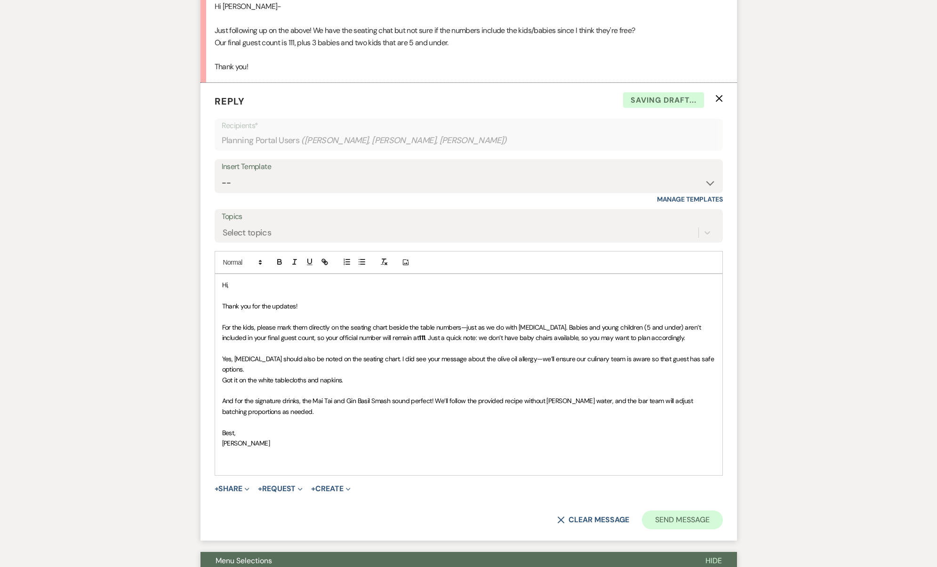
click at [688, 510] on button "Send Message" at bounding box center [682, 519] width 80 height 19
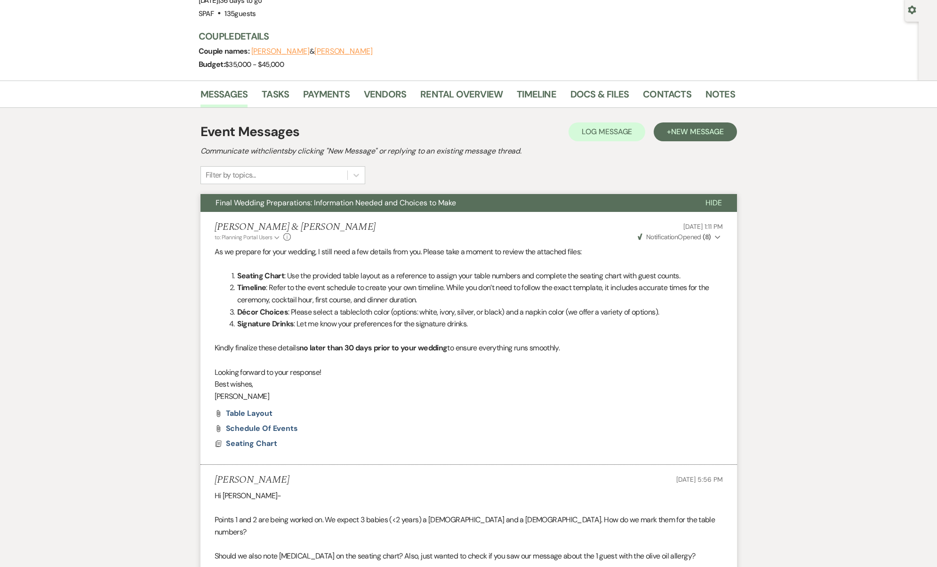
scroll to position [0, 0]
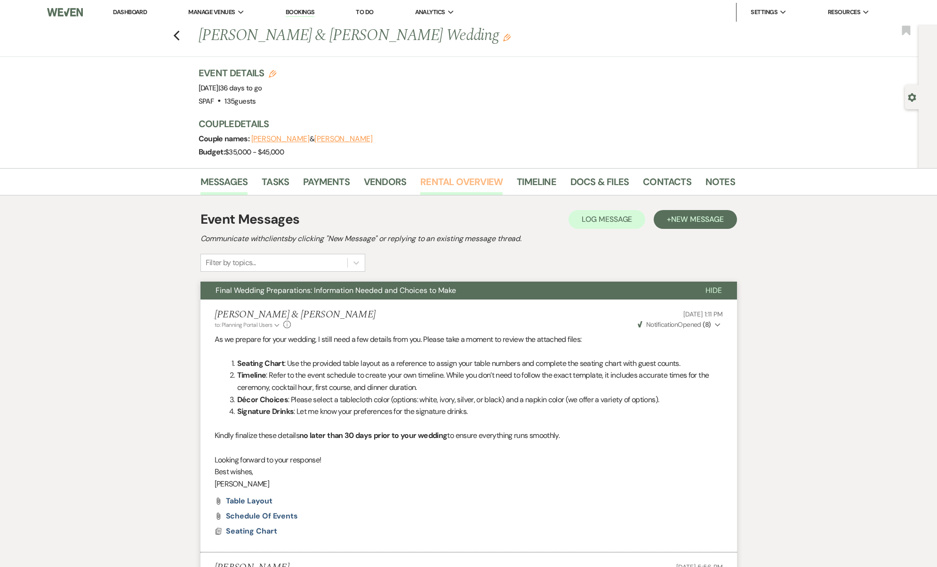
click at [445, 183] on link "Rental Overview" at bounding box center [461, 184] width 82 height 21
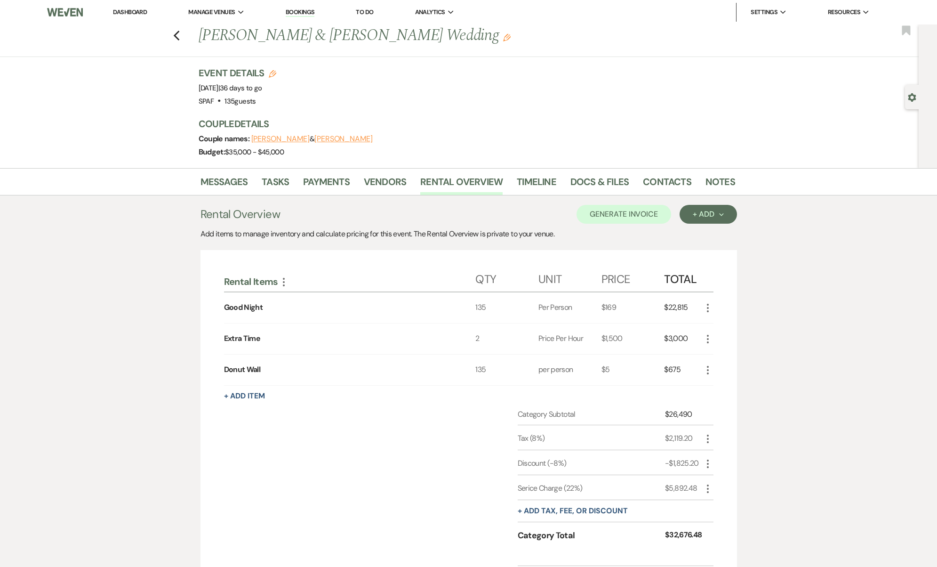
scroll to position [82, 0]
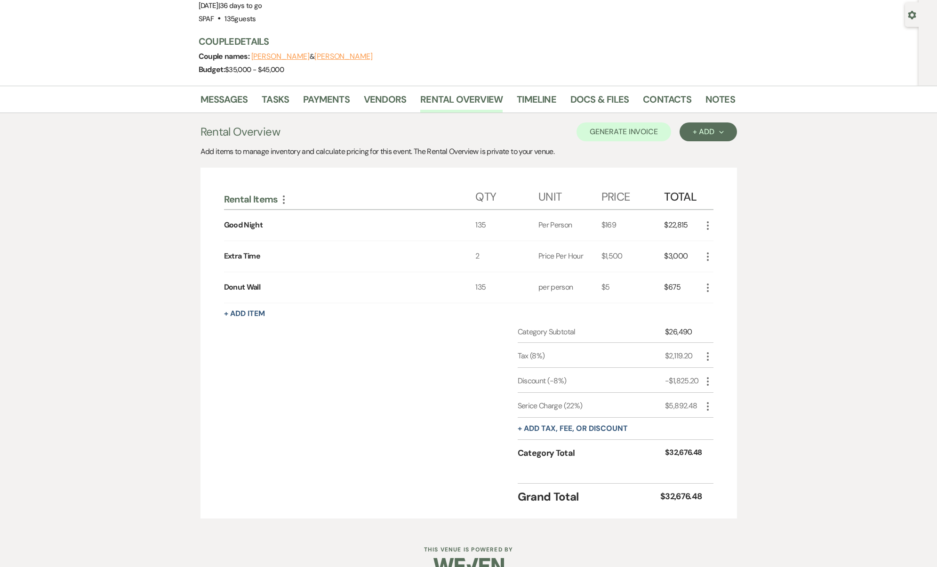
click at [708, 224] on icon "More" at bounding box center [707, 225] width 11 height 11
click at [717, 243] on icon "Pencil" at bounding box center [715, 243] width 6 height 7
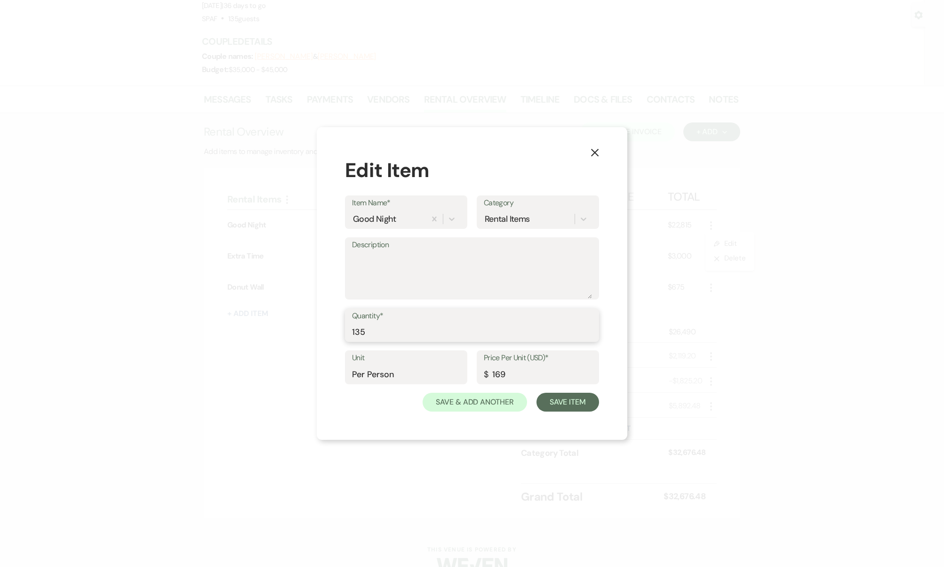
click at [422, 340] on input "135" at bounding box center [472, 331] width 240 height 18
type input "111"
click at [572, 400] on button "Save Item" at bounding box center [567, 401] width 63 height 19
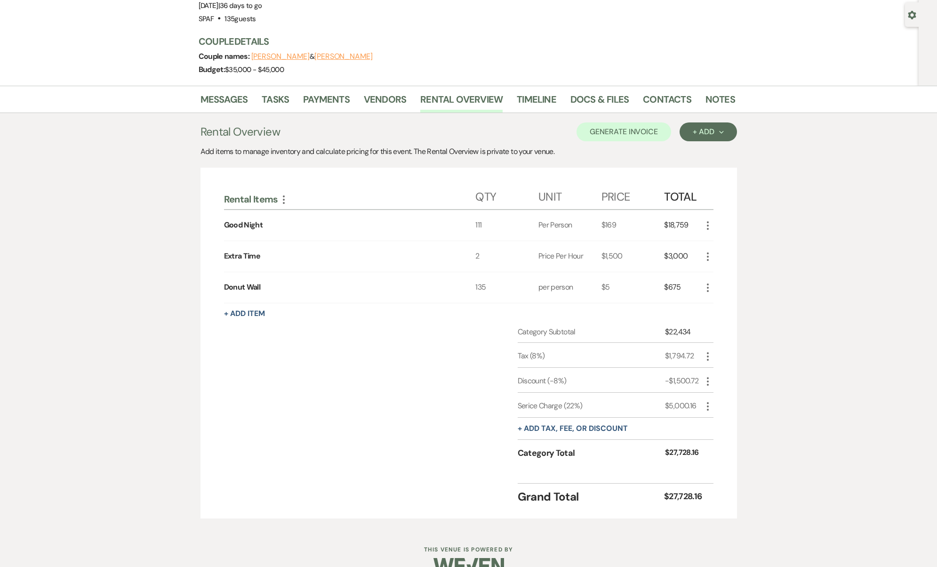
click at [709, 290] on icon "More" at bounding box center [707, 287] width 11 height 11
click at [718, 309] on button "Pencil Edit" at bounding box center [726, 305] width 49 height 15
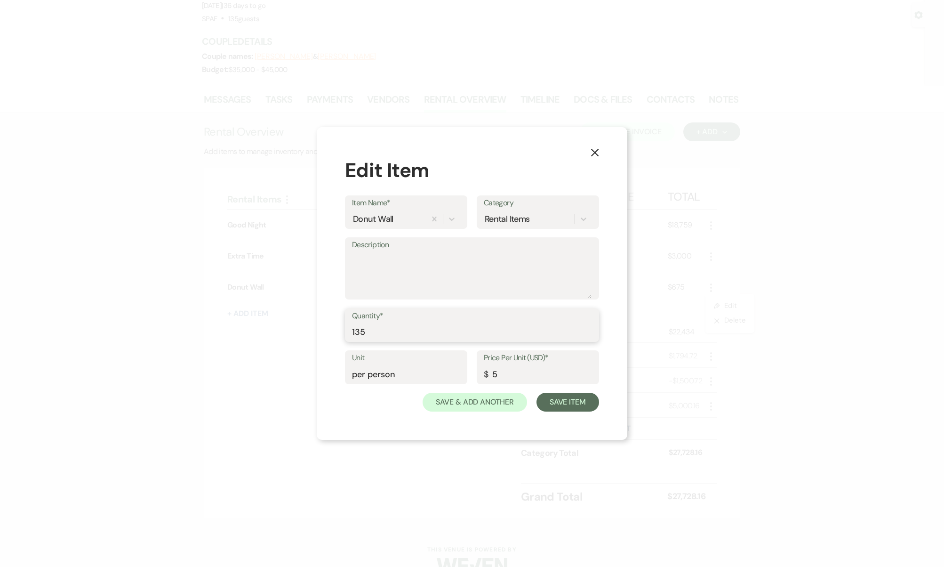
click at [430, 330] on input "135" at bounding box center [472, 331] width 240 height 18
type input "111"
click at [578, 403] on button "Save Item" at bounding box center [567, 401] width 63 height 19
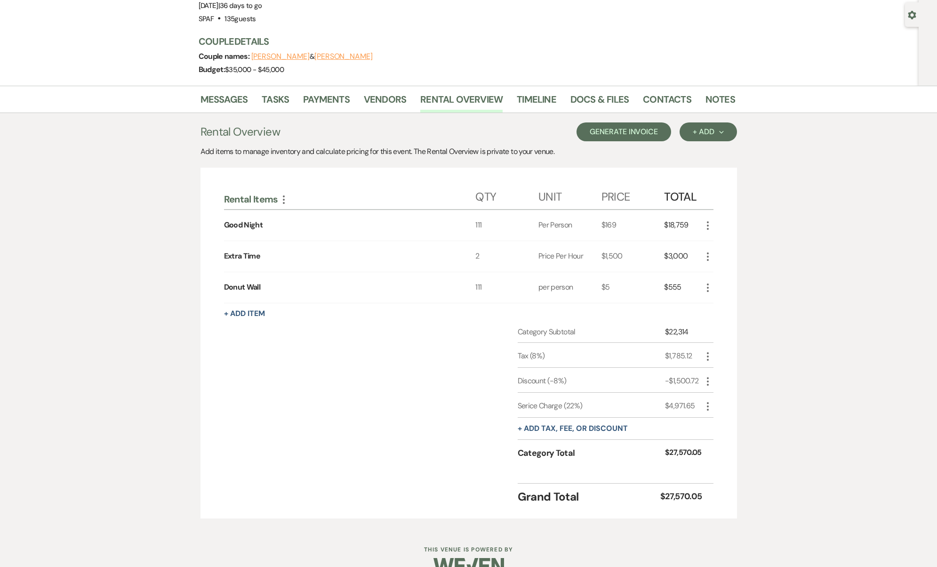
click at [649, 131] on button "Generate Invoice" at bounding box center [623, 131] width 95 height 19
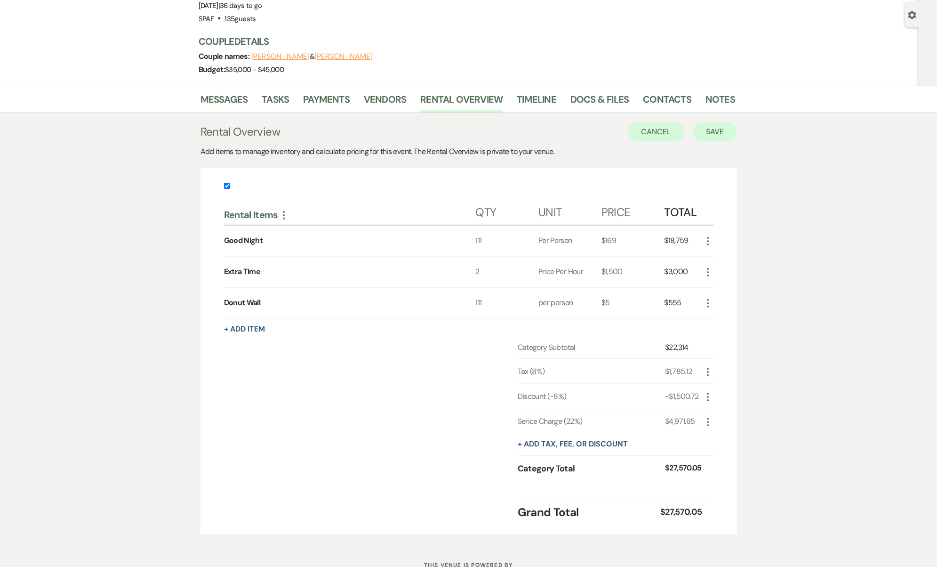
click at [720, 135] on button "Save" at bounding box center [715, 131] width 44 height 19
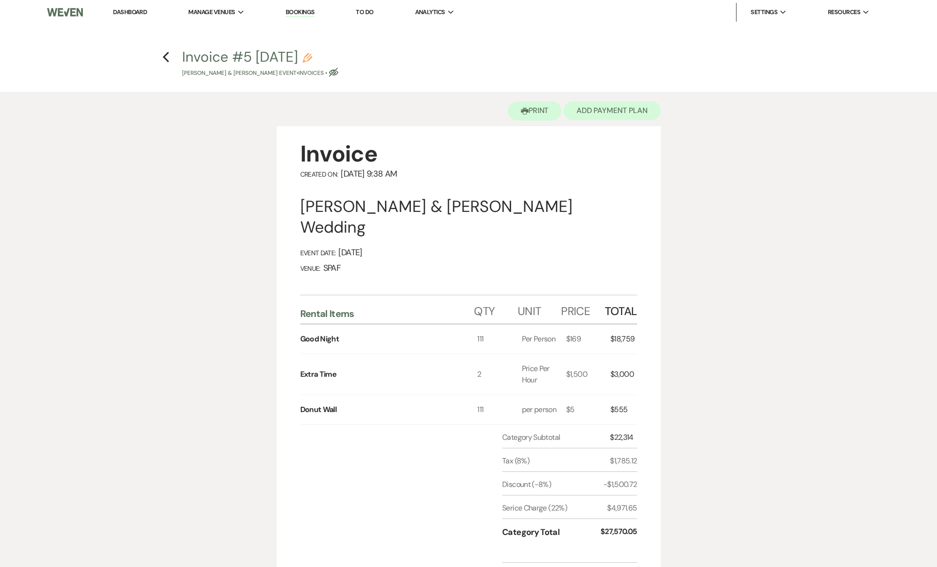
click at [644, 107] on button "Add Payment Plan" at bounding box center [611, 110] width 97 height 19
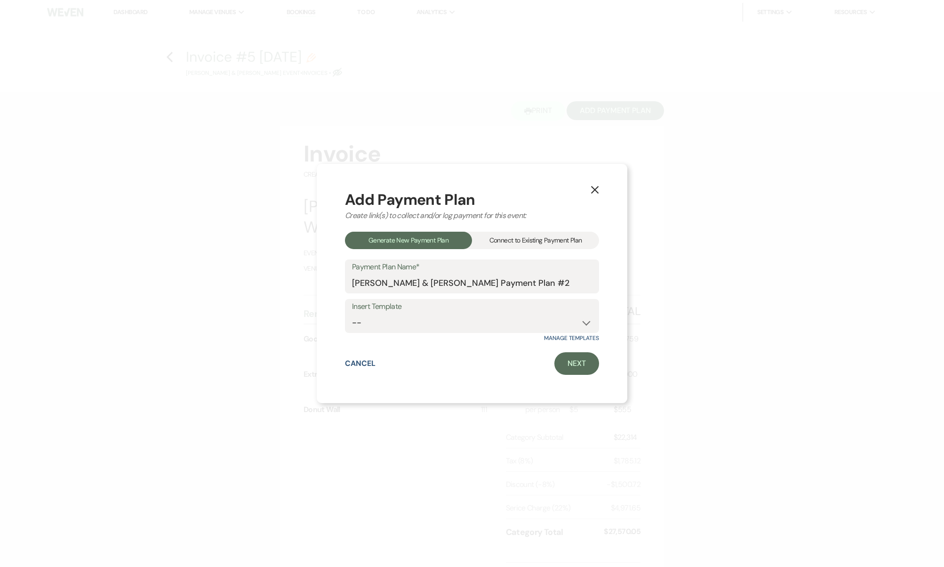
click at [501, 244] on div "Connect to Existing Payment Plan" at bounding box center [535, 240] width 127 height 17
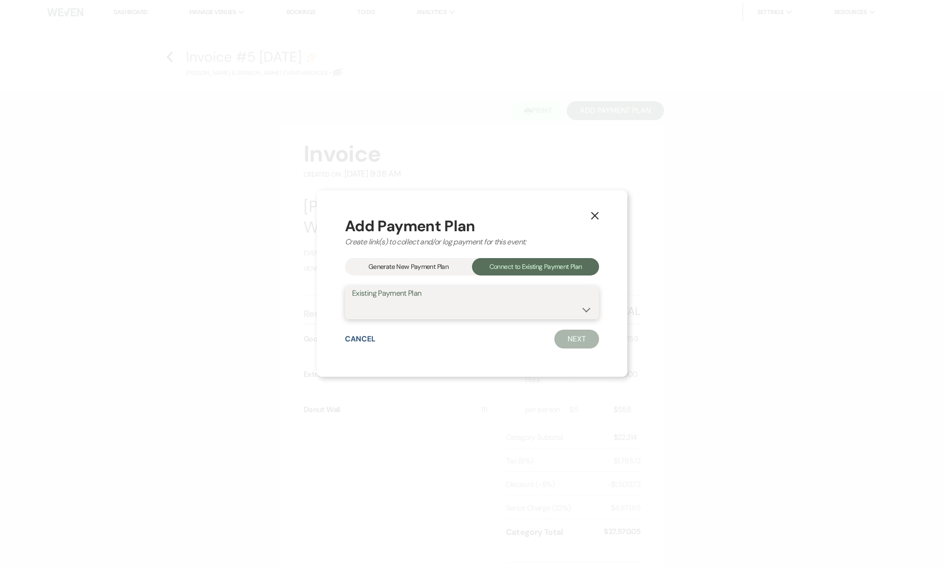
select select "13106"
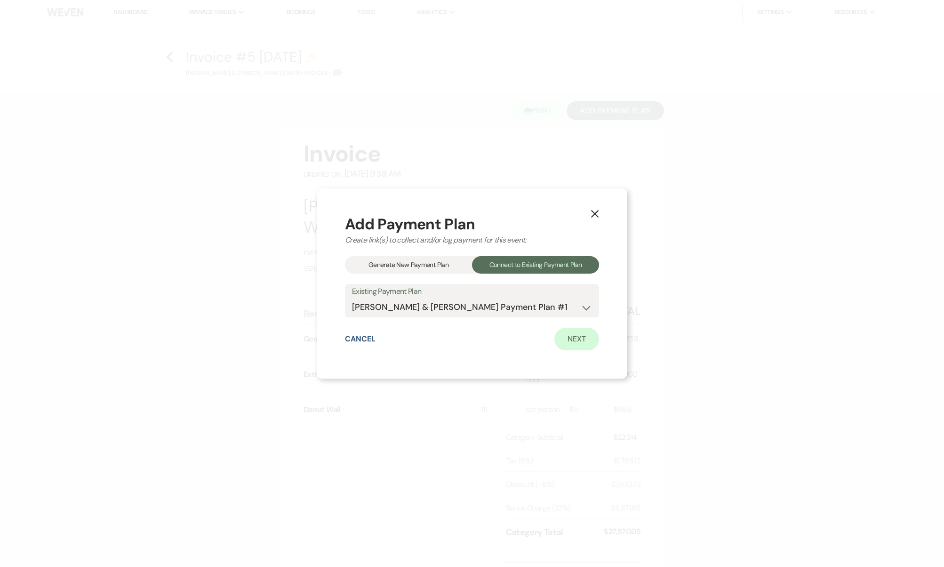
click at [590, 342] on link "Next" at bounding box center [576, 339] width 45 height 23
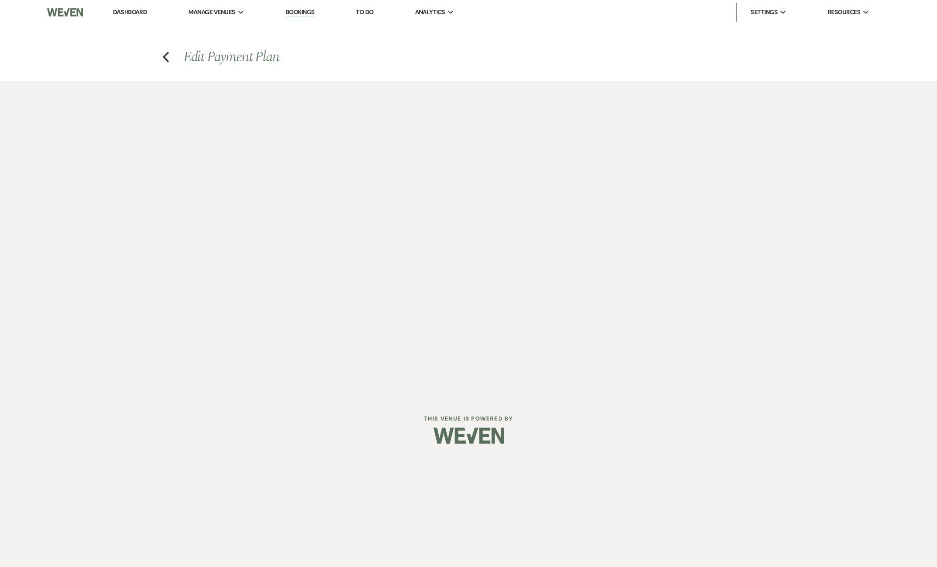
select select "28514"
select select "1"
select select "true"
select select "1"
select select "true"
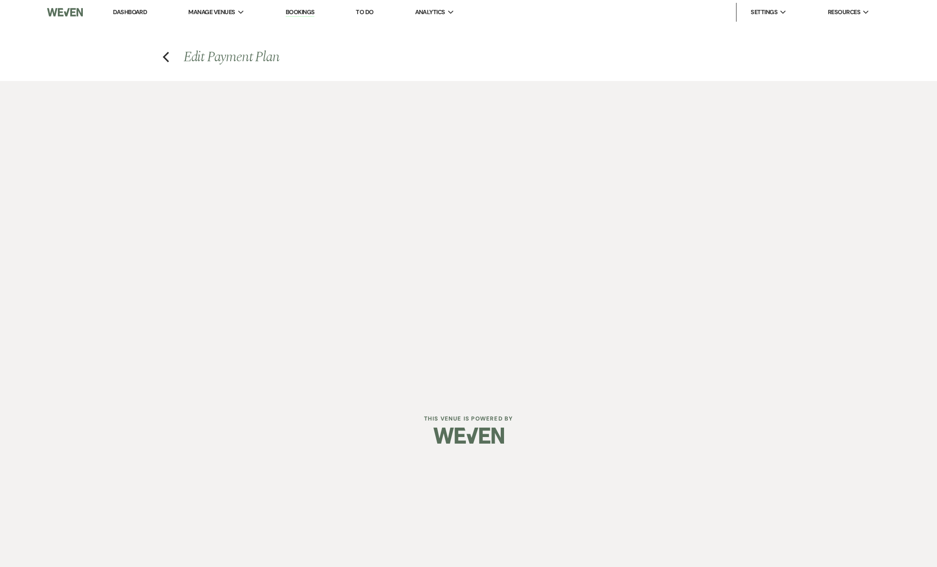
select select "1"
select select "true"
select select "2"
select select "flat"
select select "true"
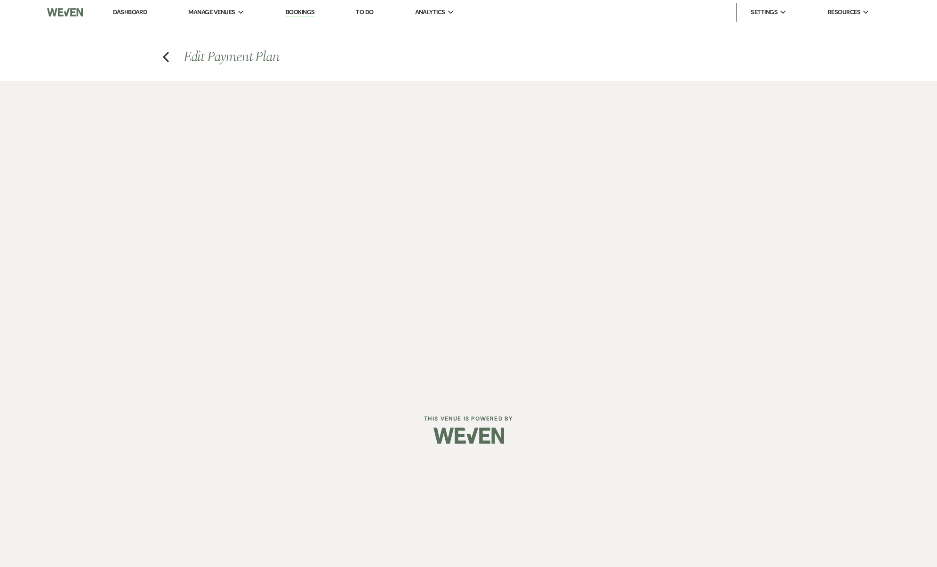
select select "client"
select select "weeks"
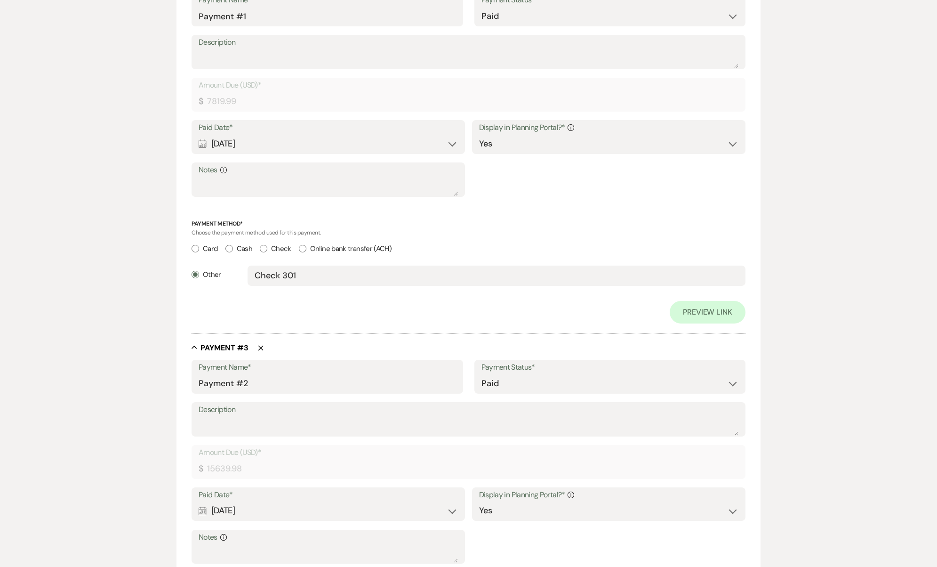
scroll to position [1298, 0]
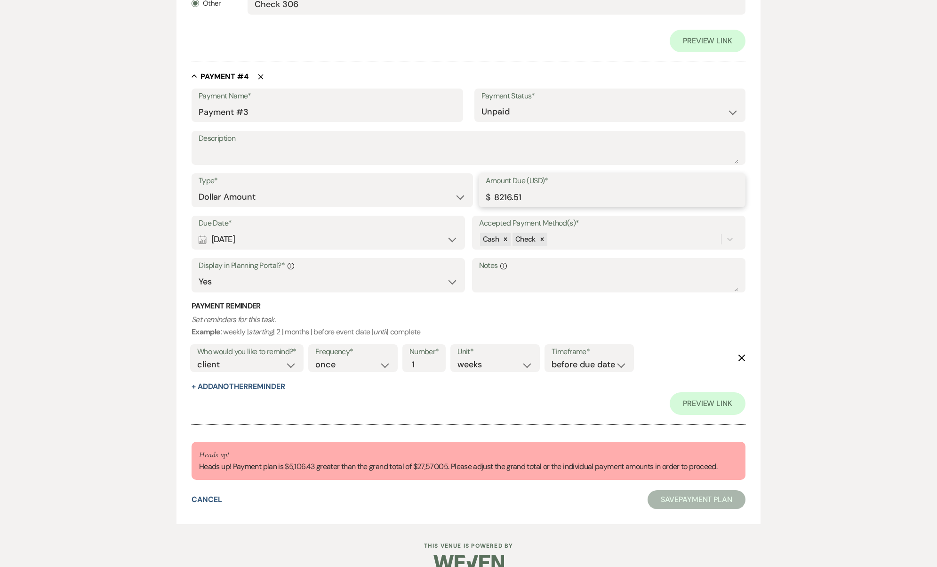
drag, startPoint x: 530, startPoint y: 192, endPoint x: 429, endPoint y: 176, distance: 102.3
click at [429, 176] on div "Type* Dollar Amount Percentage of Grand Total Amount Due (USD)* $ 8216.51" at bounding box center [469, 194] width 554 height 42
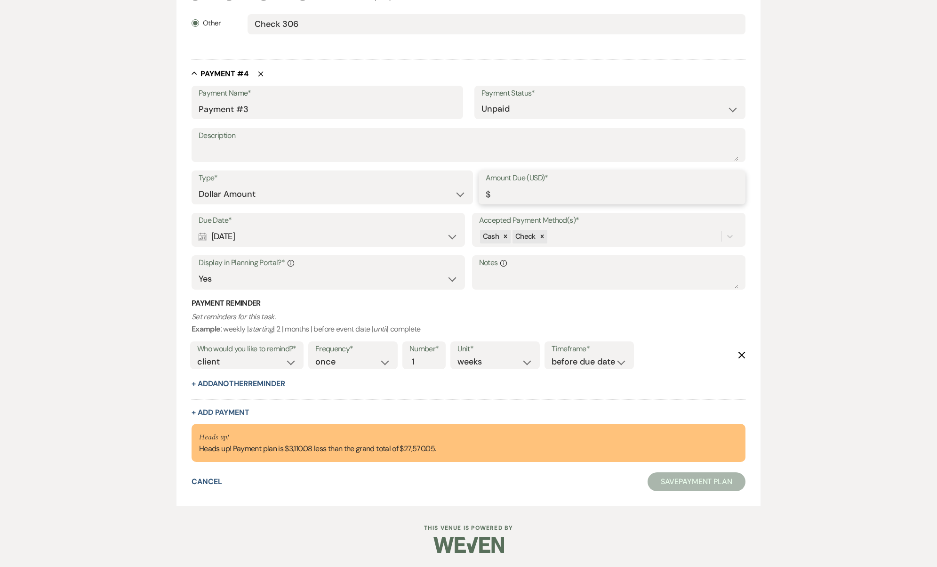
scroll to position [1223, 0]
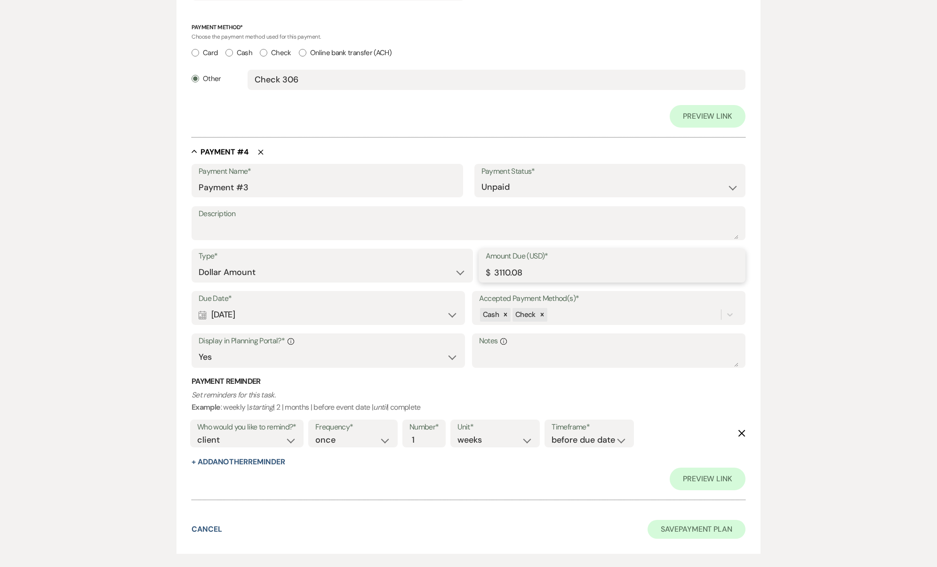
type input "3110.08"
click at [692, 520] on button "Save Payment Plan" at bounding box center [697, 529] width 98 height 19
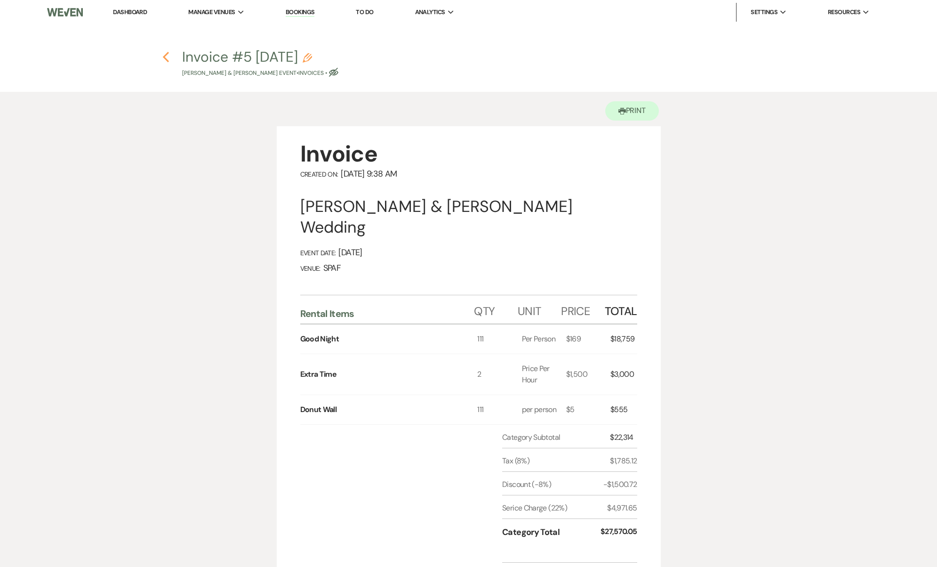
click at [164, 56] on use "button" at bounding box center [166, 57] width 6 height 10
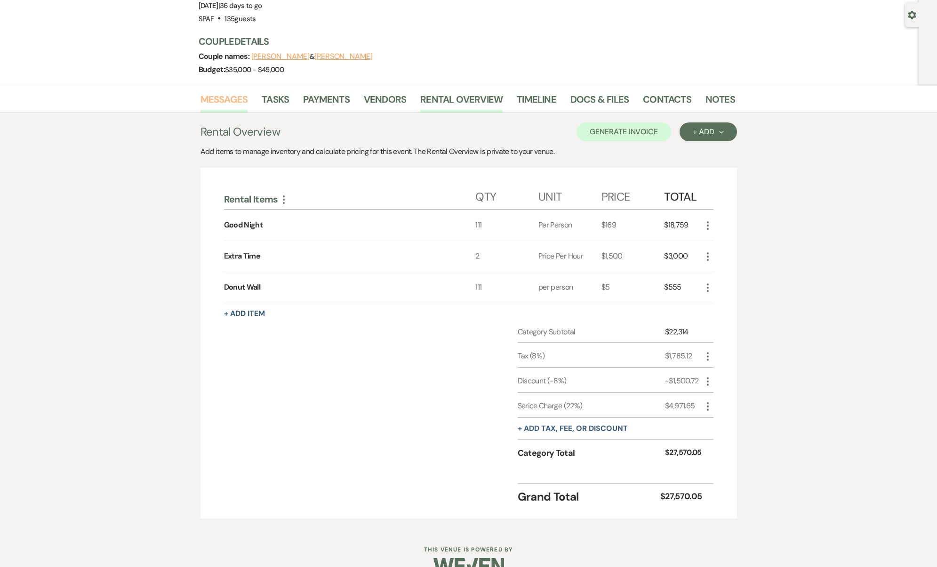
click at [225, 95] on link "Messages" at bounding box center [224, 102] width 48 height 21
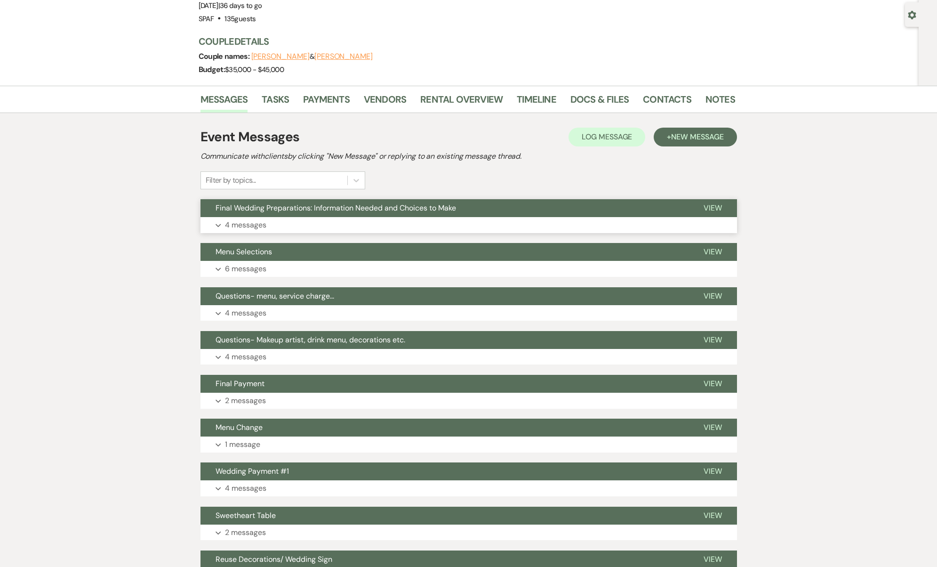
click at [379, 203] on span "Final Wedding Preparations: Information Needed and Choices to Make" at bounding box center [336, 208] width 240 height 10
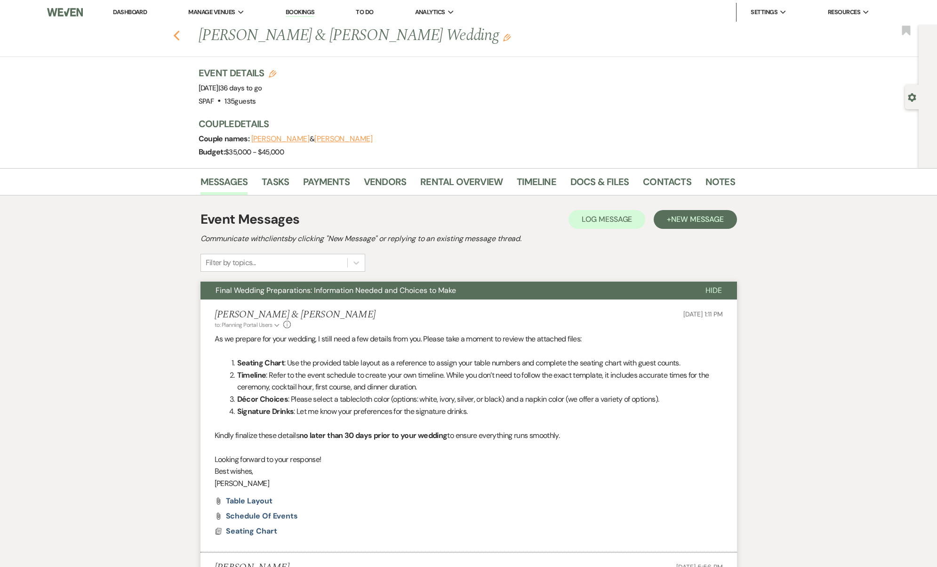
click at [179, 31] on use "button" at bounding box center [176, 36] width 6 height 10
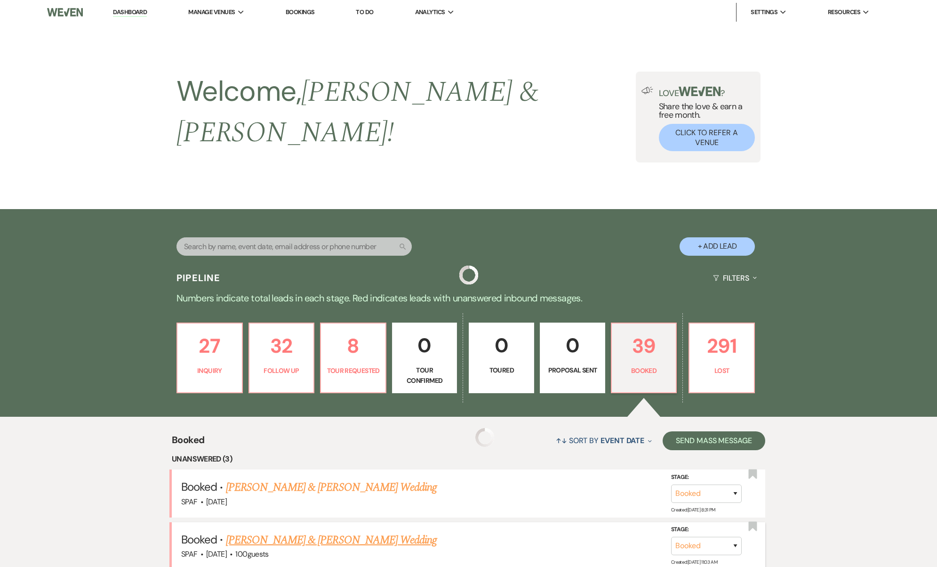
scroll to position [373, 0]
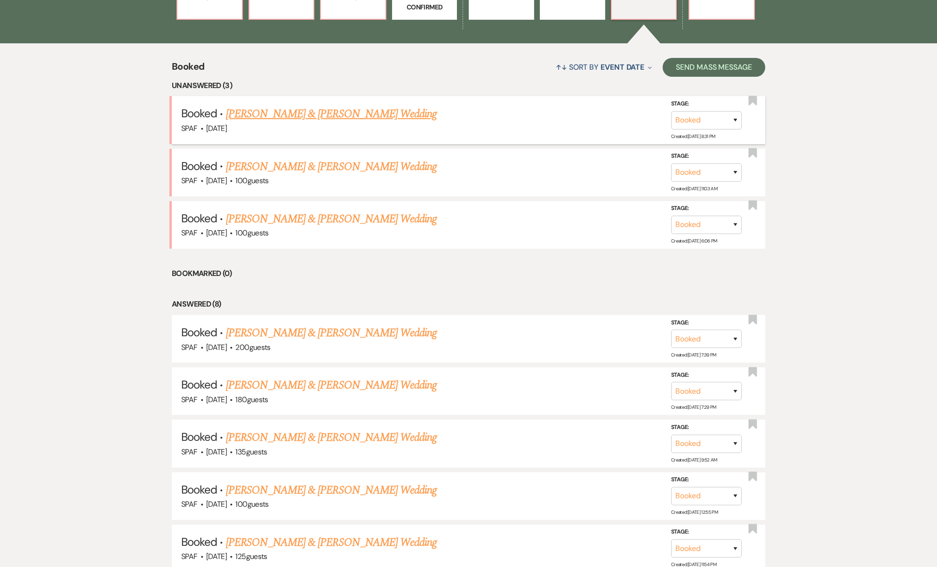
click at [297, 105] on link "Jaron Parris & Kristen Coppola's Wedding" at bounding box center [331, 113] width 211 height 17
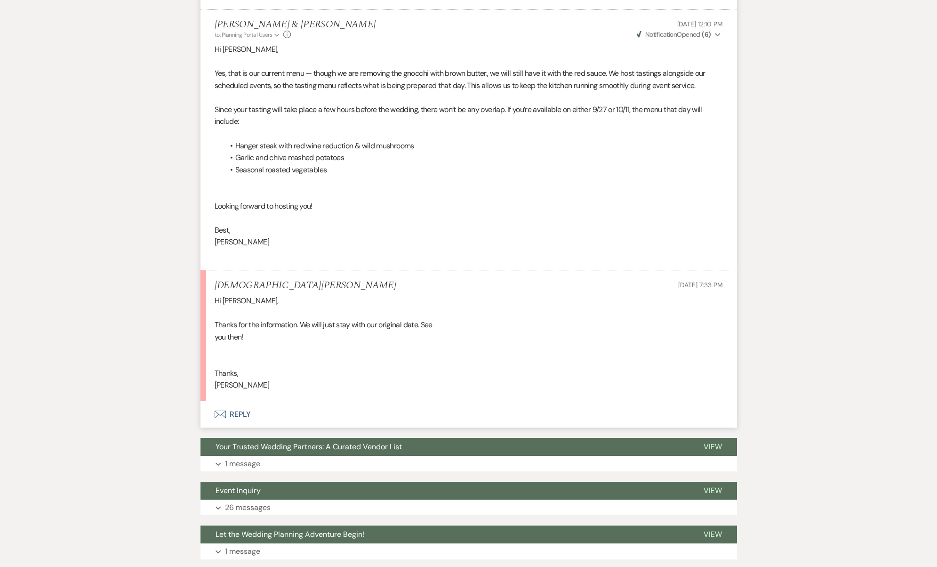
scroll to position [1191, 0]
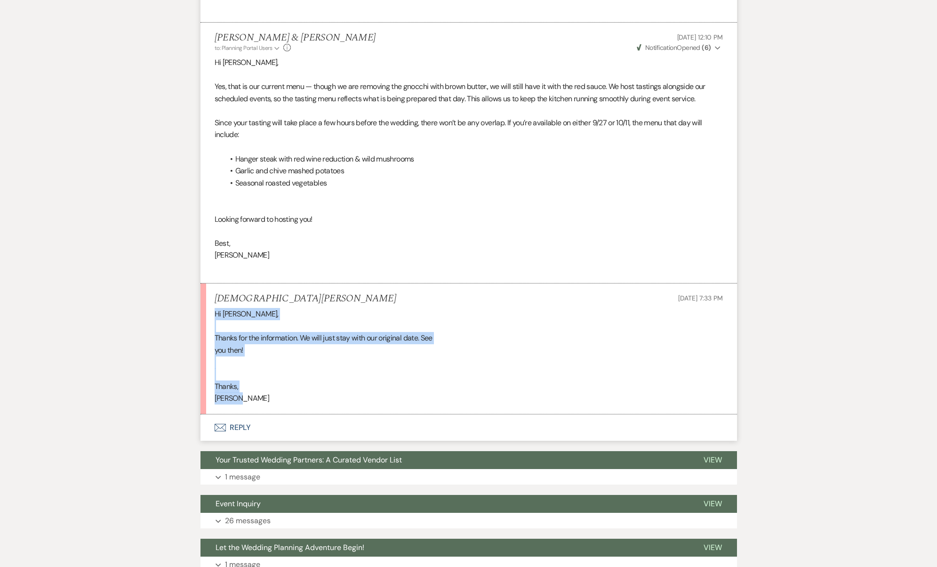
drag, startPoint x: 242, startPoint y: 374, endPoint x: 214, endPoint y: 282, distance: 95.9
click at [214, 283] on li "Kristen Coppola Sep 07, 2025, 7:33 PM Hi Josh, Thanks for the information. We w…" at bounding box center [468, 348] width 536 height 131
copy div "Hi Josh, Thanks for the information. We will just stay with our original date. …"
drag, startPoint x: 924, startPoint y: 438, endPoint x: 338, endPoint y: 377, distance: 588.6
click at [338, 377] on li "Kristen Coppola Sep 07, 2025, 7:33 PM Hi Josh, Thanks for the information. We w…" at bounding box center [468, 348] width 536 height 131
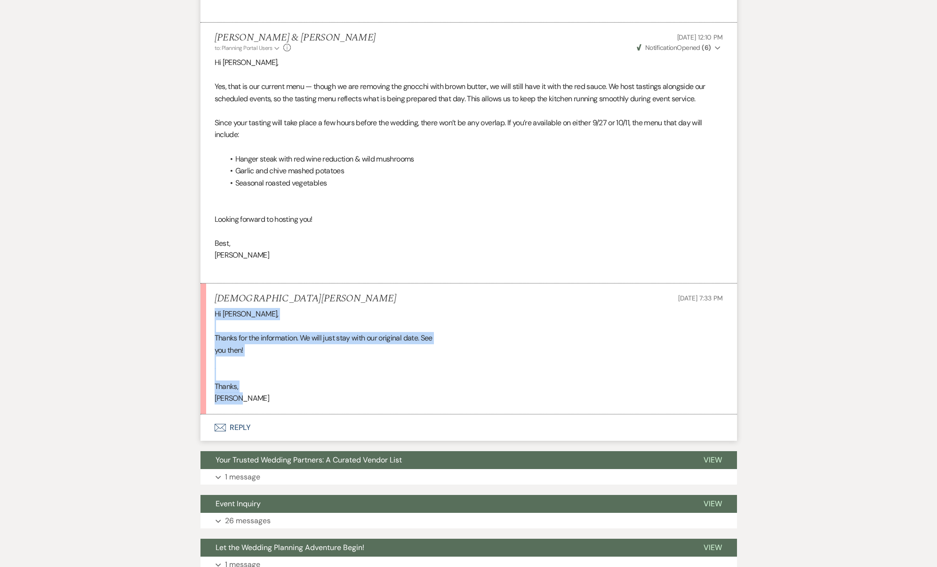
click at [288, 414] on button "Envelope Reply" at bounding box center [468, 427] width 536 height 26
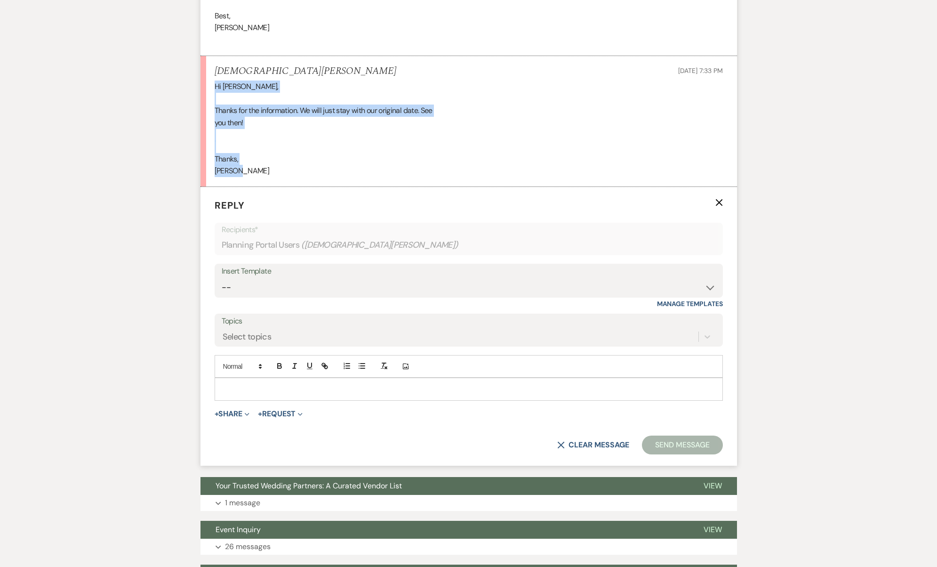
scroll to position [1433, 0]
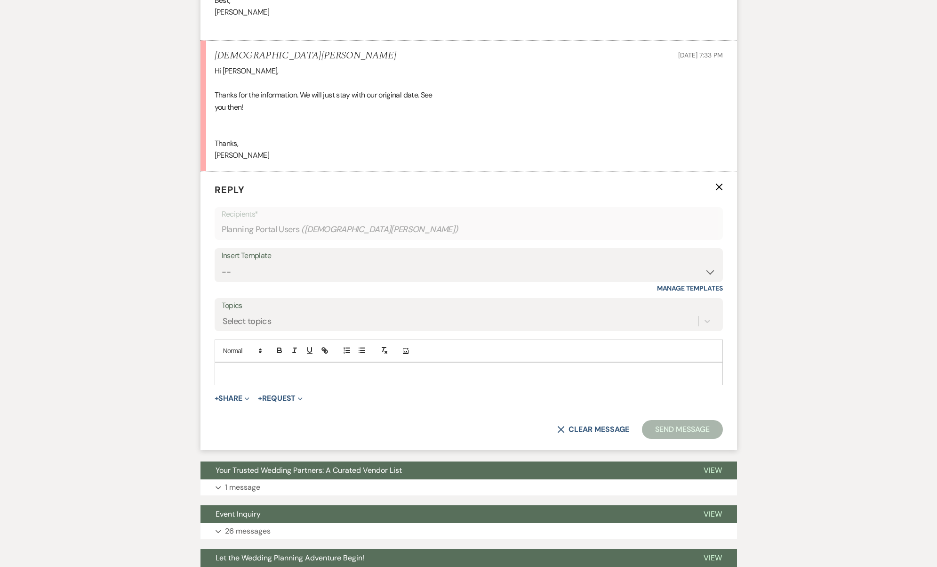
click at [281, 368] on p at bounding box center [468, 373] width 493 height 10
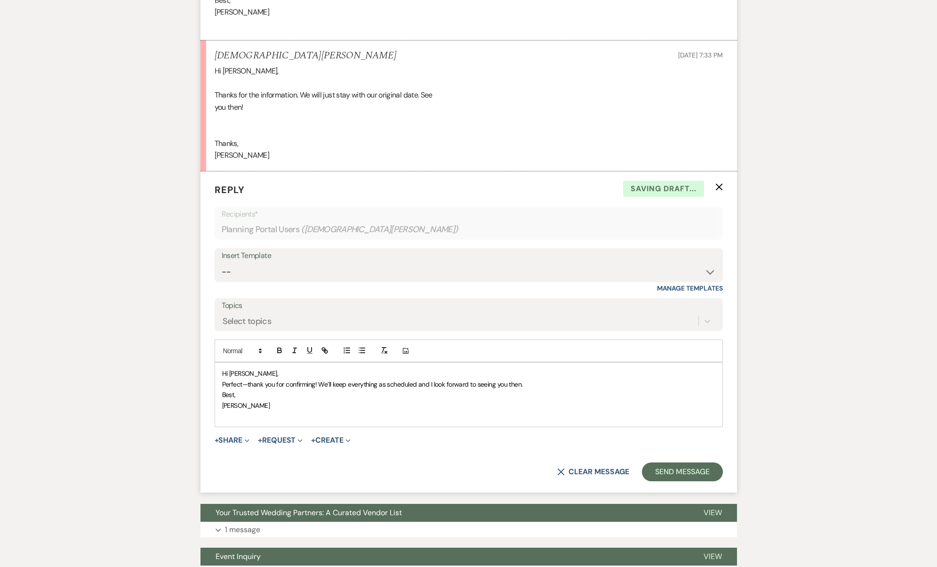
click at [261, 368] on p "Hi Kristen," at bounding box center [468, 373] width 493 height 10
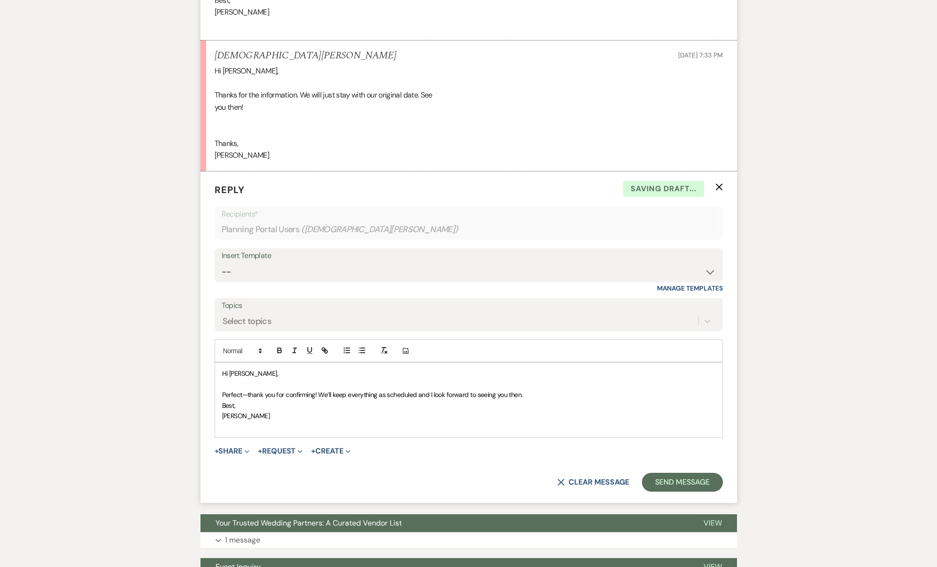
click at [530, 389] on p "Perfect—thank you for confirming! We’ll keep everything as scheduled and I look…" at bounding box center [468, 394] width 493 height 10
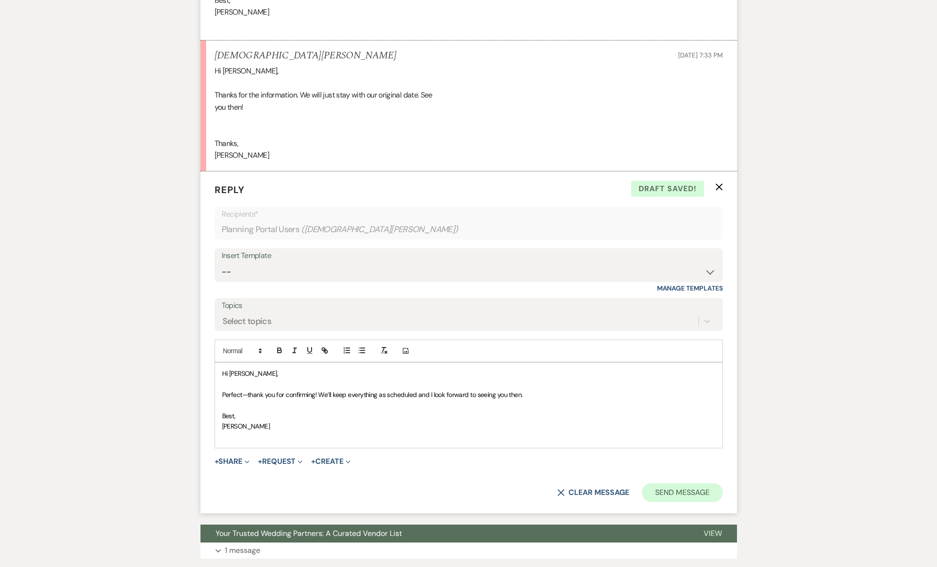
click at [664, 483] on button "Send Message" at bounding box center [682, 492] width 80 height 19
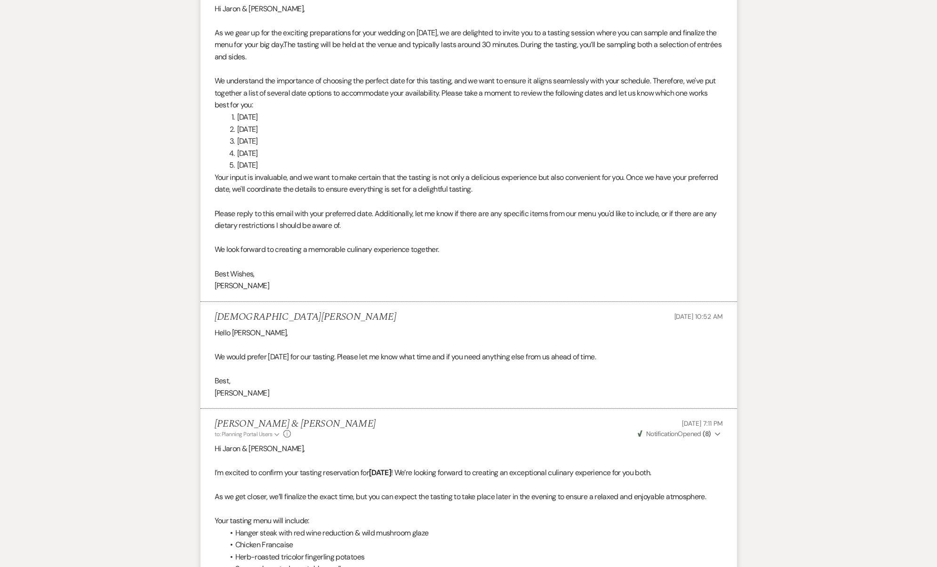
scroll to position [0, 0]
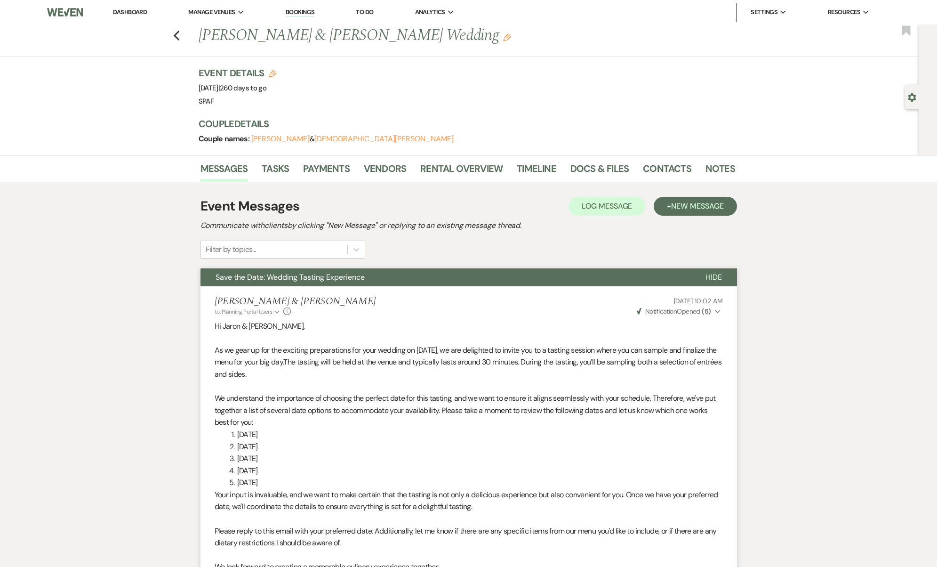
click at [179, 41] on div "Previous Jaron Parris & Kristen Coppola's Wedding Edit Bookmark" at bounding box center [456, 40] width 923 height 32
click at [179, 39] on icon "Previous" at bounding box center [176, 35] width 7 height 11
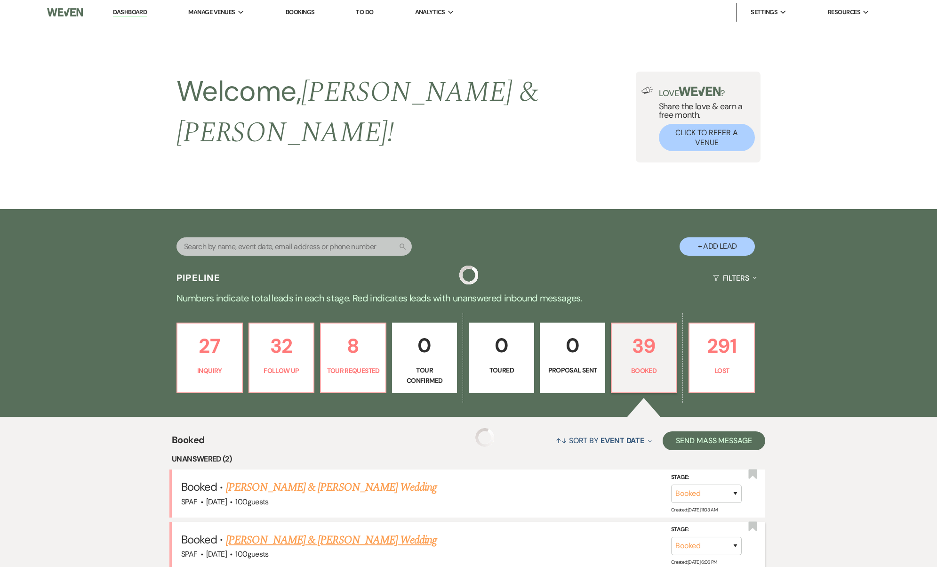
scroll to position [373, 0]
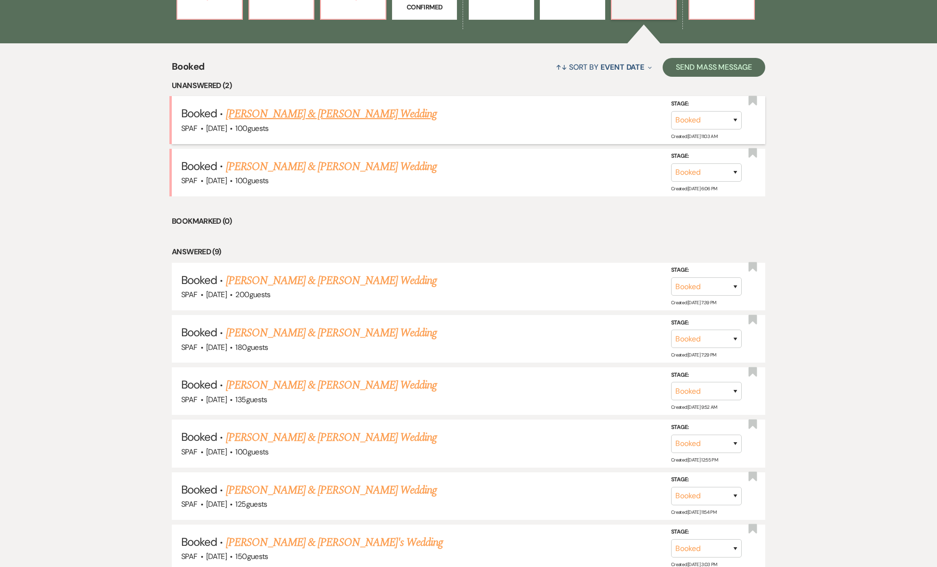
click at [285, 105] on link "Evan Olsen & Taylor Warncke's Wedding" at bounding box center [331, 113] width 211 height 17
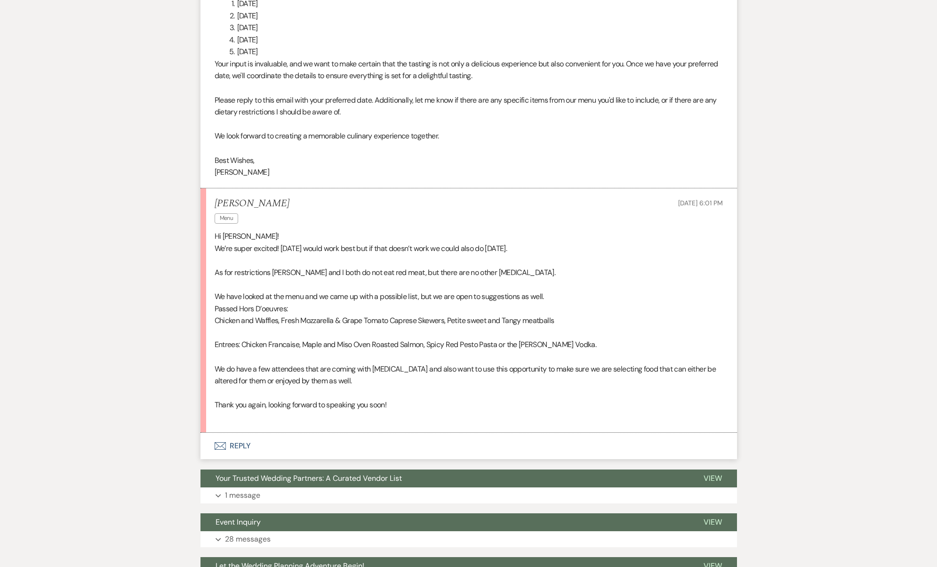
scroll to position [442, 0]
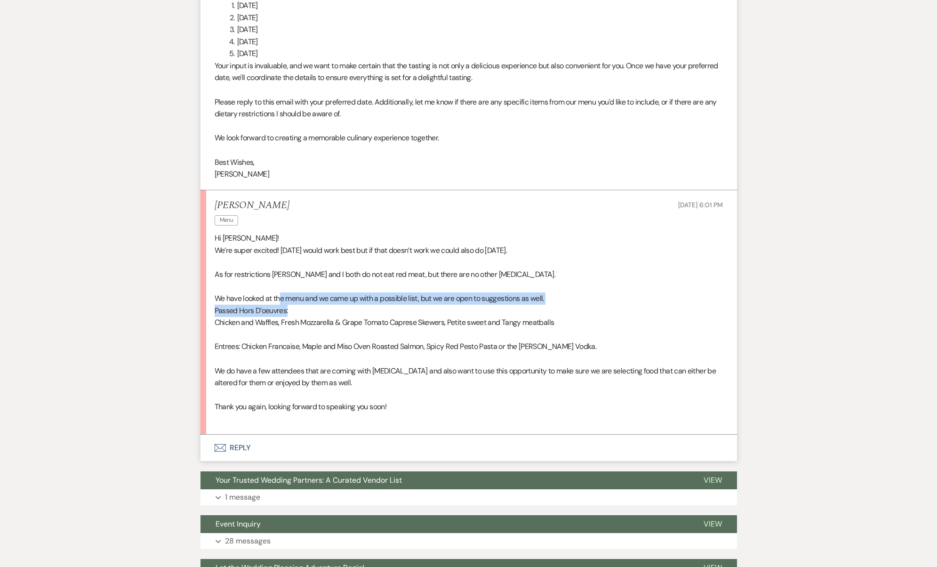
drag, startPoint x: 280, startPoint y: 288, endPoint x: 349, endPoint y: 302, distance: 69.7
click at [349, 302] on div "Hi Josh! We’re super excited! October 25th would work best but if that doesn’t …" at bounding box center [469, 328] width 508 height 193
click at [349, 304] on p "Passed Hors D’oeuvres:" at bounding box center [469, 310] width 508 height 12
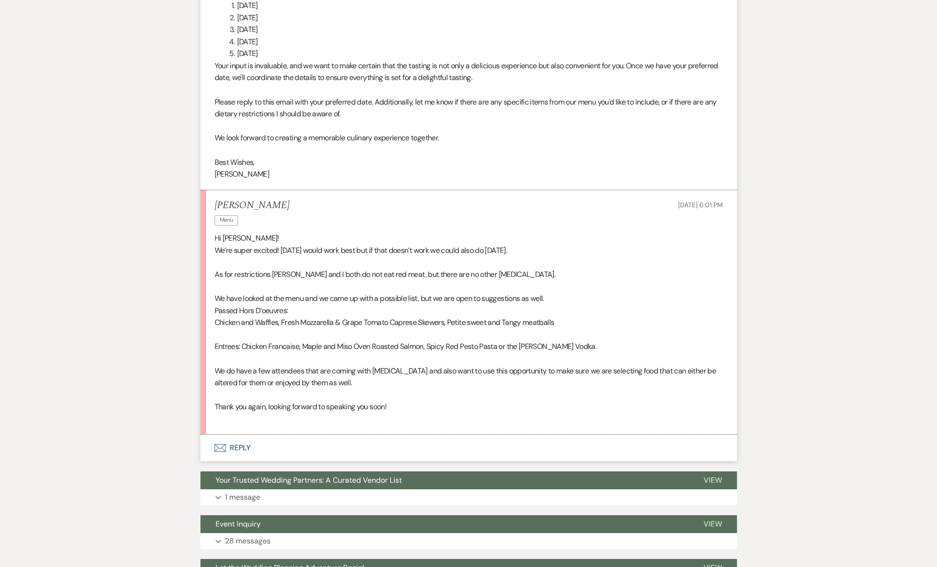
click at [337, 340] on p "Entrees: Chicken Francaise, Maple and Miso Oven Roasted Salmon, Spicy Red Pesto…" at bounding box center [469, 346] width 508 height 12
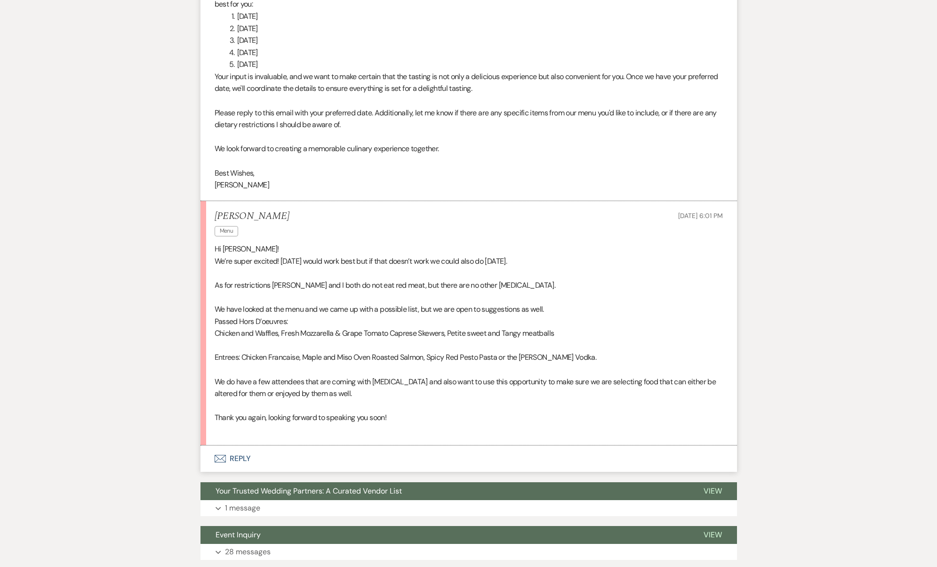
scroll to position [422, 0]
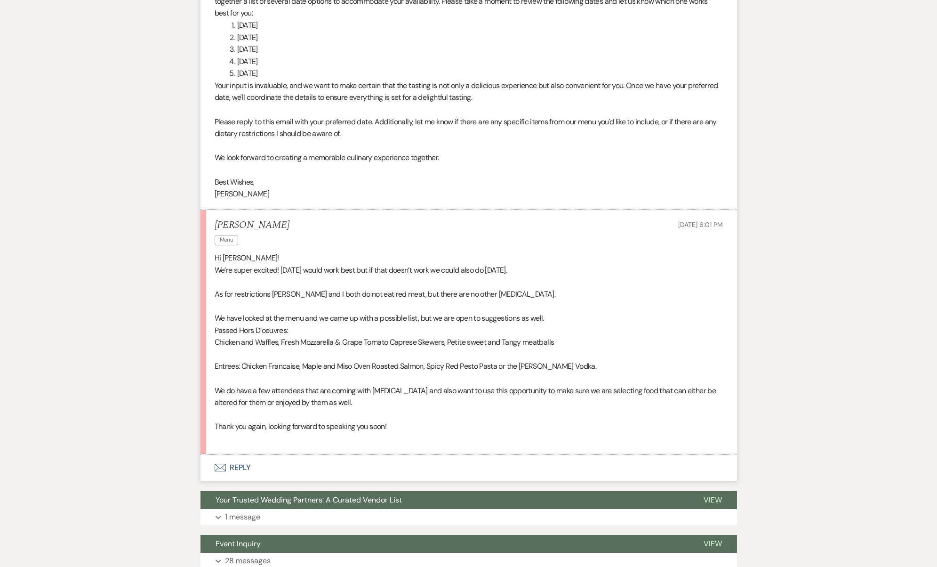
drag, startPoint x: 360, startPoint y: 258, endPoint x: 531, endPoint y: 264, distance: 171.4
click at [531, 264] on p "We’re super excited! October 25th would work best but if that doesn’t work we c…" at bounding box center [469, 270] width 508 height 12
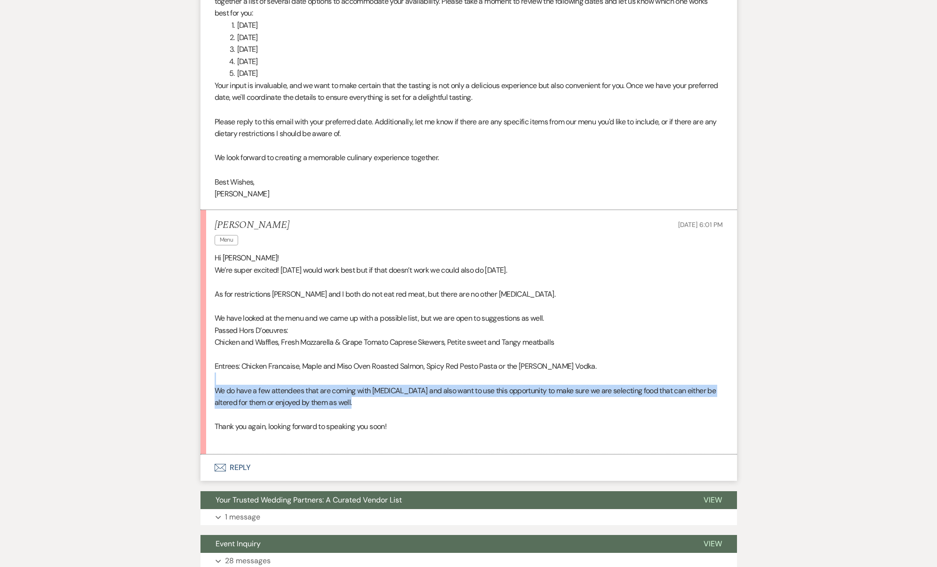
drag, startPoint x: 231, startPoint y: 362, endPoint x: 457, endPoint y: 393, distance: 228.4
click at [457, 393] on div "Hi Josh! We’re super excited! October 25th would work best but if that doesn’t …" at bounding box center [469, 348] width 508 height 193
click at [457, 393] on p "We do have a few attendees that are coming with Celiac disease and also want to…" at bounding box center [469, 396] width 508 height 24
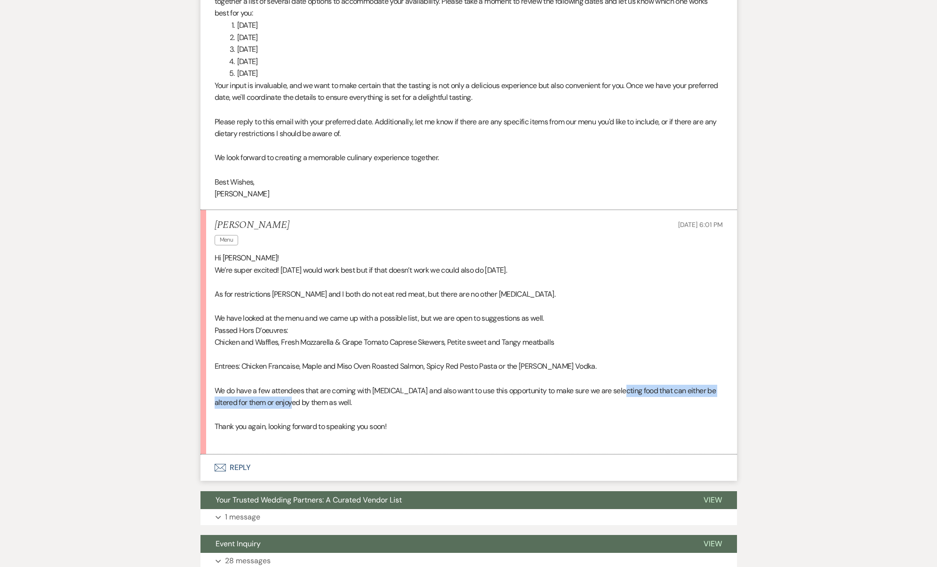
drag, startPoint x: 622, startPoint y: 375, endPoint x: 292, endPoint y: 388, distance: 330.1
click at [292, 388] on p "We do have a few attendees that are coming with Celiac disease and also want to…" at bounding box center [469, 396] width 508 height 24
drag, startPoint x: 294, startPoint y: 379, endPoint x: 378, endPoint y: 381, distance: 84.3
click at [378, 384] on p "We do have a few attendees that are coming with Celiac disease and also want to…" at bounding box center [469, 396] width 508 height 24
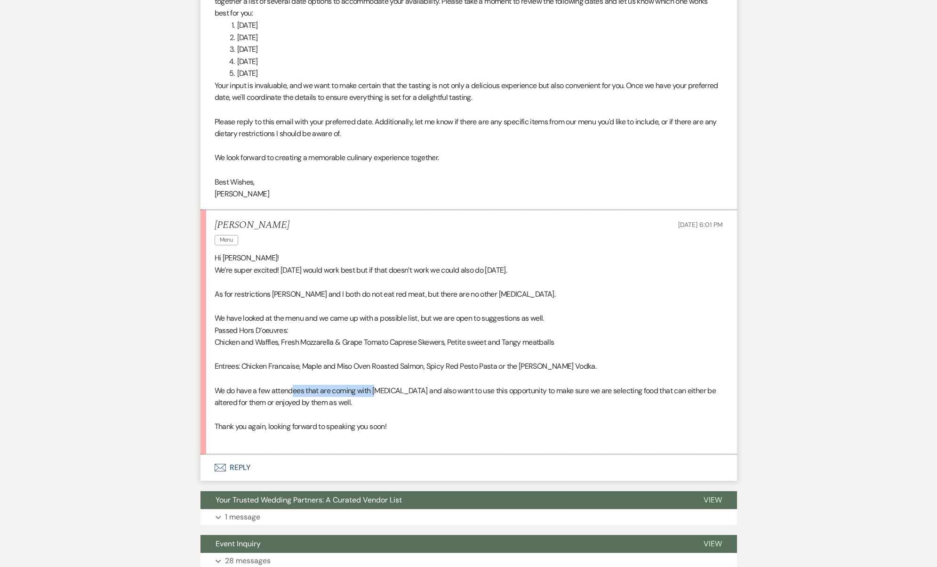
click at [378, 384] on p "We do have a few attendees that are coming with Celiac disease and also want to…" at bounding box center [469, 396] width 508 height 24
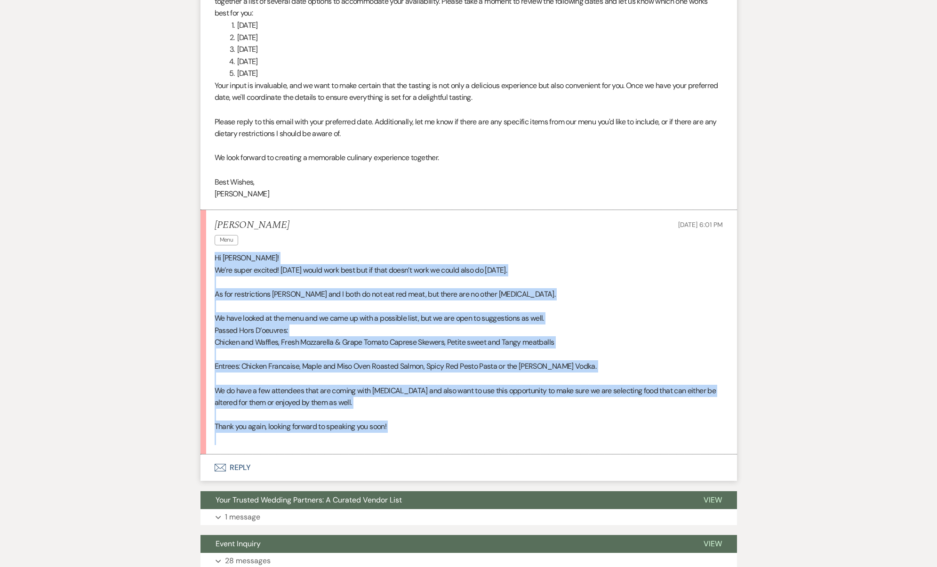
drag, startPoint x: 407, startPoint y: 423, endPoint x: 209, endPoint y: 245, distance: 265.2
click at [209, 245] on li "Taylor Warncke Menu Sep 05, 2025, 6:01 PM Hi Josh! We’re super excited! October…" at bounding box center [468, 332] width 536 height 245
copy div "Hi Josh! We’re super excited! October 25th would work best but if that doesn’t …"
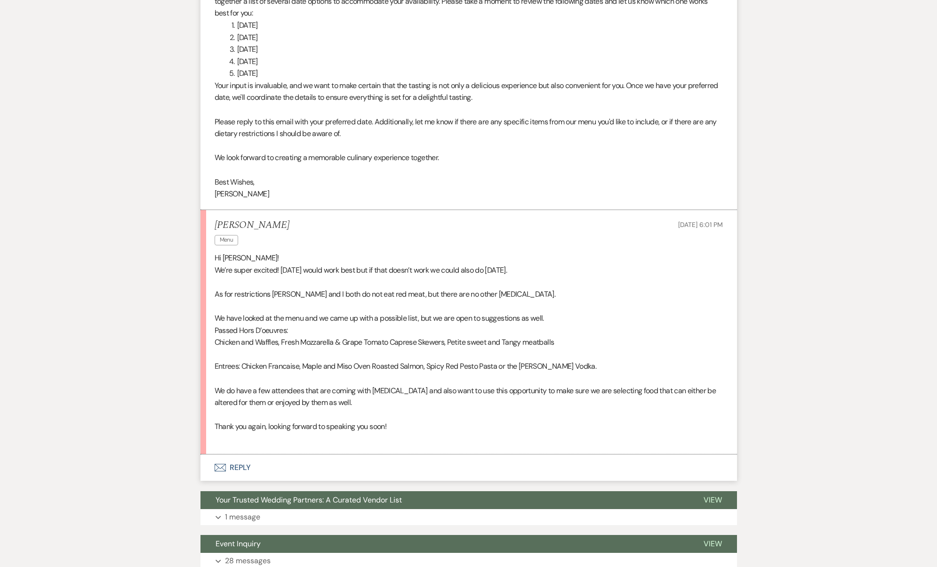
click at [493, 324] on p "Passed Hors D’oeuvres:" at bounding box center [469, 330] width 508 height 12
click at [319, 463] on button "Envelope Reply" at bounding box center [468, 467] width 536 height 26
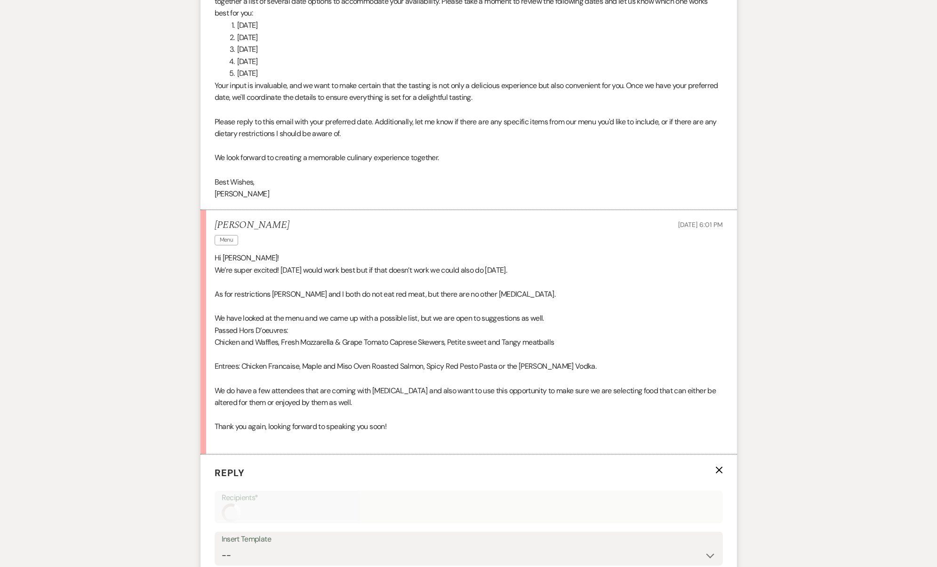
scroll to position [720, 0]
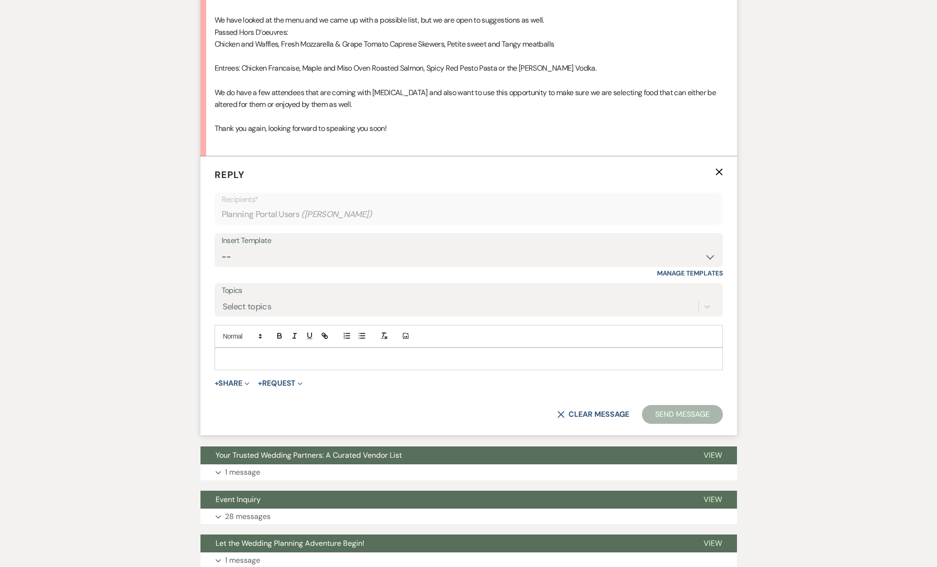
click at [315, 353] on p at bounding box center [468, 358] width 493 height 10
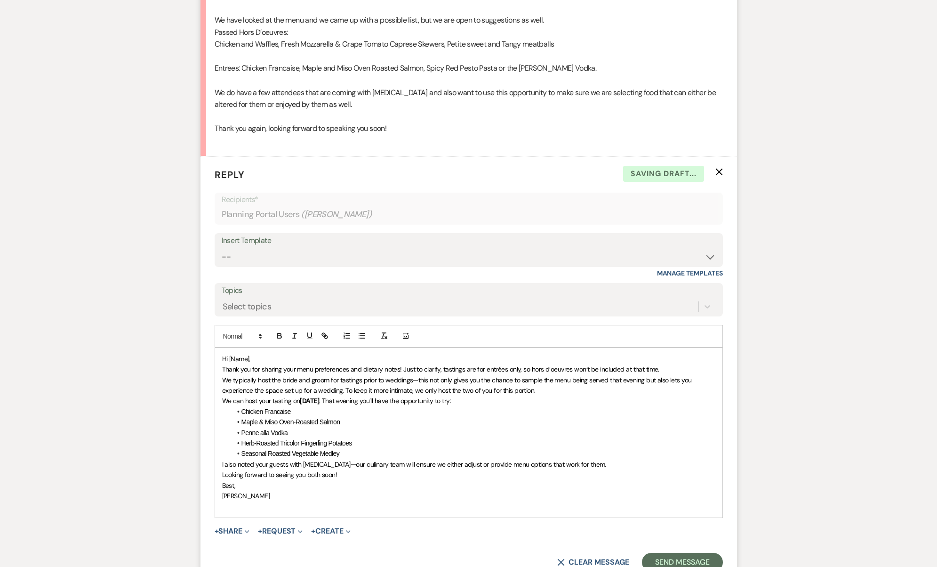
click at [245, 354] on span "Hi [Name]," at bounding box center [236, 358] width 28 height 8
click at [629, 365] on span "Thank you for sharing your menu preferences and dietary notes! Just to clarify,…" at bounding box center [440, 369] width 437 height 8
click at [618, 365] on span "Thank you for sharing your menu preferences and dietary notes! Just to clarify,…" at bounding box center [440, 369] width 437 height 8
click at [677, 364] on p "Thank you for sharing your menu preferences and dietary notes! Just to clarify,…" at bounding box center [468, 369] width 493 height 10
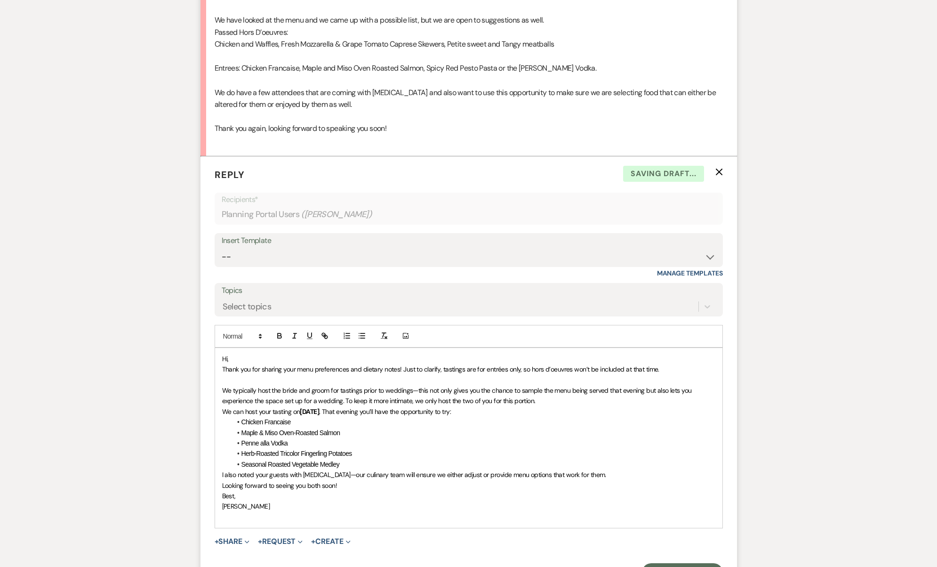
click at [426, 386] on span "We typically host the bride and groom for tastings prior to weddings—this not o…" at bounding box center [458, 395] width 472 height 19
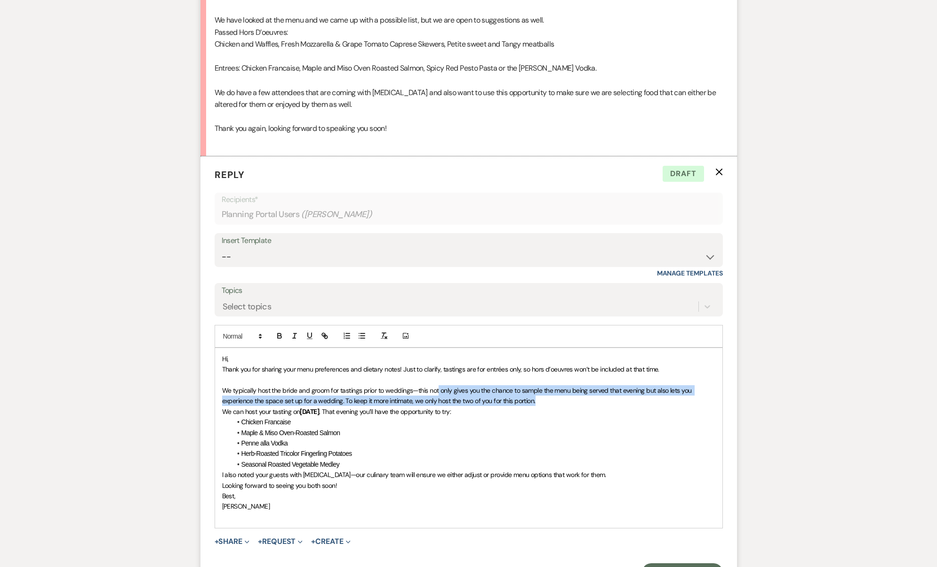
drag, startPoint x: 441, startPoint y: 379, endPoint x: 632, endPoint y: 381, distance: 191.1
click at [632, 385] on p "We typically host the bride and groom for tastings prior to weddings—this not o…" at bounding box center [468, 395] width 493 height 21
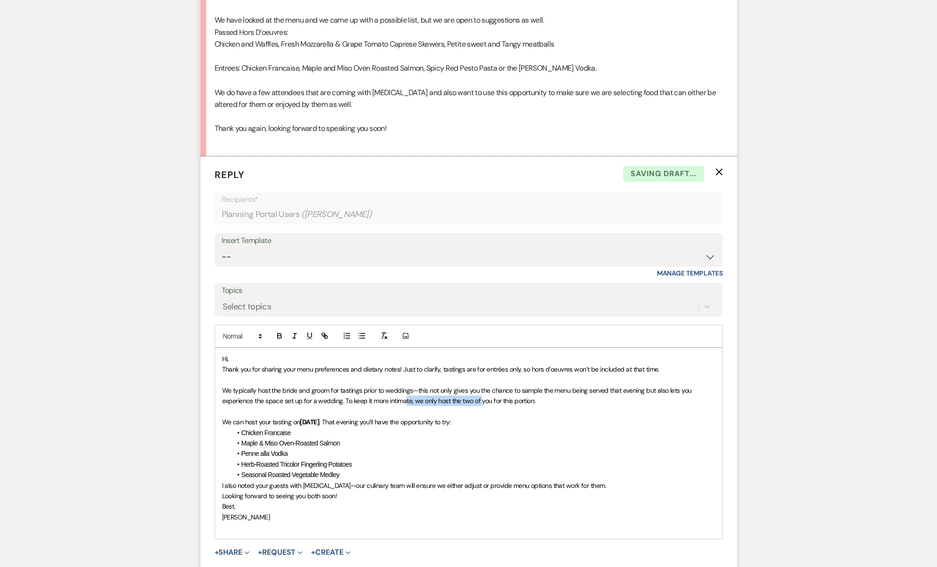
drag, startPoint x: 405, startPoint y: 384, endPoint x: 480, endPoint y: 388, distance: 75.9
click at [480, 388] on span "We typically host the bride and groom for tastings prior to weddings—this not o…" at bounding box center [458, 395] width 472 height 19
click at [483, 416] on p "We can host your tasting on November 8th . That evening you’ll have the opportu…" at bounding box center [468, 421] width 493 height 10
click at [375, 469] on li "Seasonal Roasted Vegetable Medley" at bounding box center [474, 474] width 484 height 10
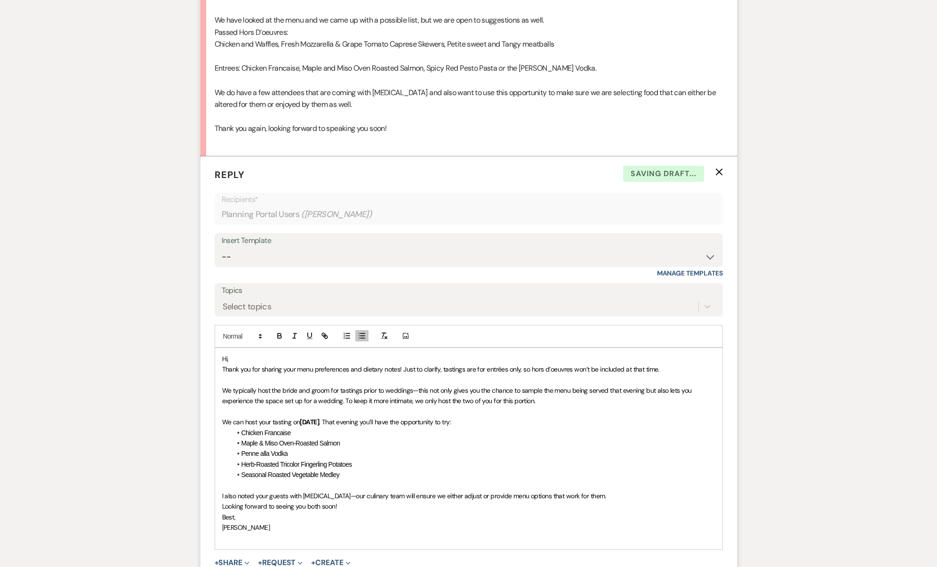
click at [519, 416] on p "We can host your tasting on November 8th . That evening you’ll have the opportu…" at bounding box center [468, 421] width 493 height 10
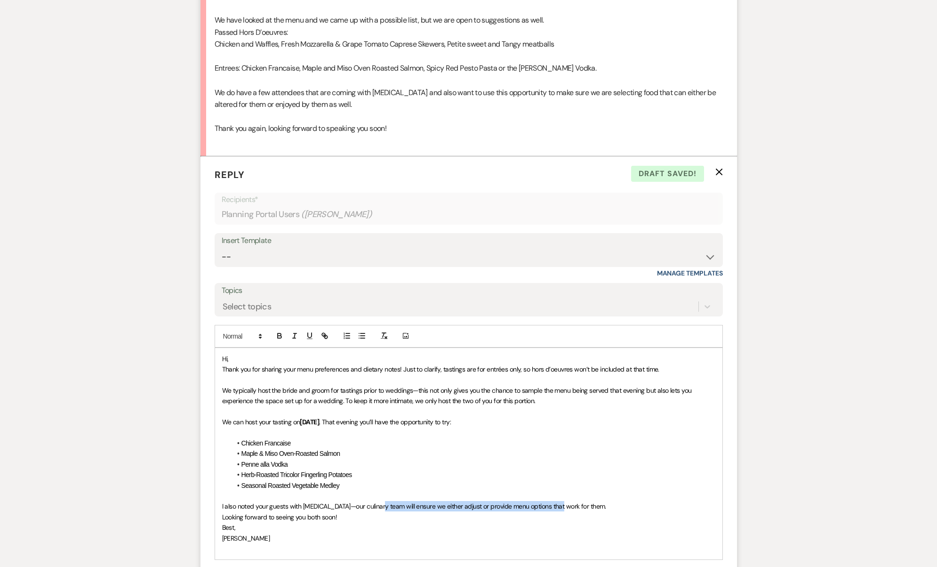
drag, startPoint x: 377, startPoint y: 489, endPoint x: 557, endPoint y: 494, distance: 179.8
click at [557, 502] on span "I also noted your guests with Celiac disease—our culinary team will ensure we e…" at bounding box center [414, 506] width 384 height 8
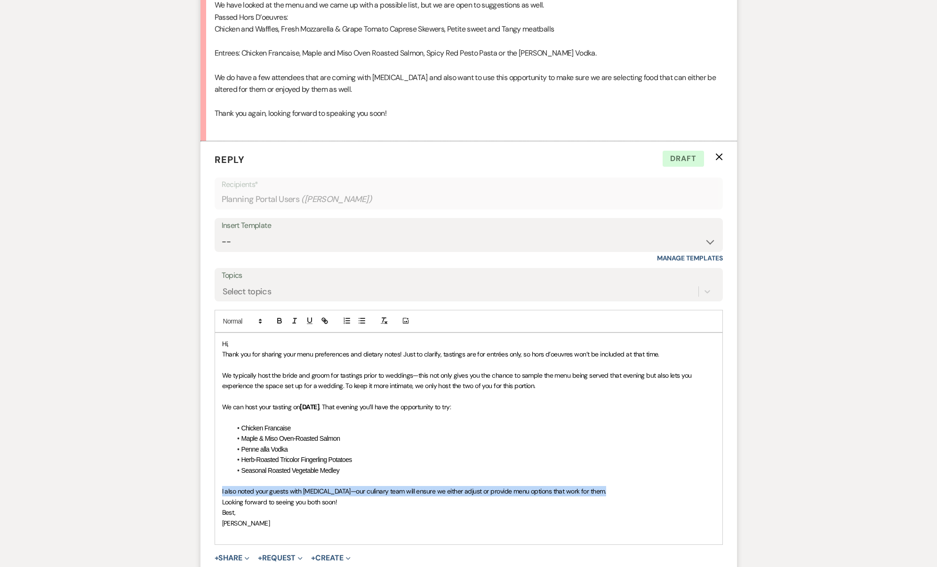
drag, startPoint x: 600, startPoint y: 476, endPoint x: 206, endPoint y: 472, distance: 393.9
click at [206, 472] on form "Reply X Draft Recipients* Planning Portal Users ( Taylor Warncke ) Insert Templ…" at bounding box center [468, 375] width 536 height 468
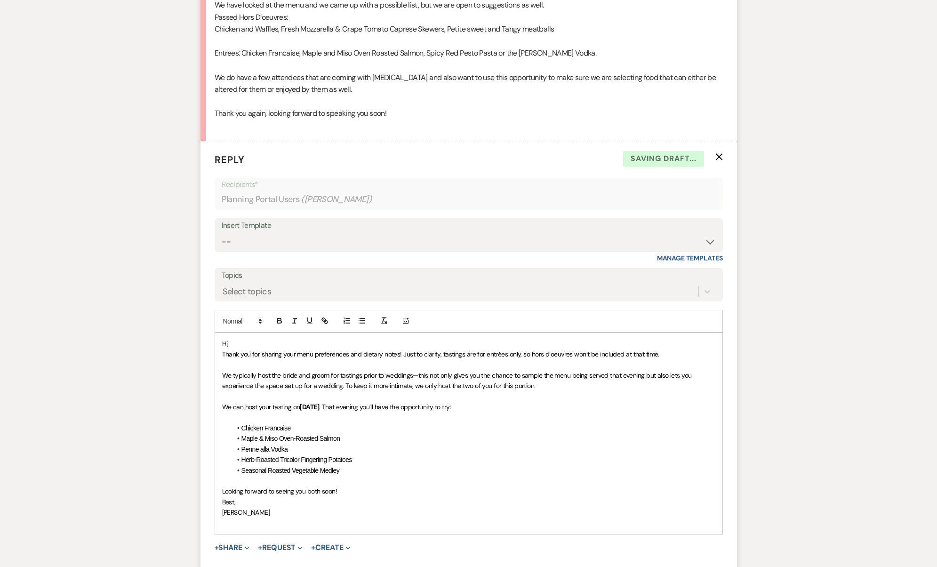
scroll to position [810, 0]
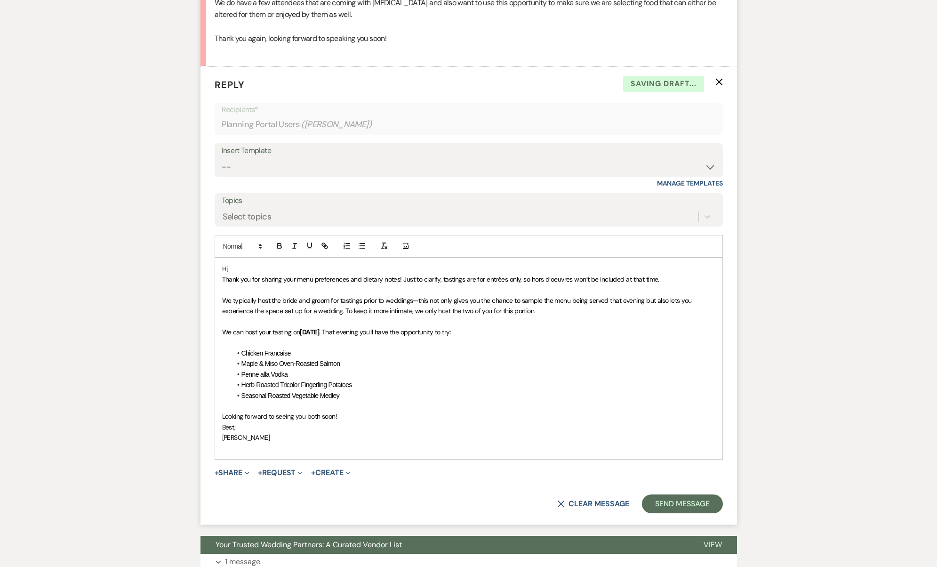
click at [358, 400] on p at bounding box center [468, 405] width 493 height 10
click at [359, 411] on p "Looking forward to seeing you both soon!" at bounding box center [468, 416] width 493 height 10
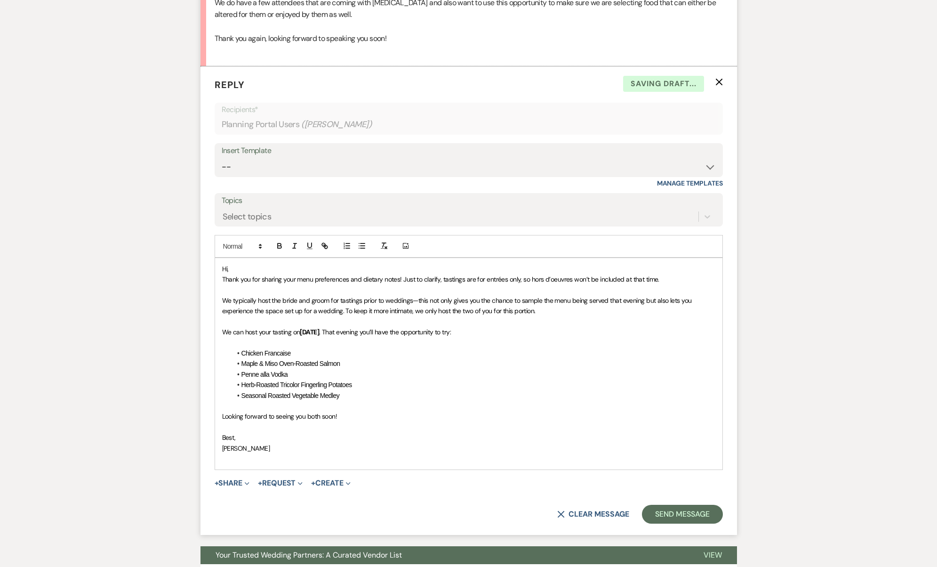
click at [328, 275] on span "Thank you for sharing your menu preferences and dietary notes! Just to clarify,…" at bounding box center [440, 279] width 437 height 8
click at [320, 264] on p "Hi," at bounding box center [468, 269] width 493 height 10
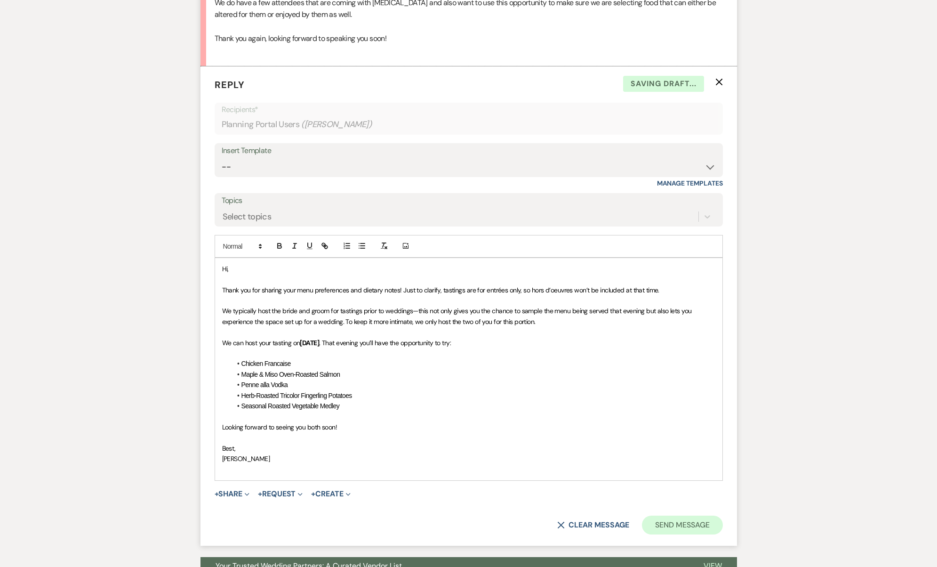
click at [693, 515] on button "Send Message" at bounding box center [682, 524] width 80 height 19
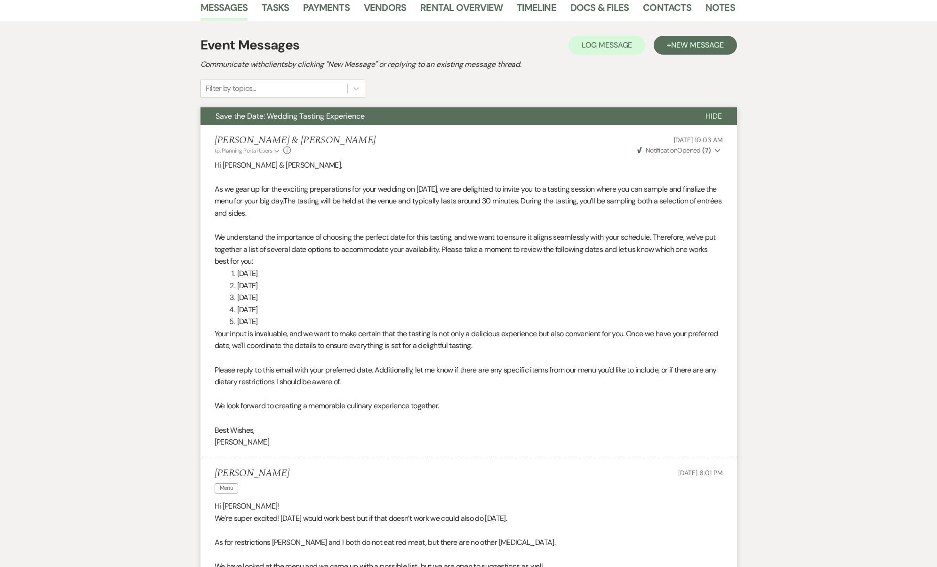
scroll to position [0, 0]
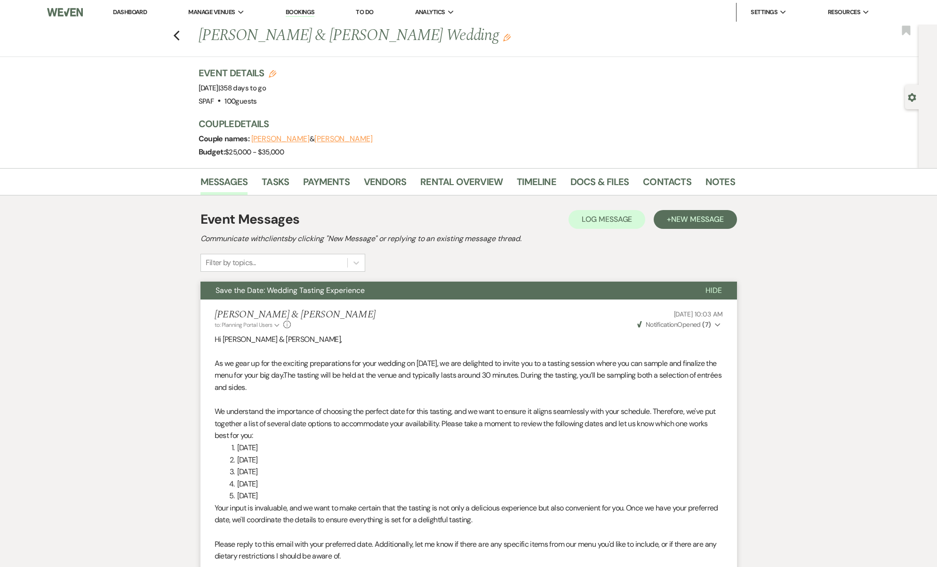
click at [183, 41] on div "Previous Evan Olsen & Taylor Warncke's Wedding Edit Bookmark" at bounding box center [456, 40] width 923 height 32
click at [180, 36] on icon "Previous" at bounding box center [176, 35] width 7 height 11
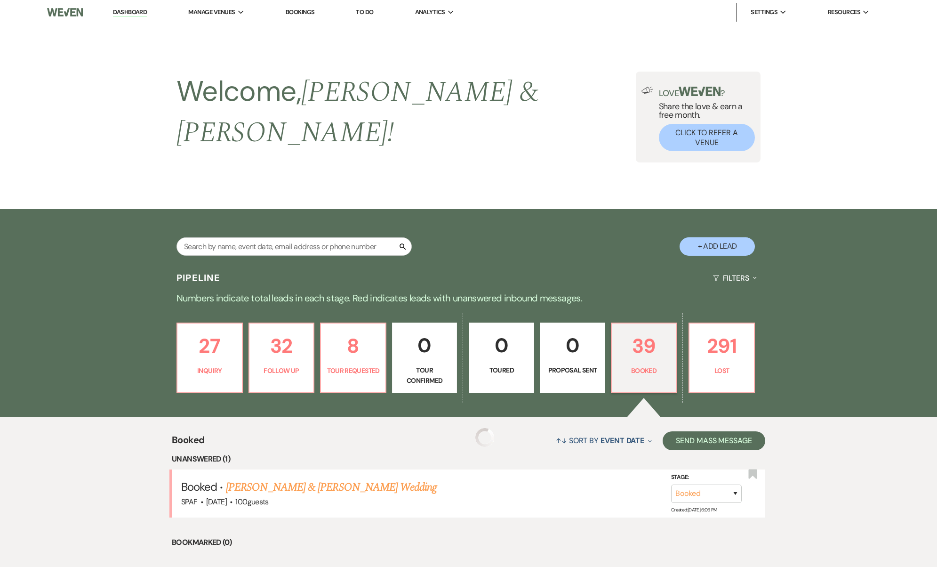
scroll to position [373, 0]
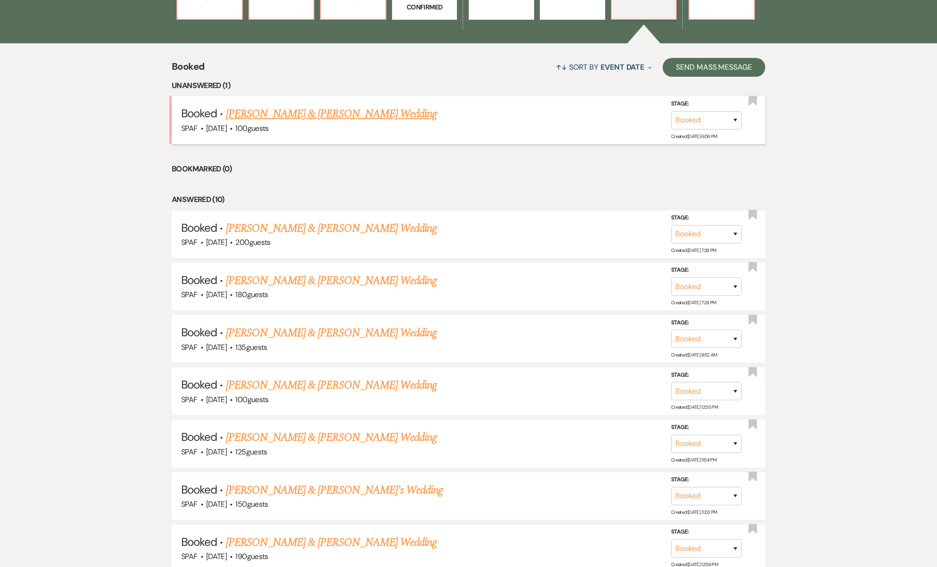
click at [323, 105] on link "Julie Healy & Michael Tonkin's Wedding" at bounding box center [331, 113] width 211 height 17
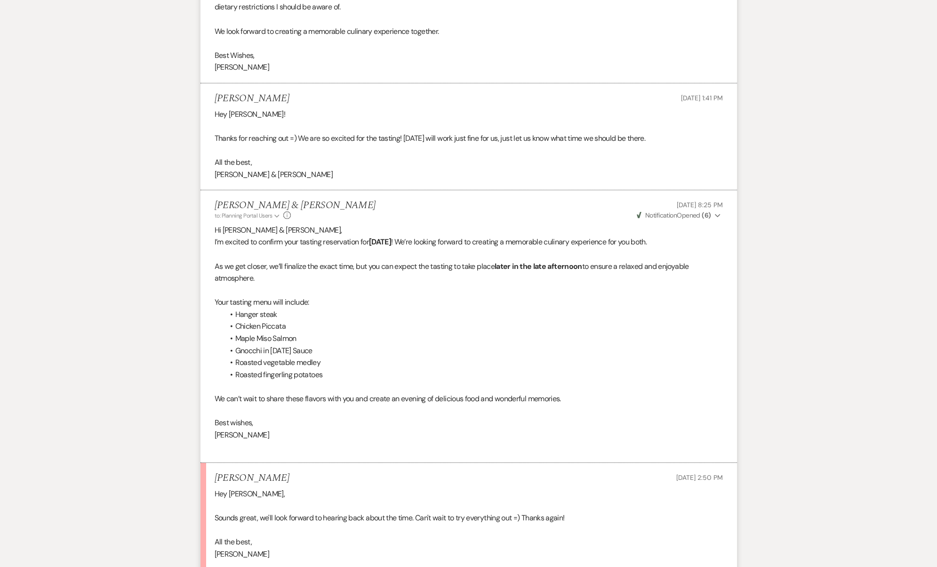
scroll to position [1542, 0]
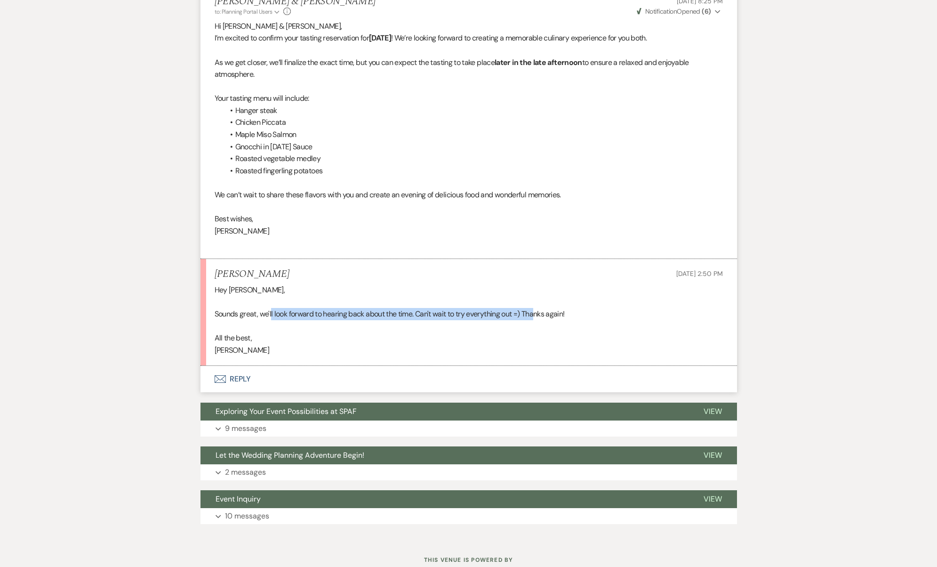
drag, startPoint x: 272, startPoint y: 281, endPoint x: 537, endPoint y: 281, distance: 265.4
click at [537, 308] on p "Sounds great, we'll look forward to hearing back about the time. Can't wait to …" at bounding box center [469, 314] width 508 height 12
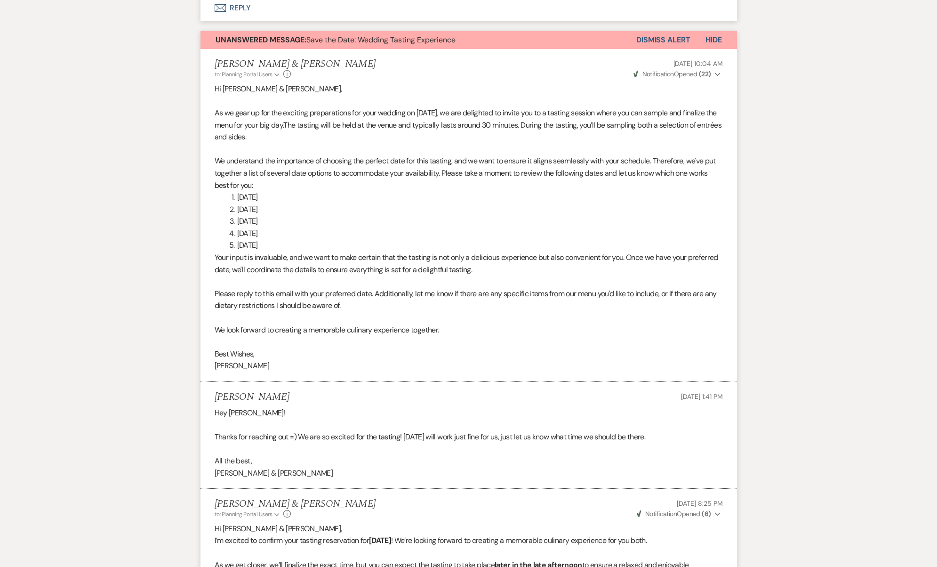
scroll to position [897, 0]
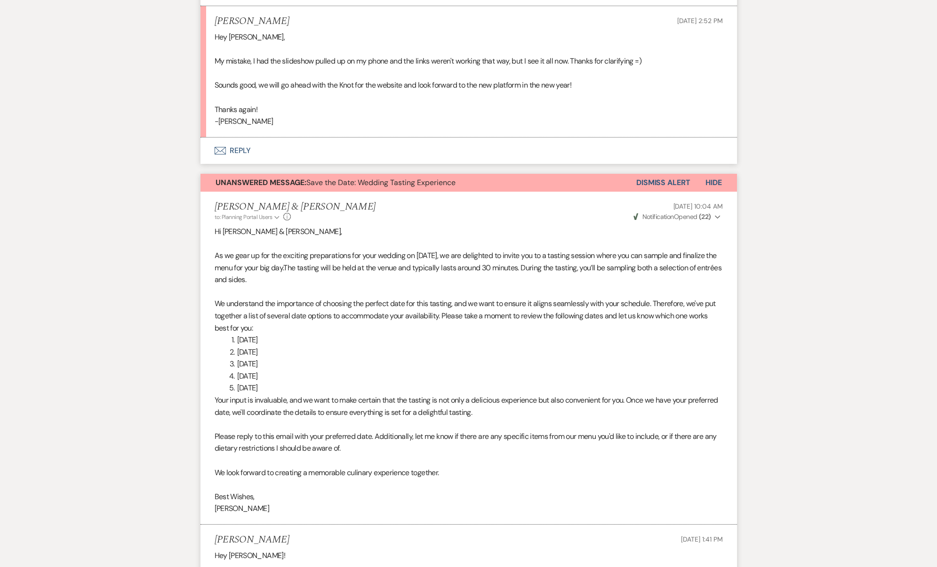
click at [643, 175] on button "Dismiss Alert" at bounding box center [663, 183] width 54 height 18
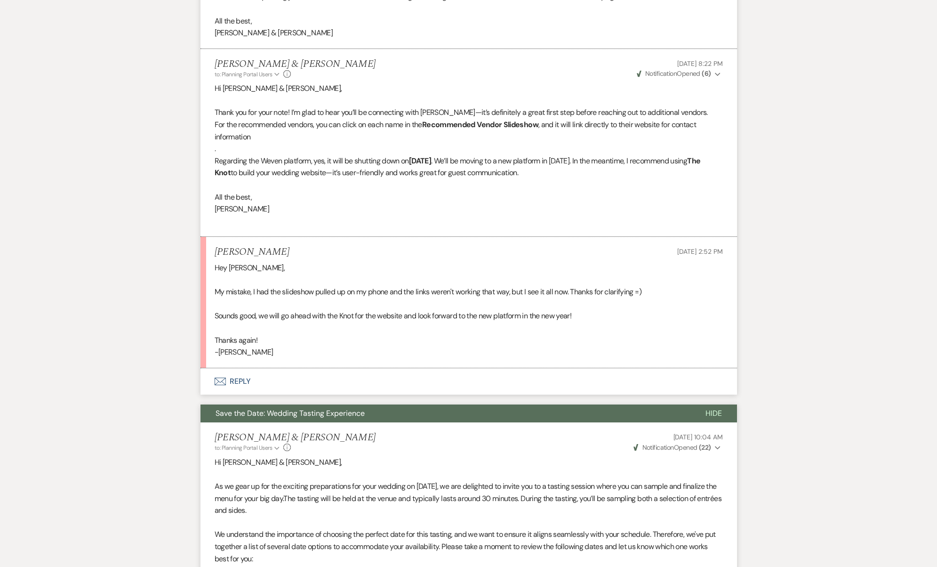
scroll to position [524, 0]
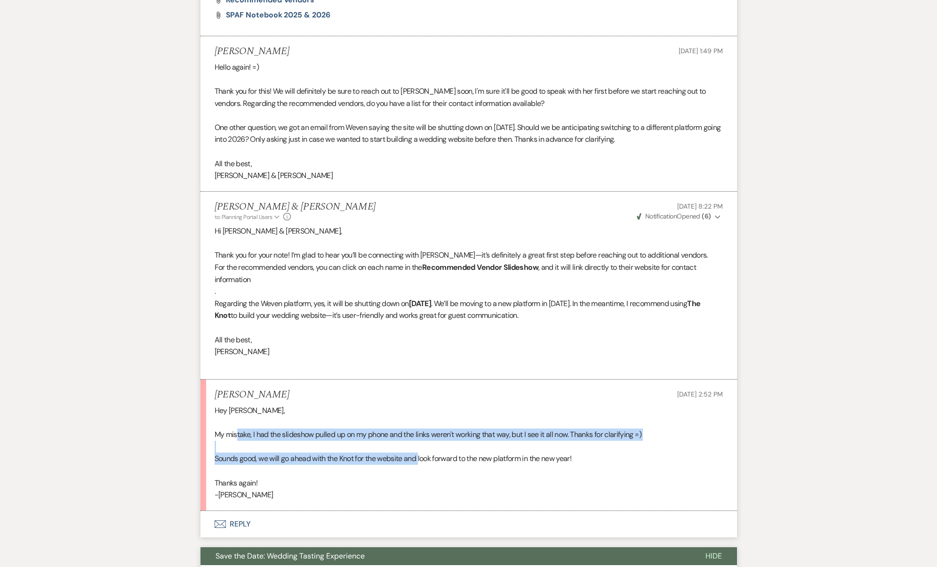
drag, startPoint x: 237, startPoint y: 425, endPoint x: 421, endPoint y: 448, distance: 185.5
click at [421, 448] on div "Hey Josh, My mistake, I had the slideshow pulled up on my phone and the links w…" at bounding box center [469, 452] width 508 height 96
click at [421, 452] on p "Sounds good, we will go ahead with the Knot for the website and look forward to…" at bounding box center [469, 458] width 508 height 12
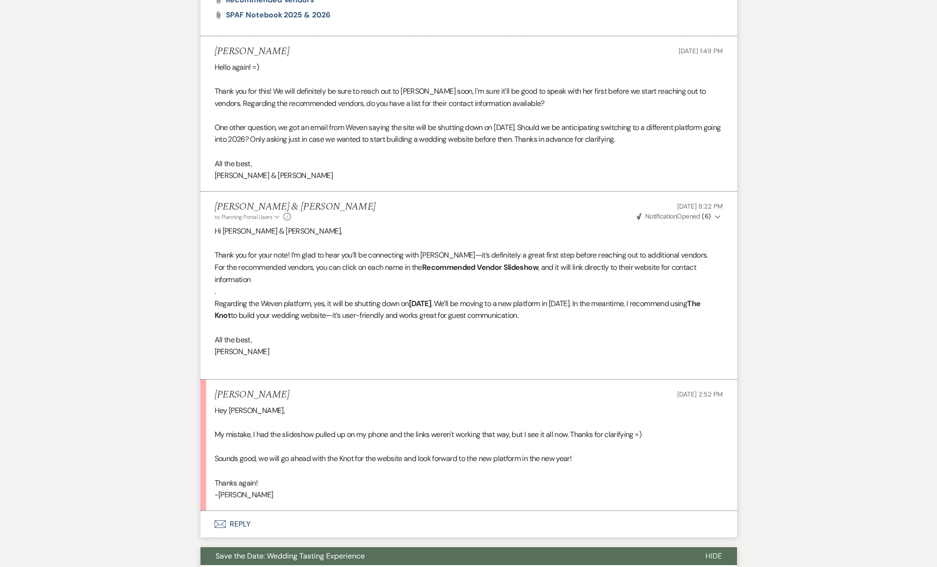
scroll to position [0, 0]
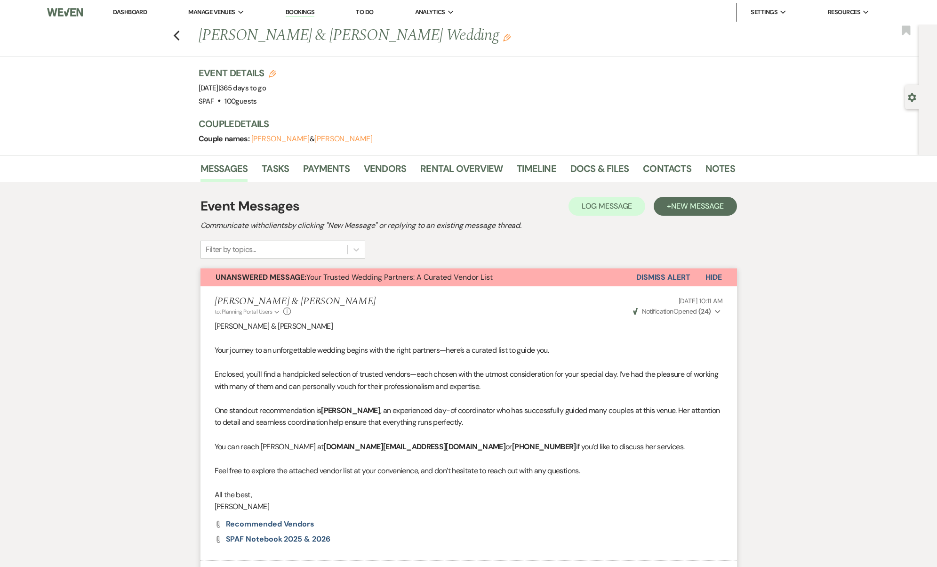
click at [643, 279] on button "Dismiss Alert" at bounding box center [663, 277] width 54 height 18
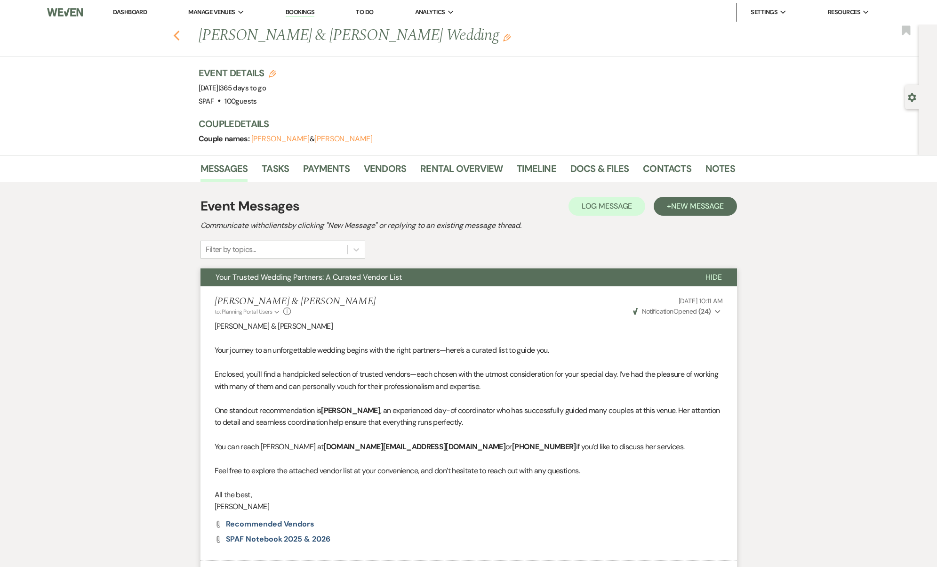
click at [179, 38] on use "button" at bounding box center [176, 36] width 6 height 10
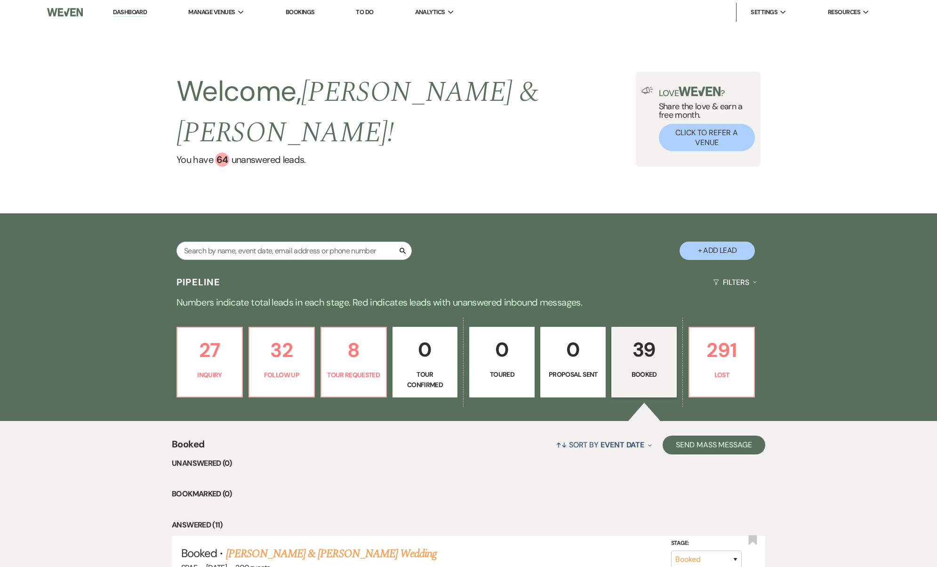
drag, startPoint x: 391, startPoint y: 337, endPoint x: 389, endPoint y: 348, distance: 11.0
click at [389, 348] on div "27 Inquiry 32 Follow Up 8 Tour Requested 0 Tour Confirmed 0 Toured 0 Proposal S…" at bounding box center [469, 367] width 678 height 105
click at [385, 346] on link "8 Tour Requested" at bounding box center [353, 362] width 66 height 71
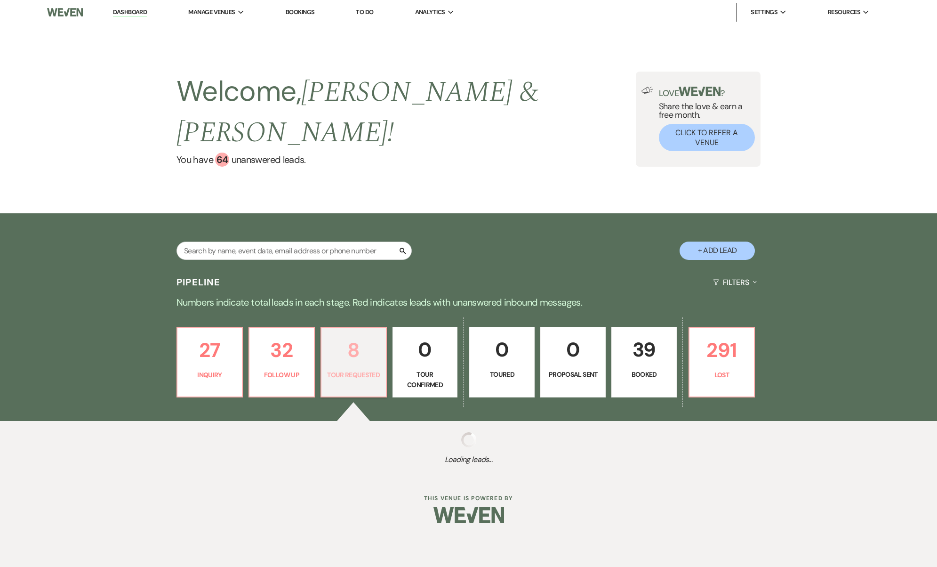
select select "2"
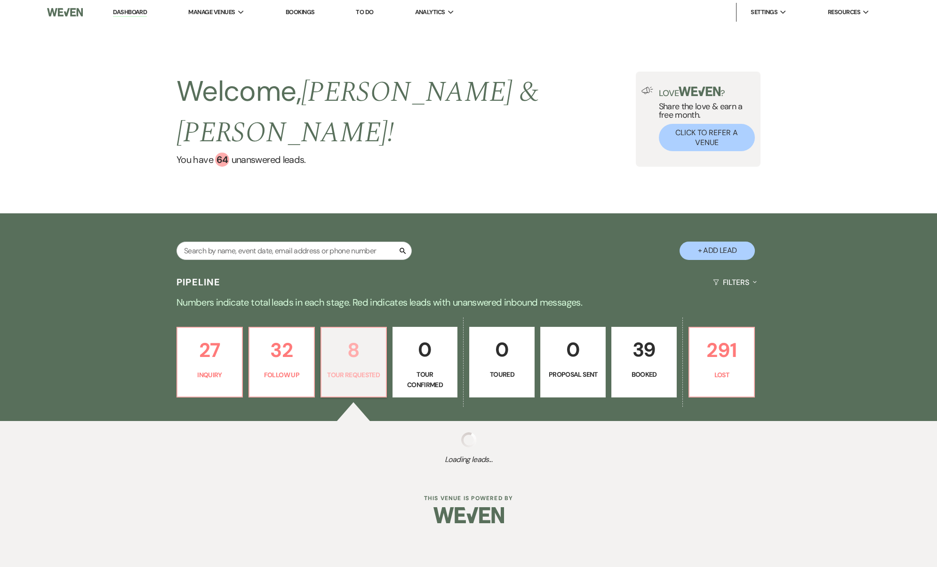
select select "2"
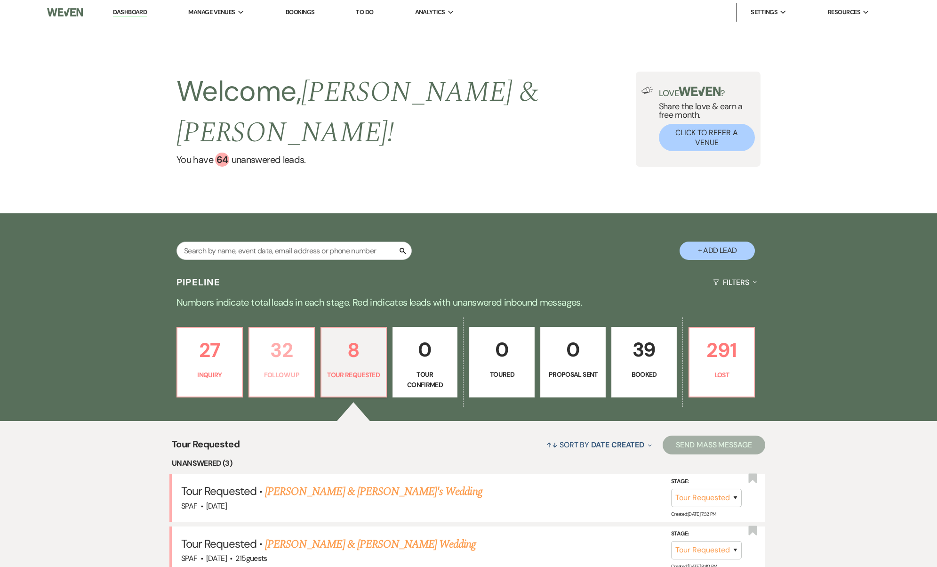
click at [291, 334] on p "32" at bounding box center [281, 350] width 53 height 32
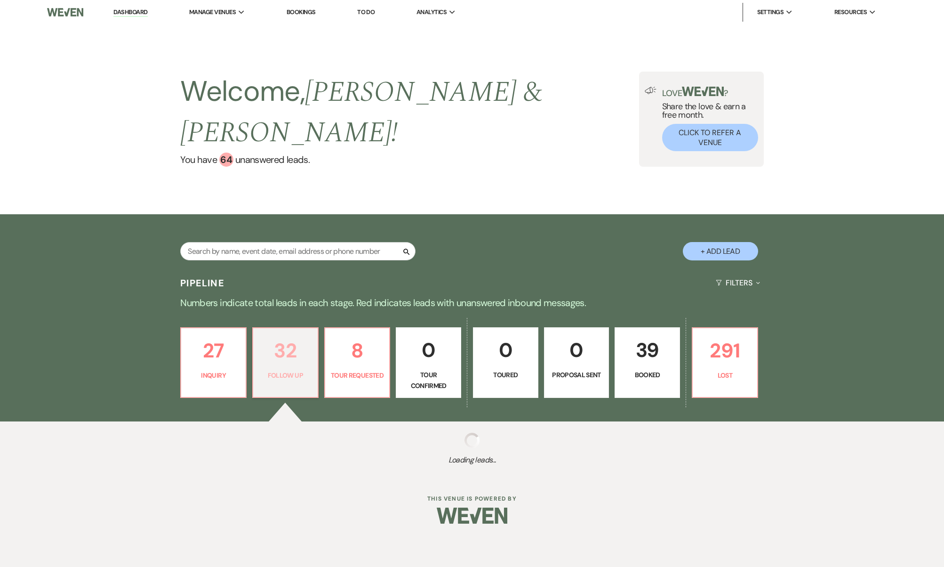
select select "9"
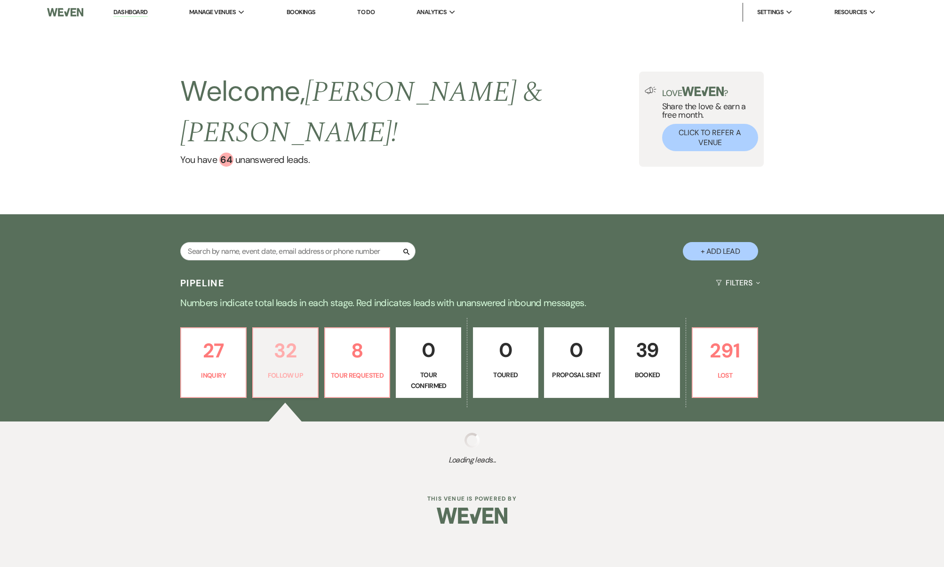
select select "9"
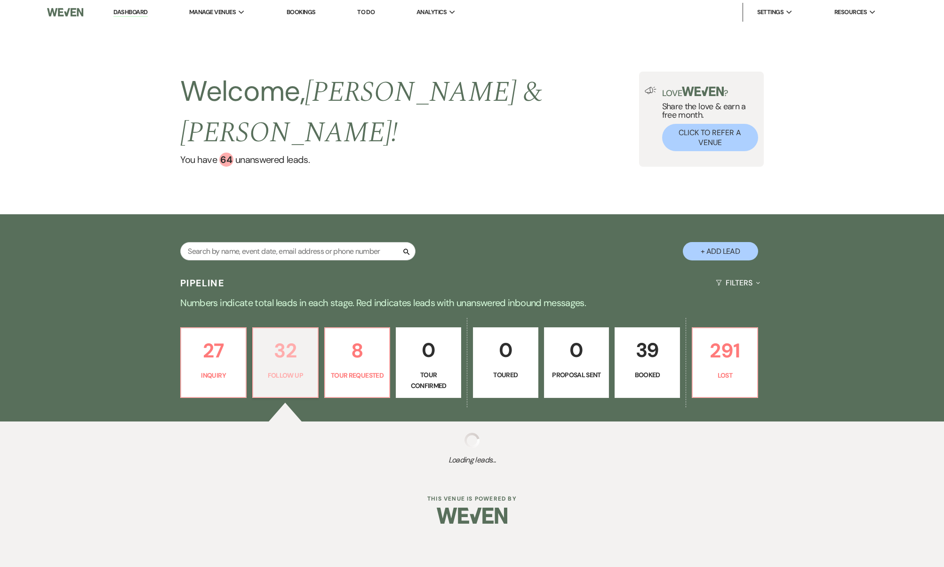
select select "9"
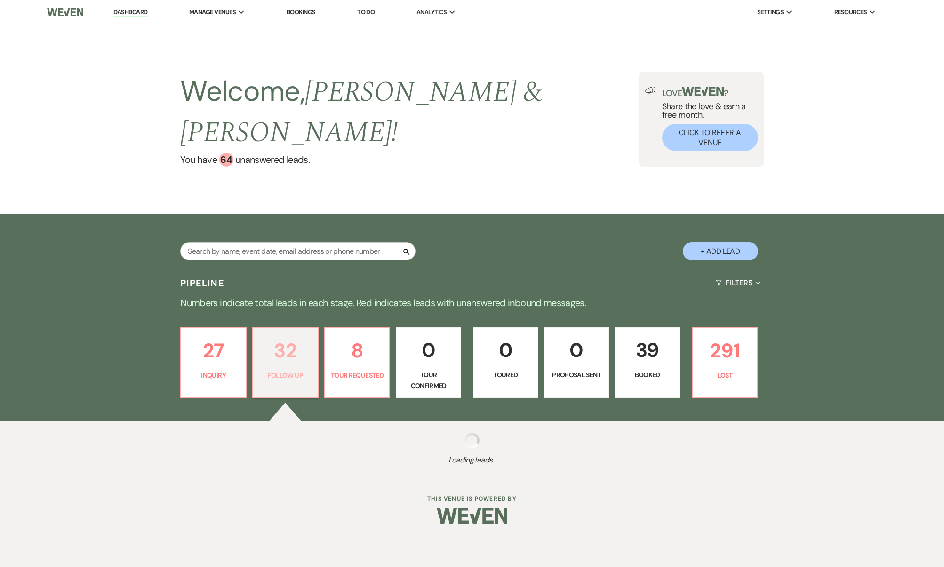
select select "9"
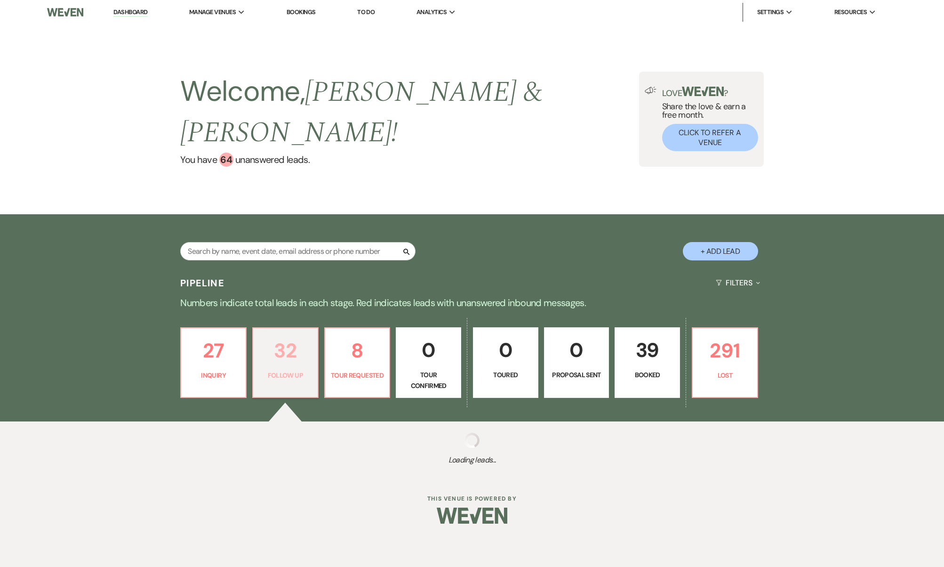
select select "9"
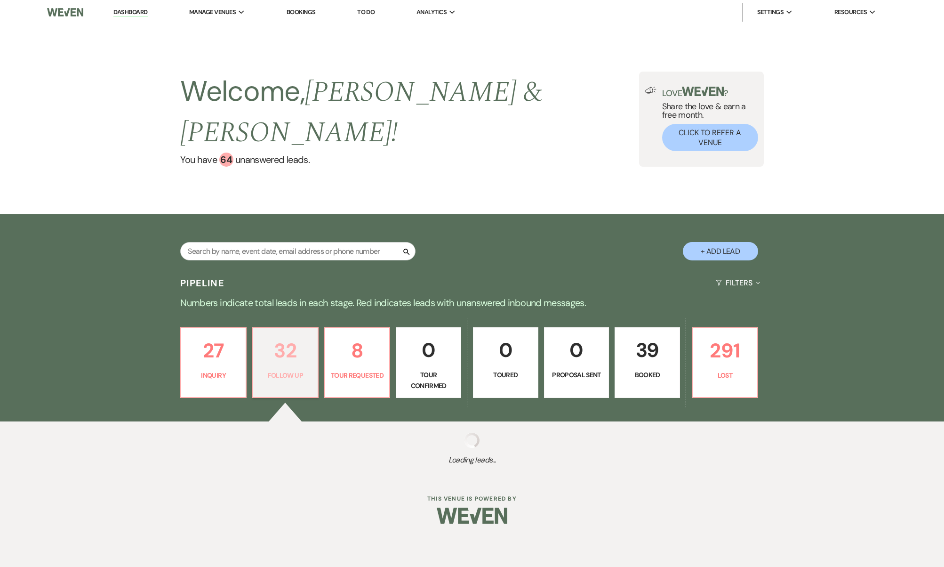
select select "9"
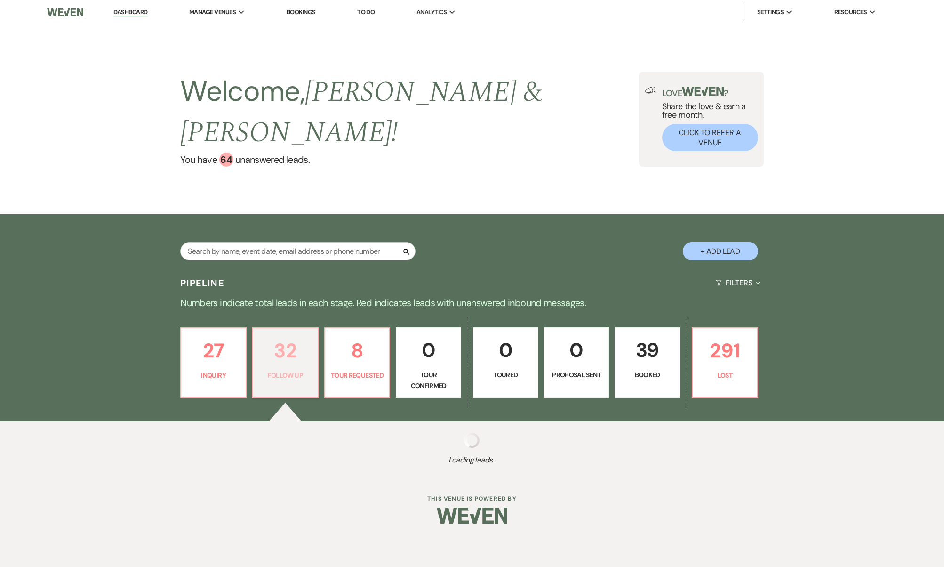
select select "9"
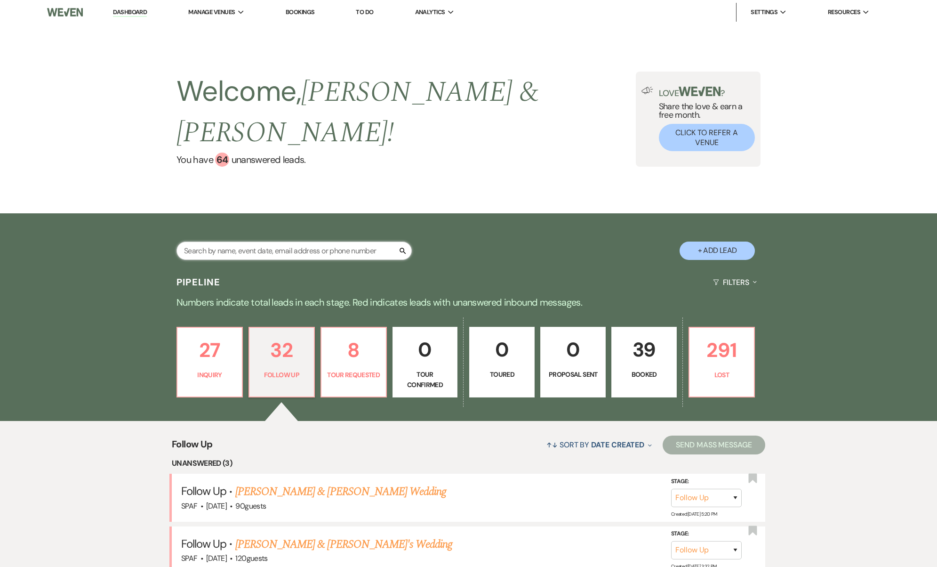
click at [264, 241] on input "text" at bounding box center [293, 250] width 235 height 18
type input "pe"
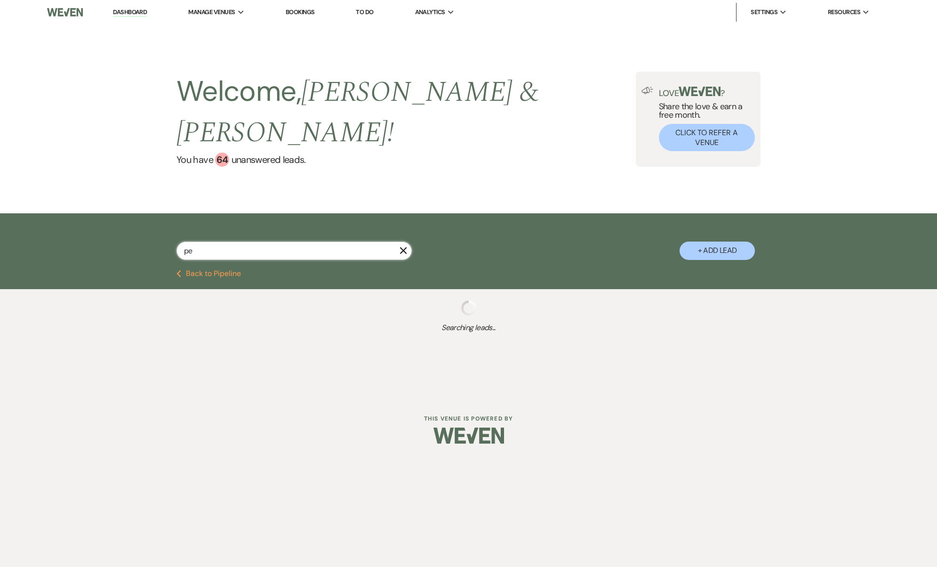
select select "8"
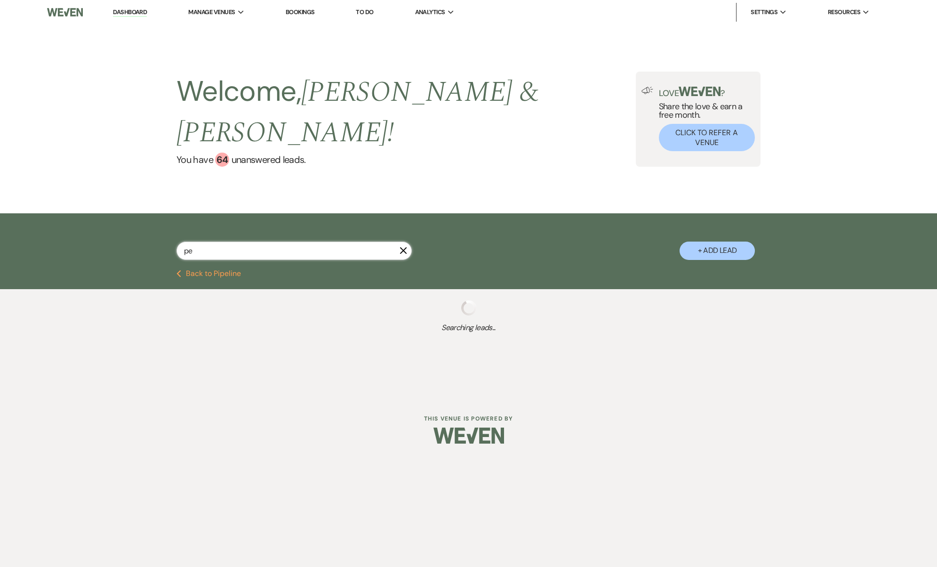
select select "8"
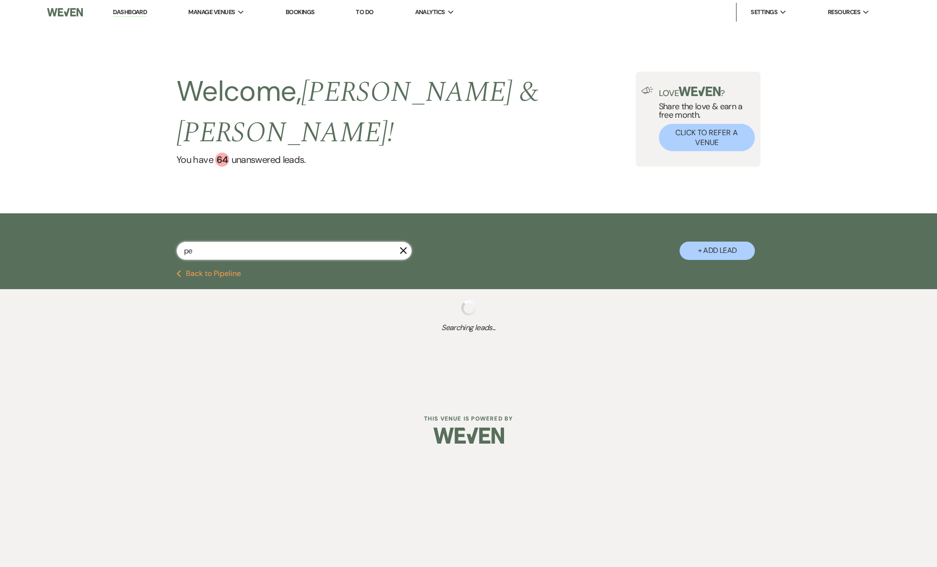
select select "8"
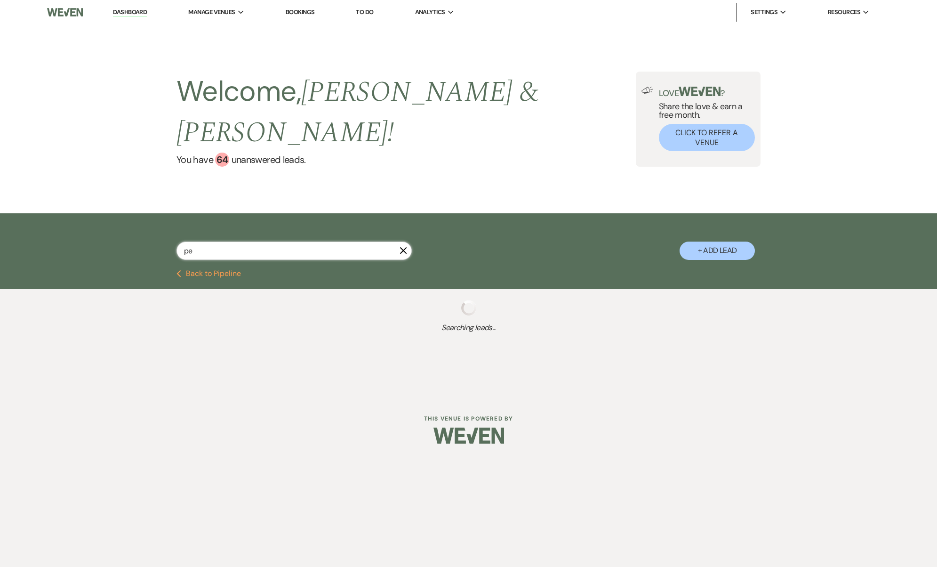
select select "8"
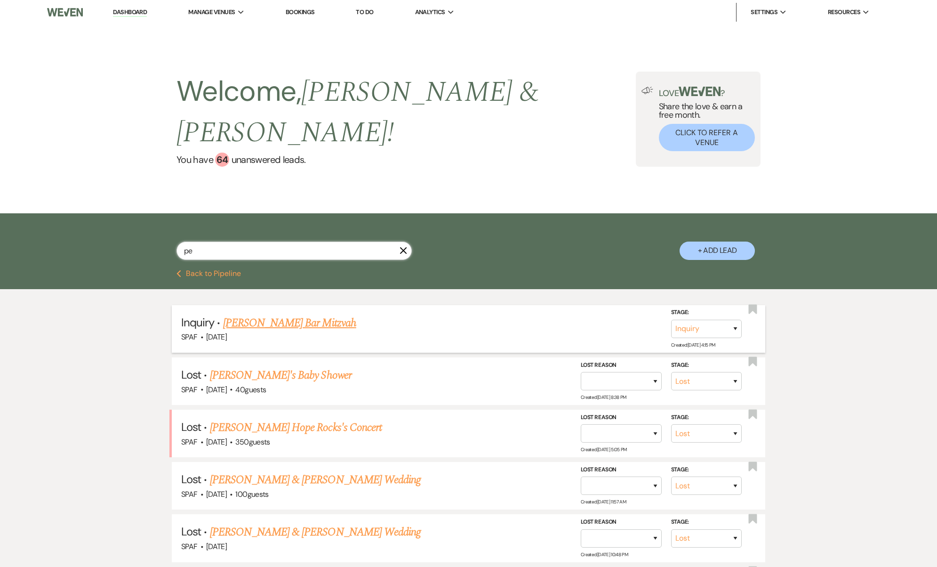
type input "pe"
click at [331, 314] on link "Peggy Schwartz's Bar Mitzvah" at bounding box center [289, 322] width 133 height 17
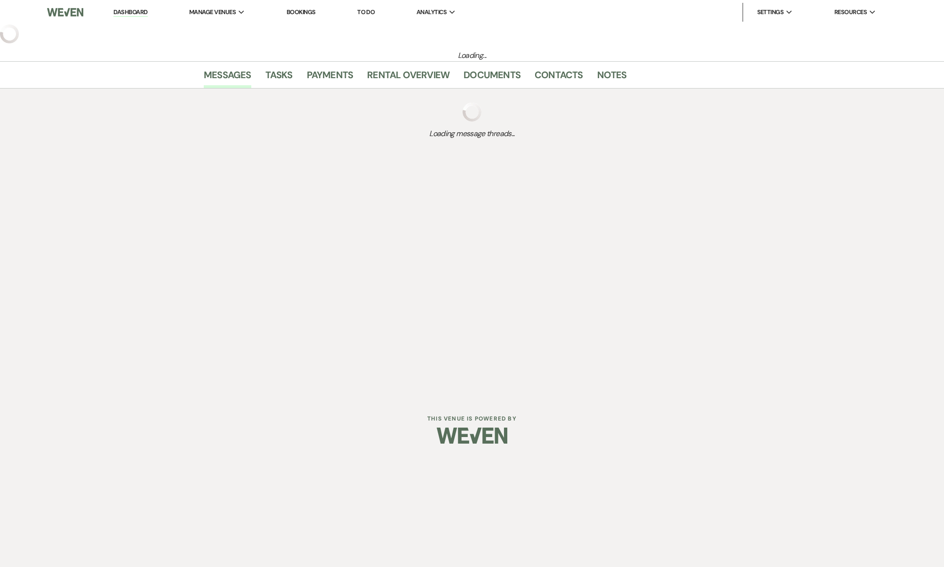
select select "5"
select select "13"
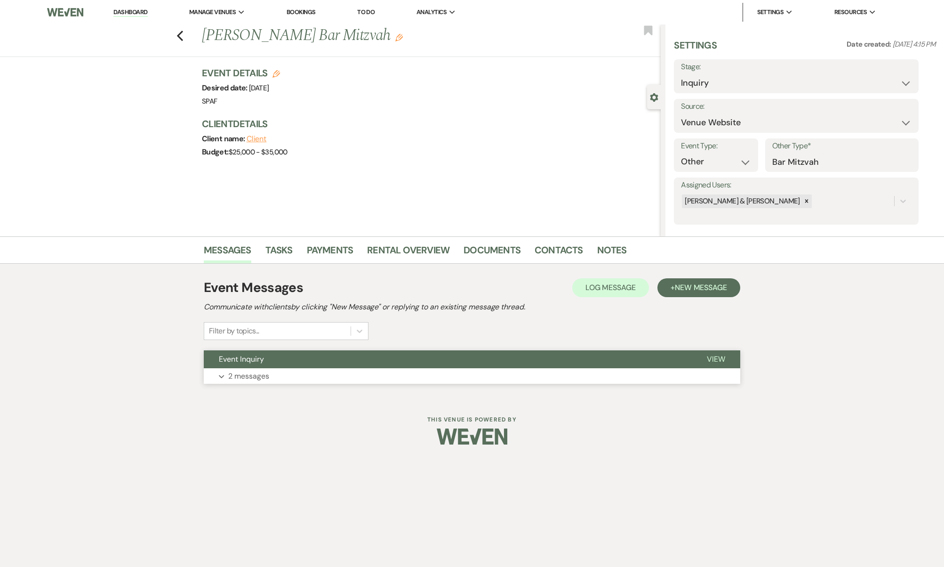
click at [367, 359] on button "Event Inquiry" at bounding box center [448, 359] width 488 height 18
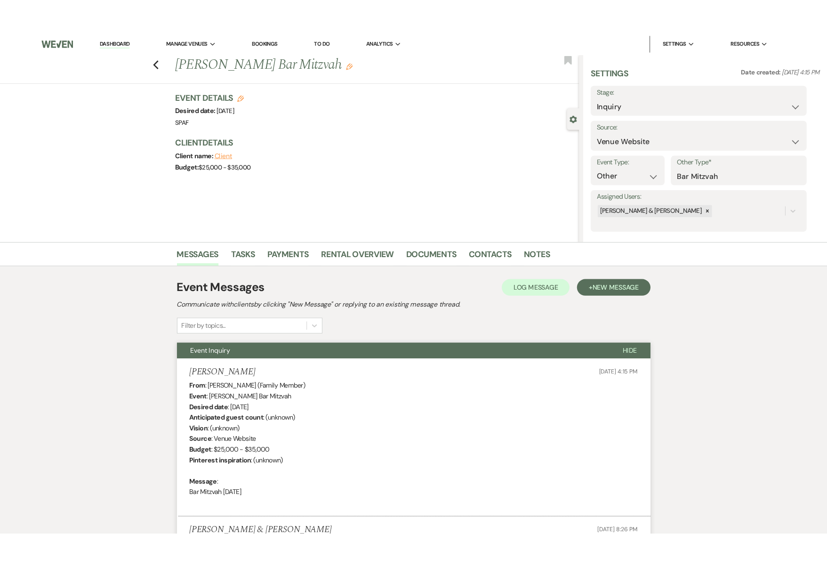
scroll to position [393, 0]
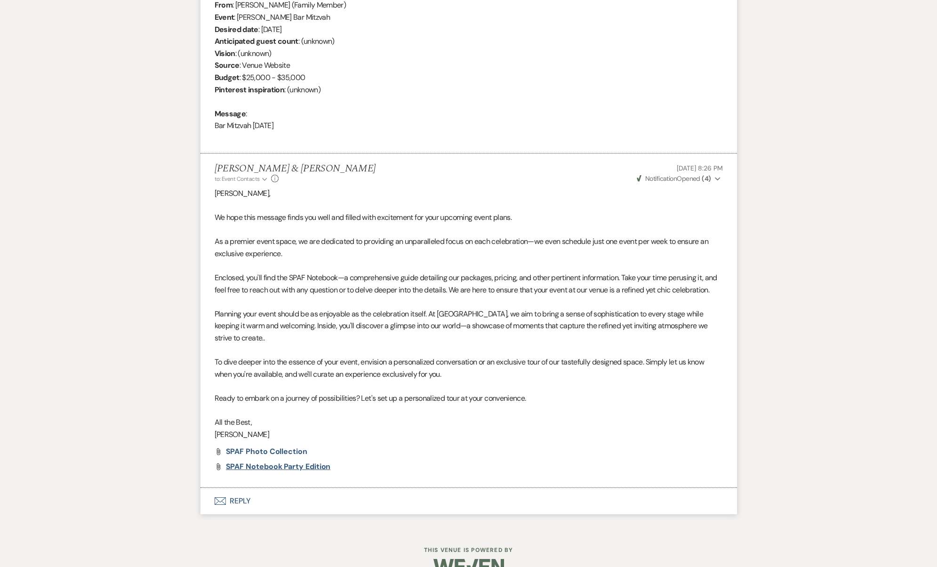
click at [275, 461] on span "SPAF Notebook Party Edition" at bounding box center [278, 466] width 105 height 10
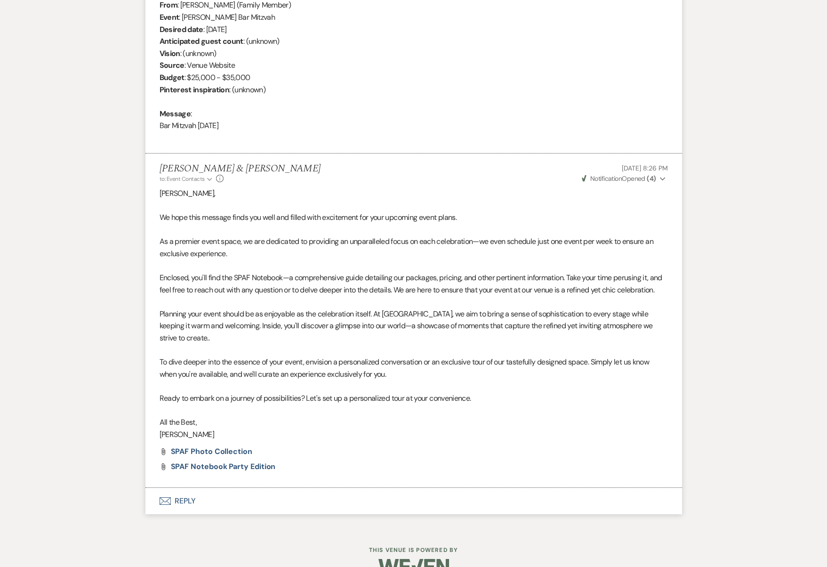
click at [189, 488] on button "Envelope Reply" at bounding box center [413, 501] width 536 height 26
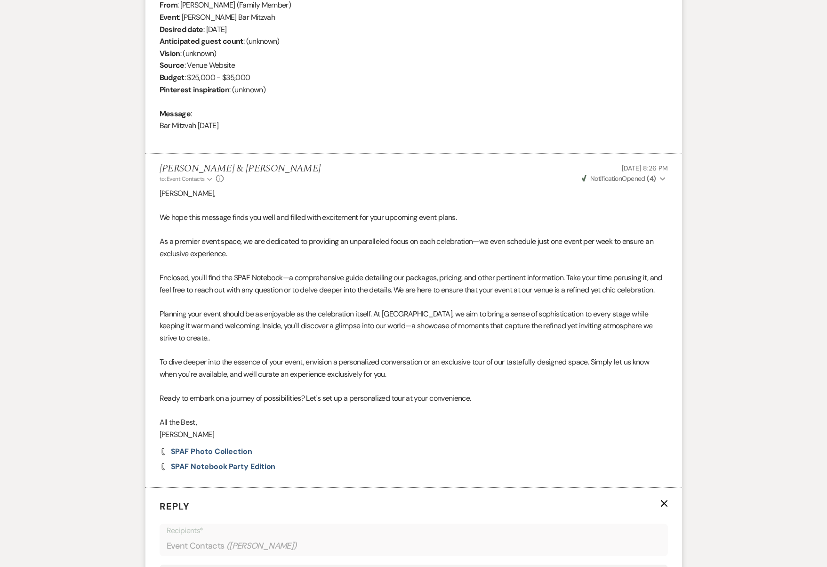
scroll to position [656, 0]
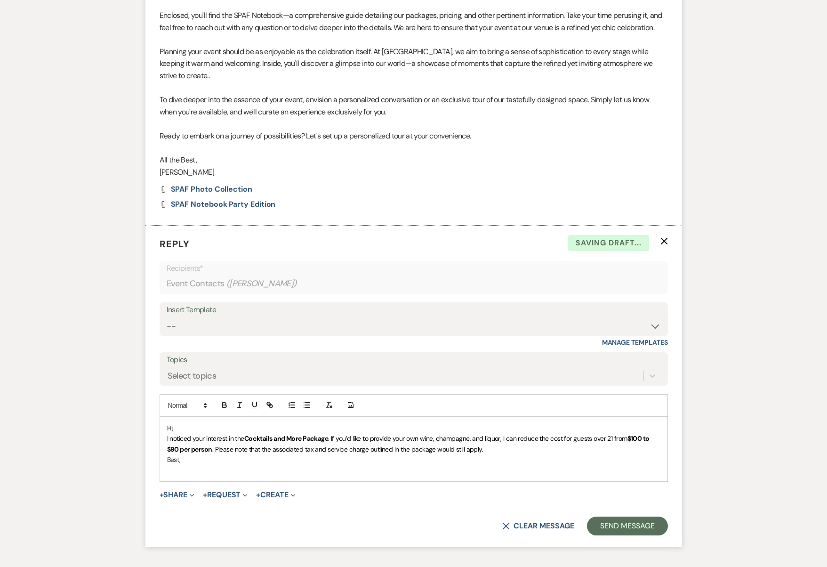
click at [196, 423] on p "Hi," at bounding box center [413, 428] width 493 height 10
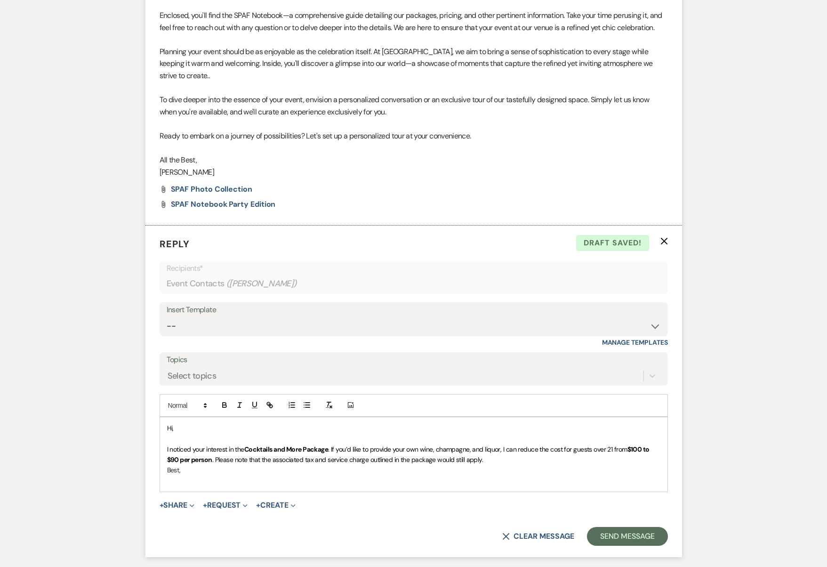
click at [217, 455] on span ". Please note that the associated tax and service charge outlined in the packag…" at bounding box center [347, 459] width 271 height 8
click at [525, 444] on p "I noticed your interest in the Cocktails and More Package . If you’d like to pr…" at bounding box center [413, 454] width 493 height 21
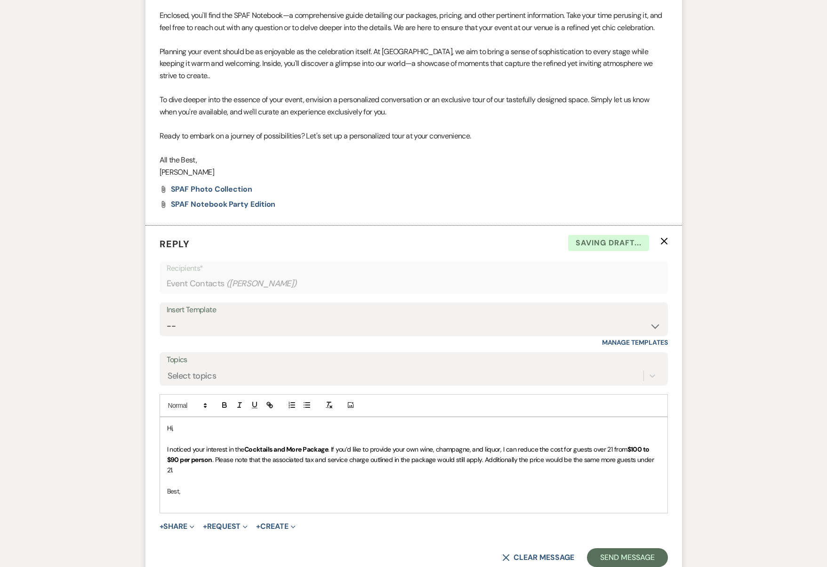
click at [317, 486] on p "Best," at bounding box center [413, 491] width 493 height 10
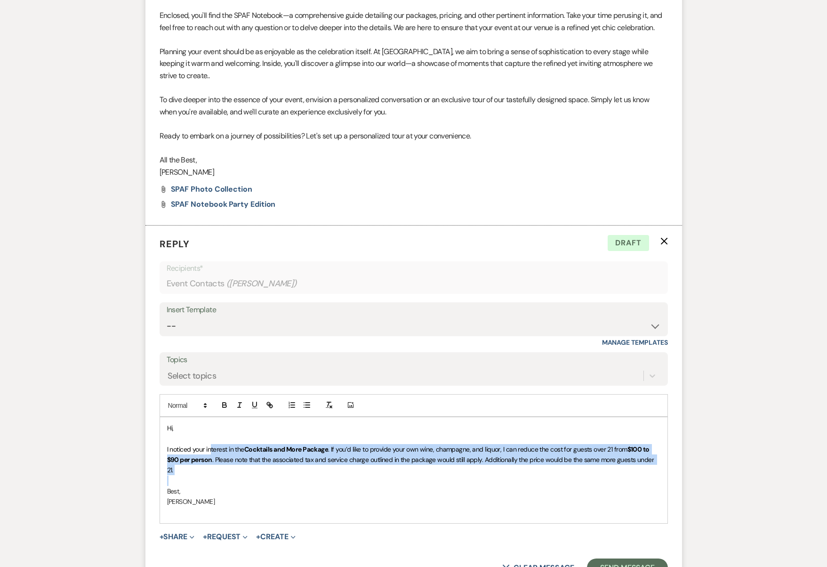
drag, startPoint x: 217, startPoint y: 428, endPoint x: 594, endPoint y: 445, distance: 376.9
click at [594, 445] on div "Hi, I noticed your interest in the Cocktails and More Package . If you’d like t…" at bounding box center [413, 470] width 507 height 106
click at [594, 475] on p at bounding box center [413, 480] width 493 height 10
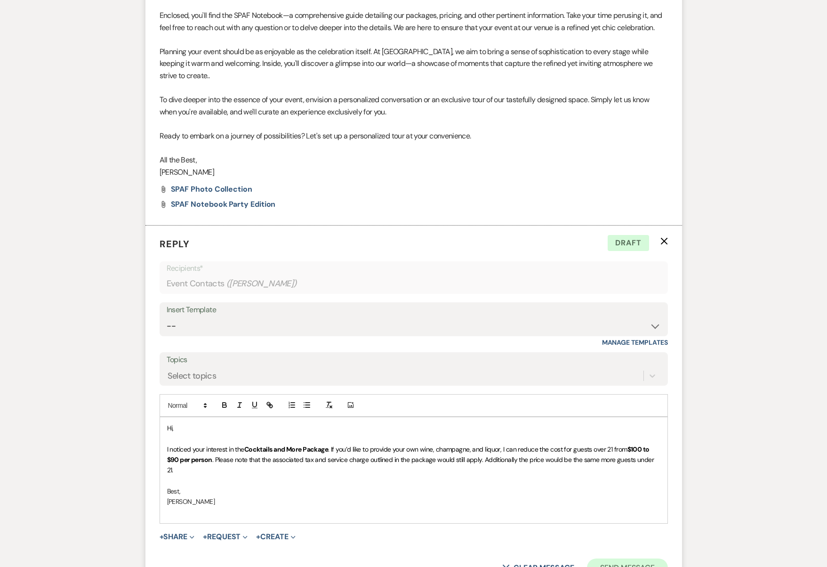
click at [612, 558] on button "Send Message" at bounding box center [627, 567] width 80 height 19
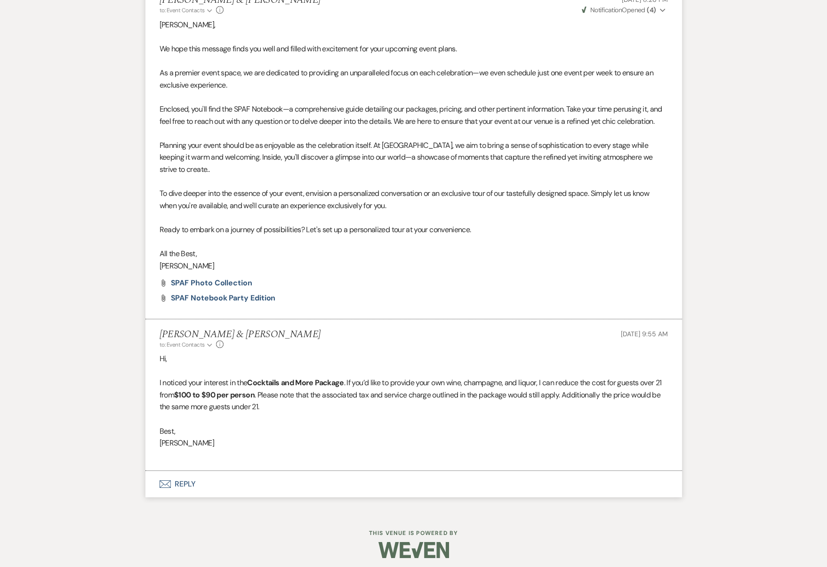
scroll to position [543, 0]
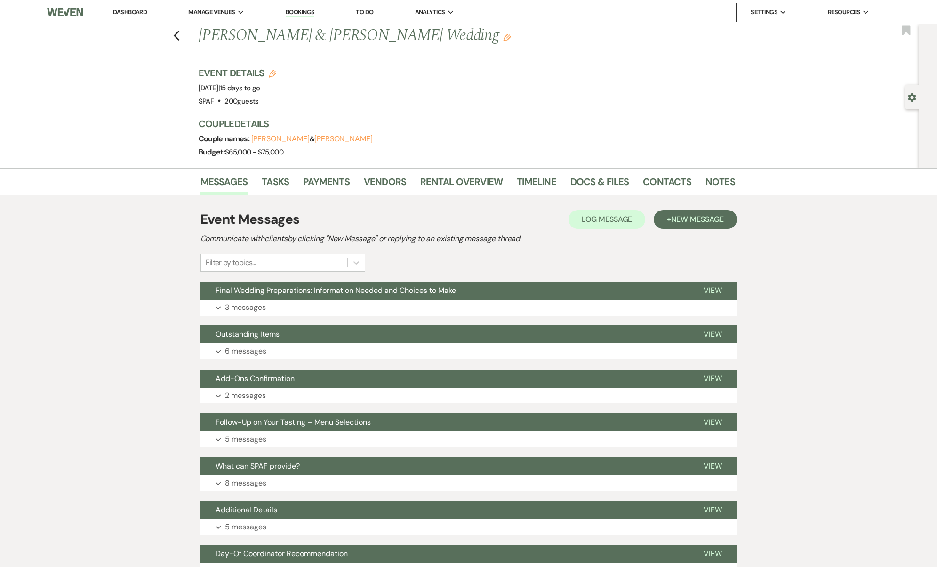
click at [184, 34] on div "Previous [PERSON_NAME] & [PERSON_NAME] Wedding Edit Bookmark" at bounding box center [456, 40] width 923 height 32
click at [176, 35] on icon "Previous" at bounding box center [176, 35] width 7 height 11
click at [178, 36] on use "button" at bounding box center [176, 36] width 6 height 10
